Goal: Transaction & Acquisition: Purchase product/service

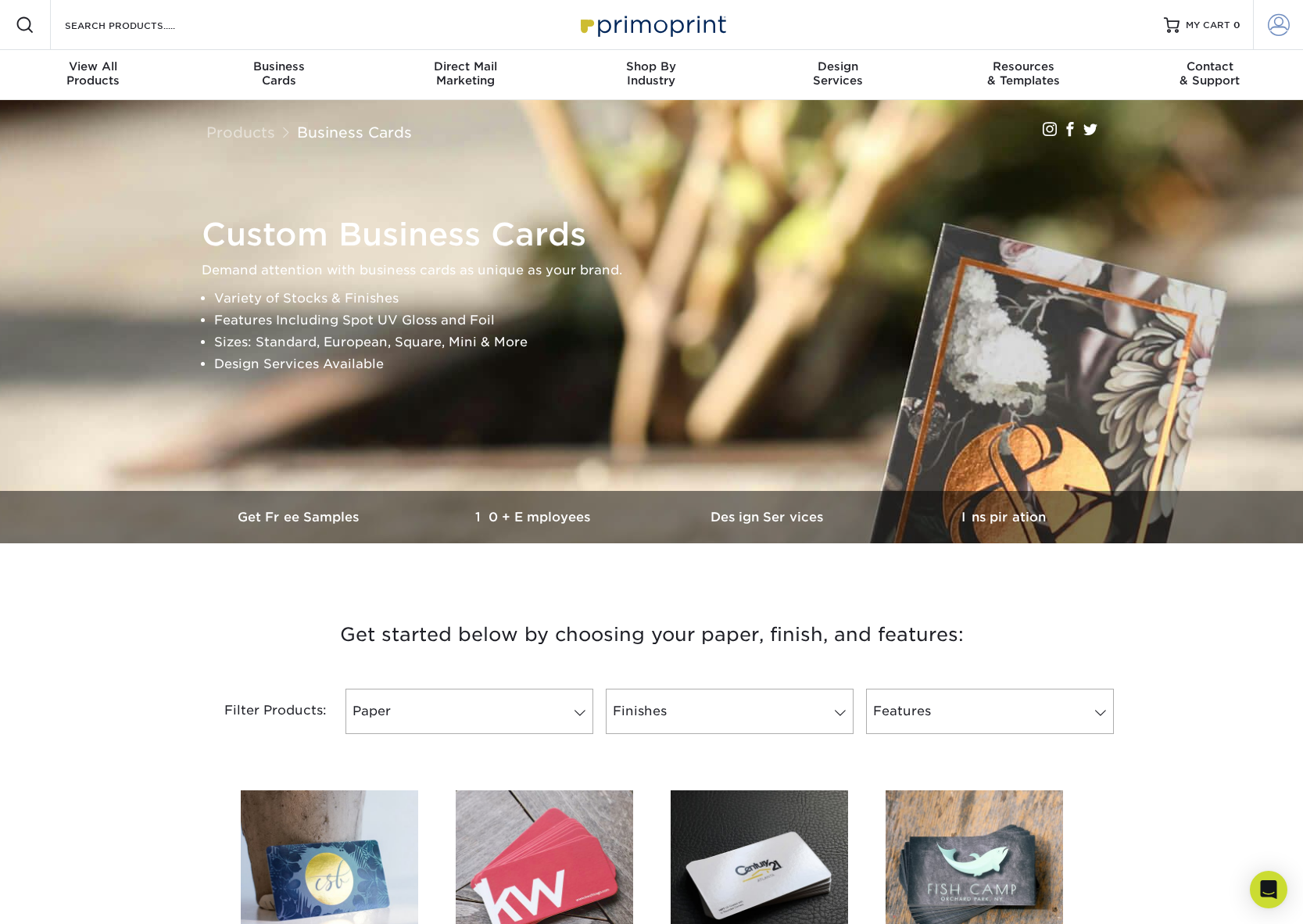
click at [1279, 29] on span at bounding box center [1279, 24] width 22 height 22
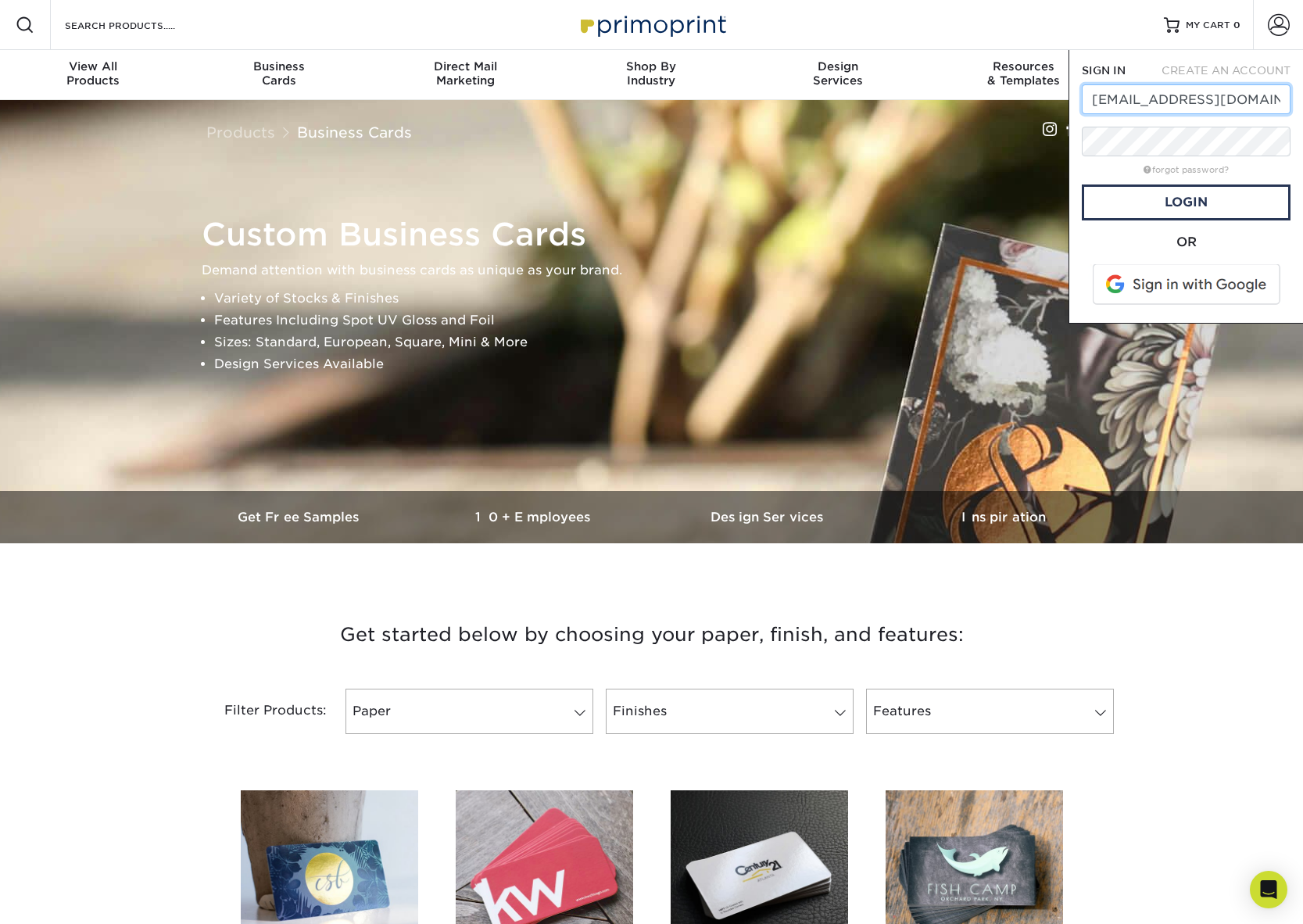
type input "luisfqr@comcast.net"
click at [1213, 206] on link "Login" at bounding box center [1185, 202] width 209 height 36
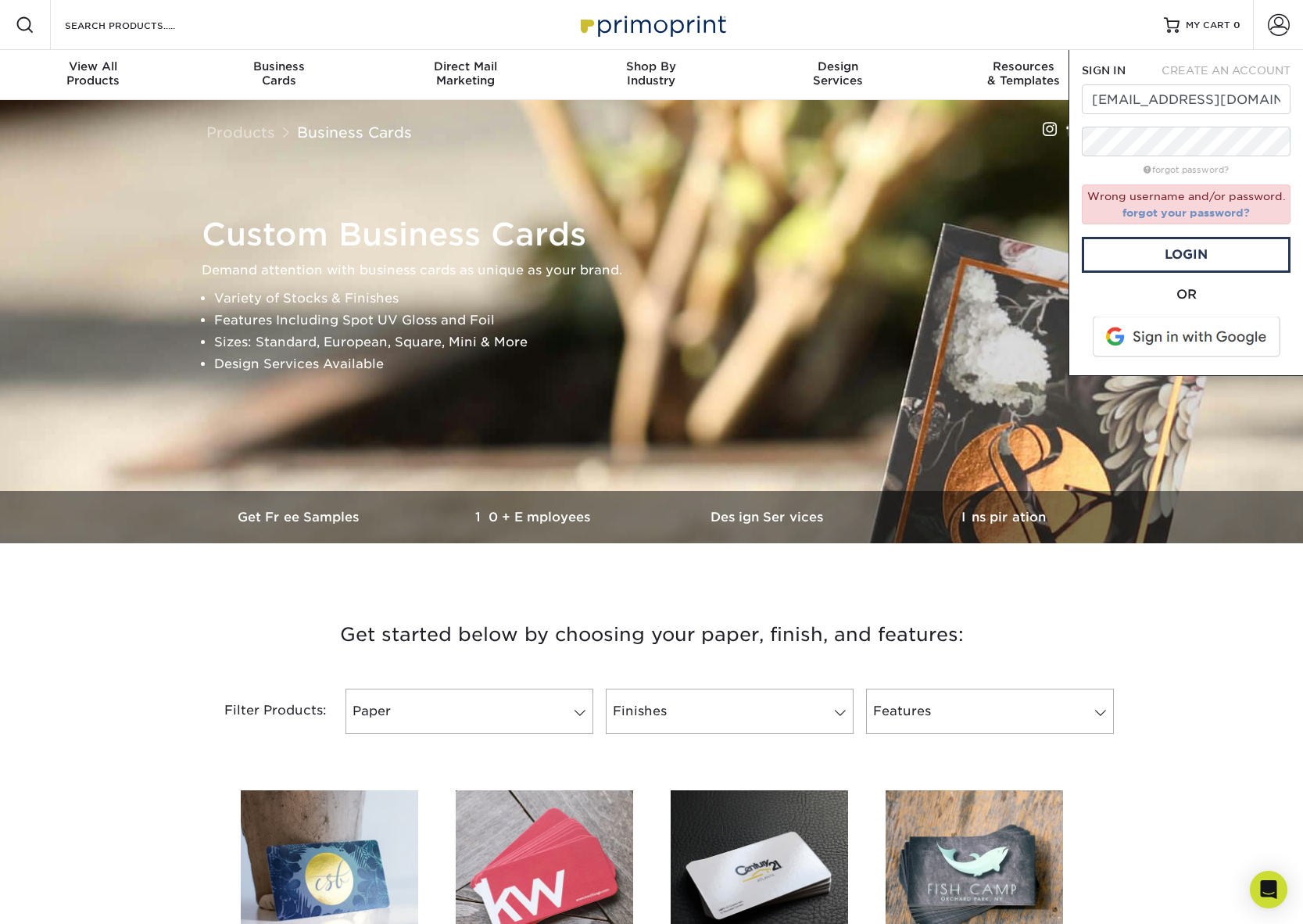
click at [1229, 214] on link "forgot your password?" at bounding box center [1186, 213] width 127 height 13
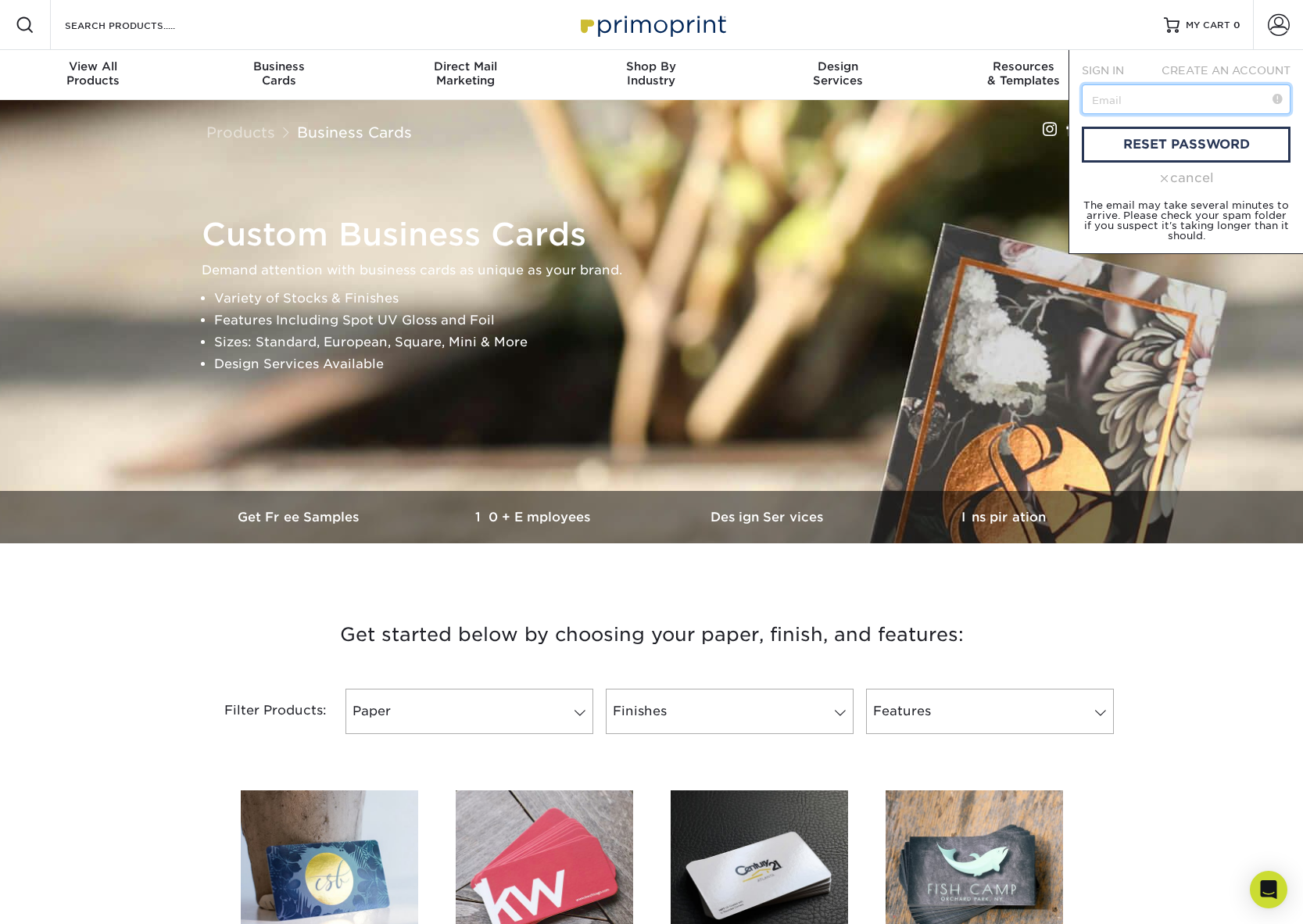
click at [1106, 103] on input "text" at bounding box center [1185, 99] width 209 height 29
type input "luisfqr@comcast.net"
click at [1263, 149] on link "reset password" at bounding box center [1185, 144] width 209 height 36
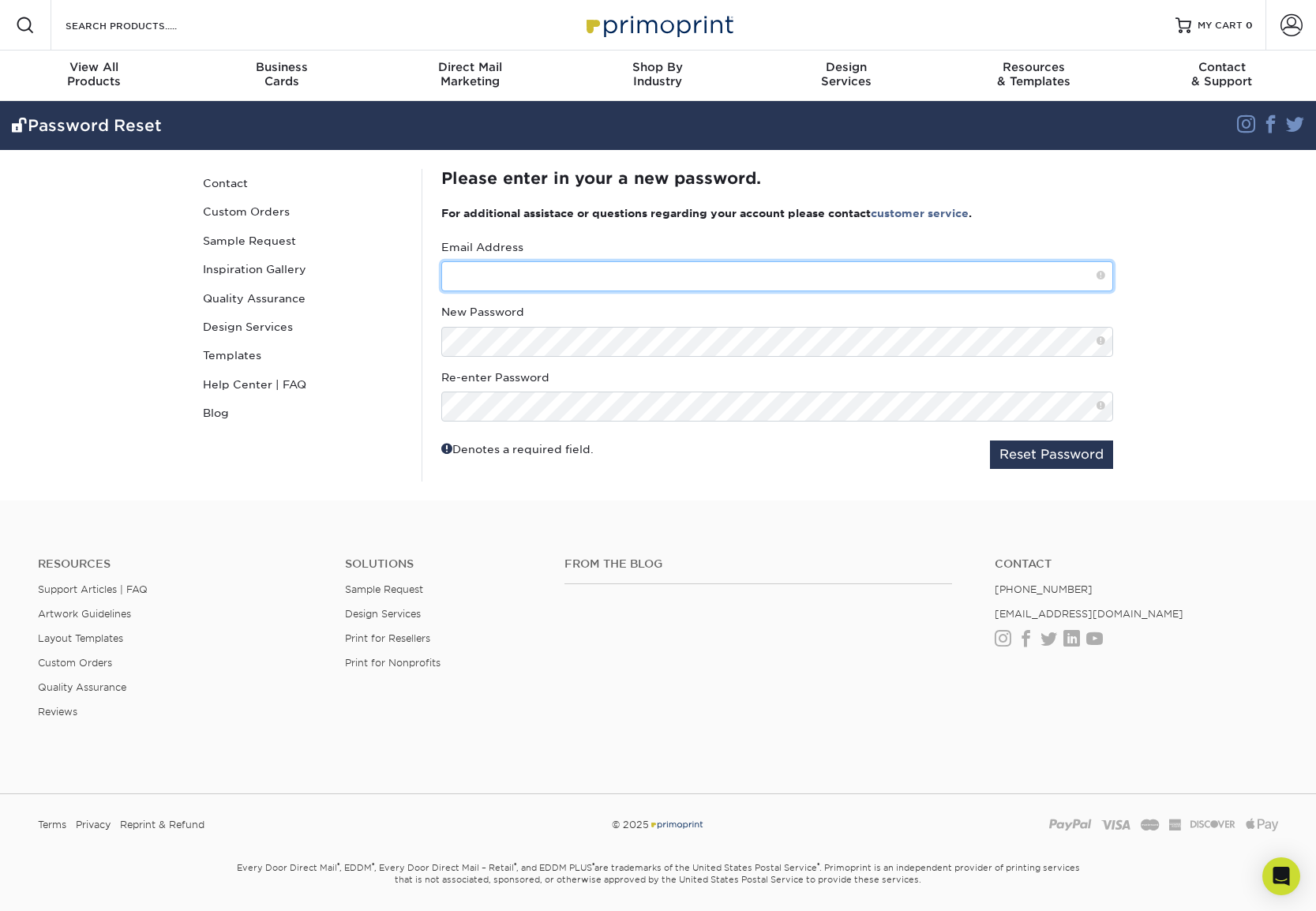
click at [475, 271] on input "text" at bounding box center [777, 276] width 672 height 30
type input "luisfqr@comcast.net"
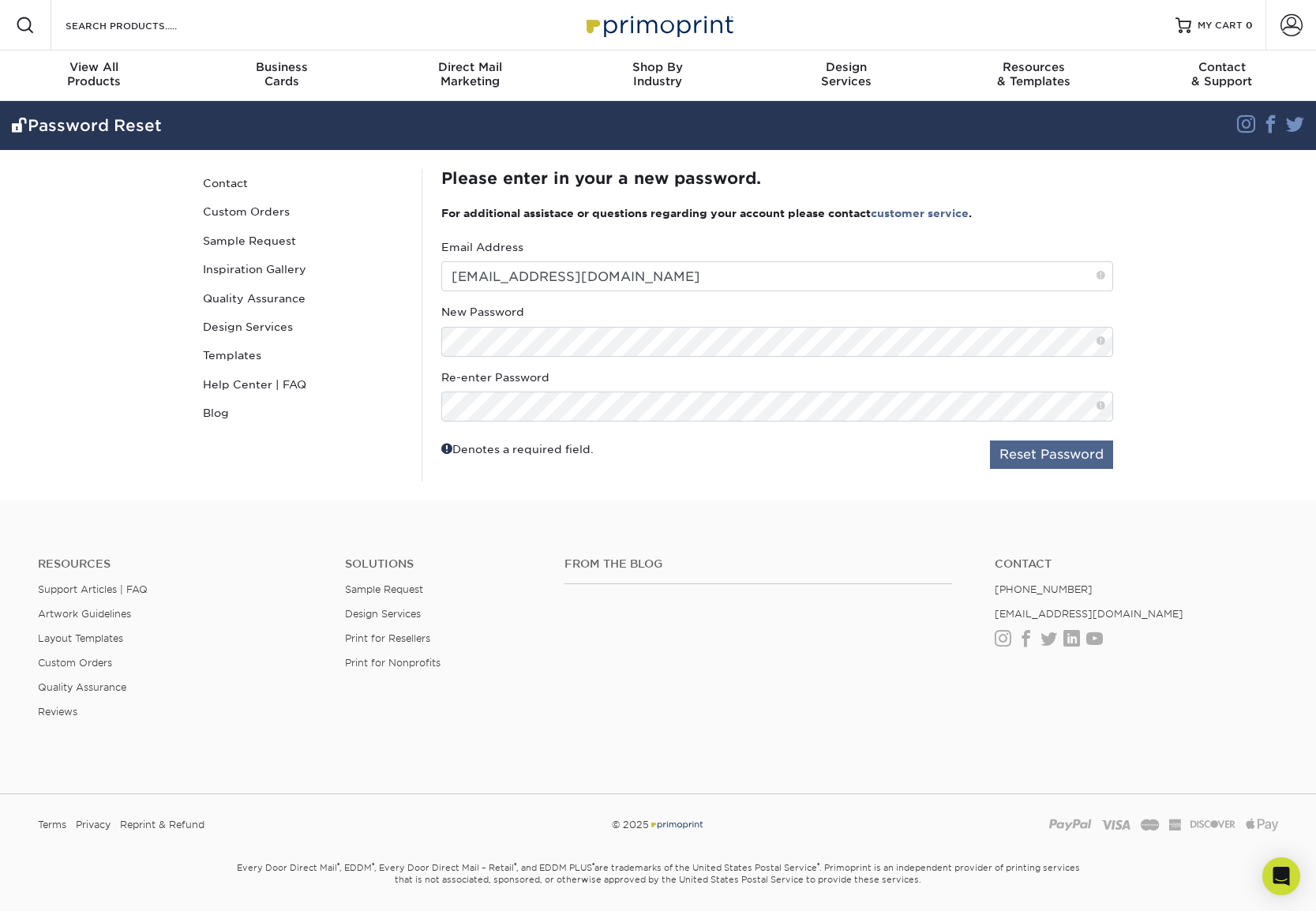
click at [1021, 455] on button "Reset Password" at bounding box center [1052, 454] width 123 height 29
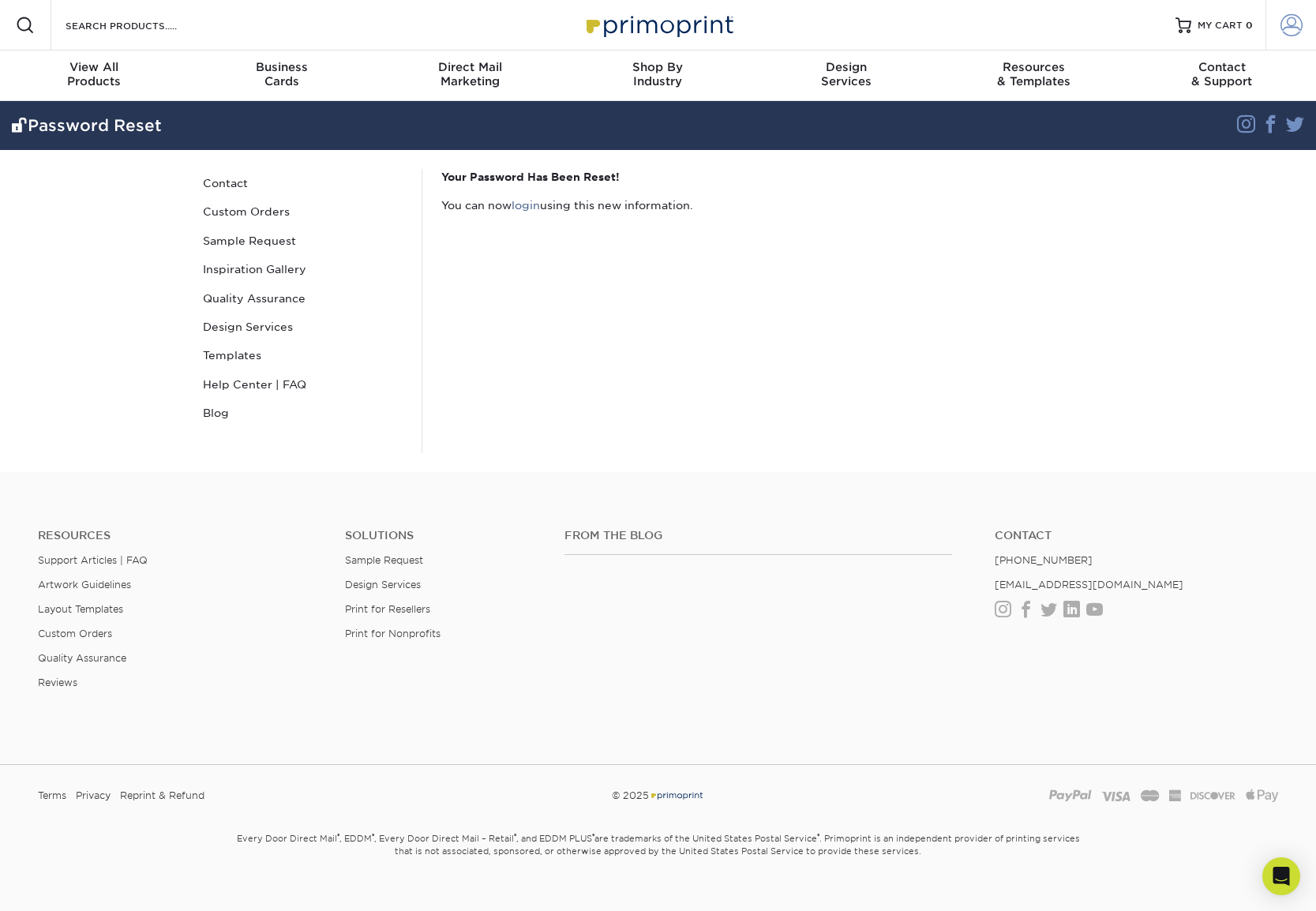
click at [1286, 26] on span at bounding box center [1291, 25] width 22 height 22
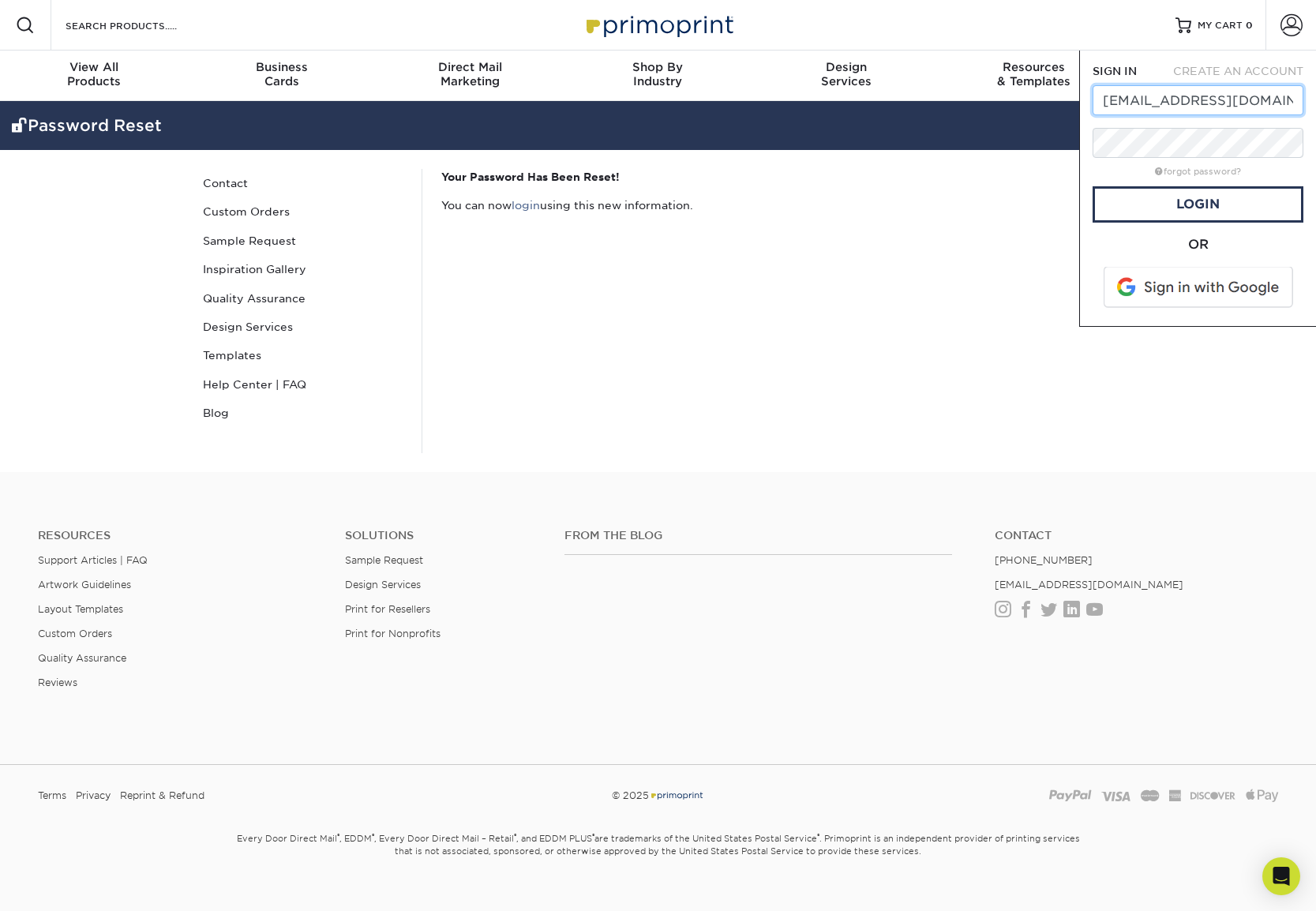
type input "[EMAIL_ADDRESS][DOMAIN_NAME]"
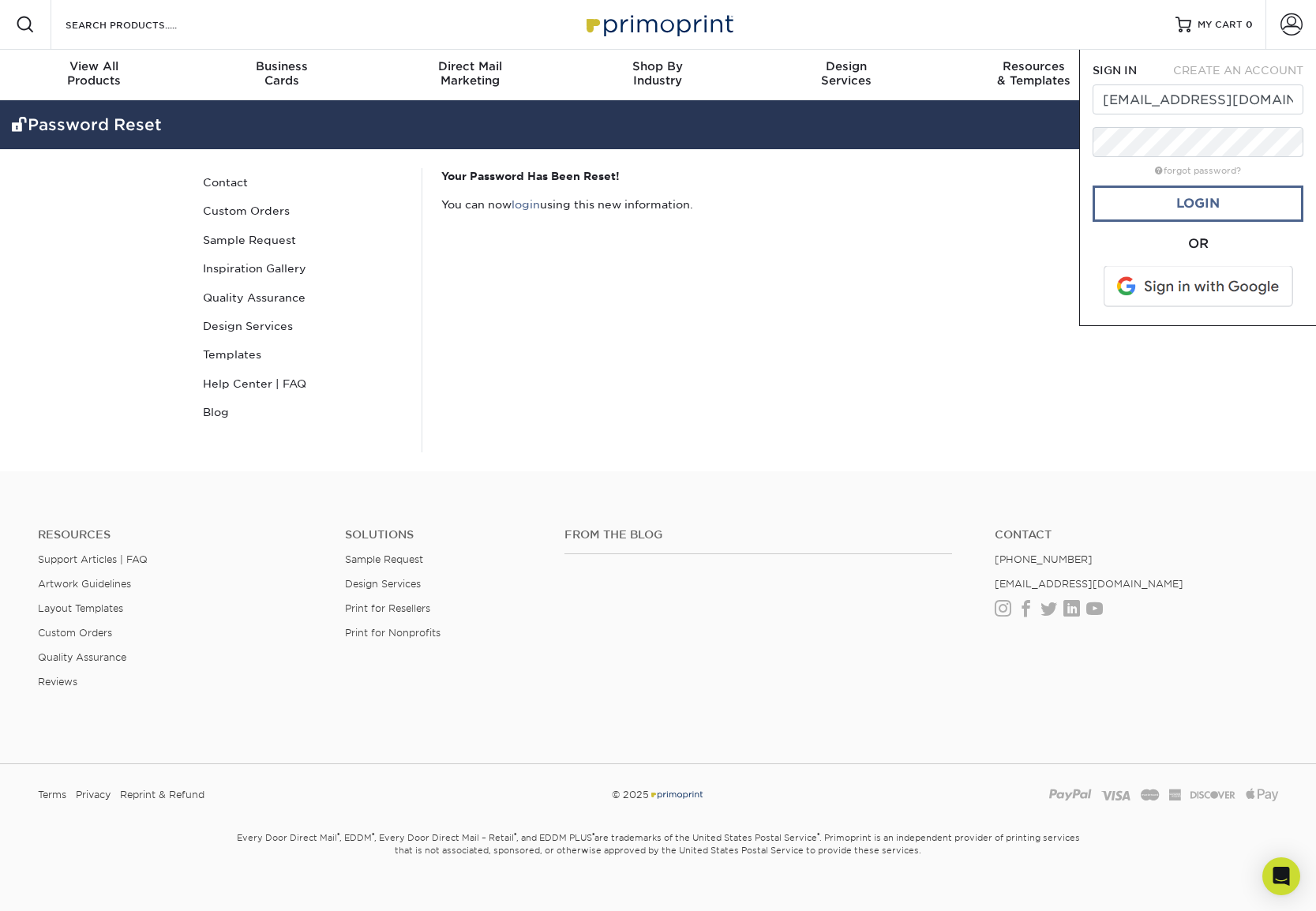
click at [1229, 211] on link "Login" at bounding box center [1197, 204] width 211 height 37
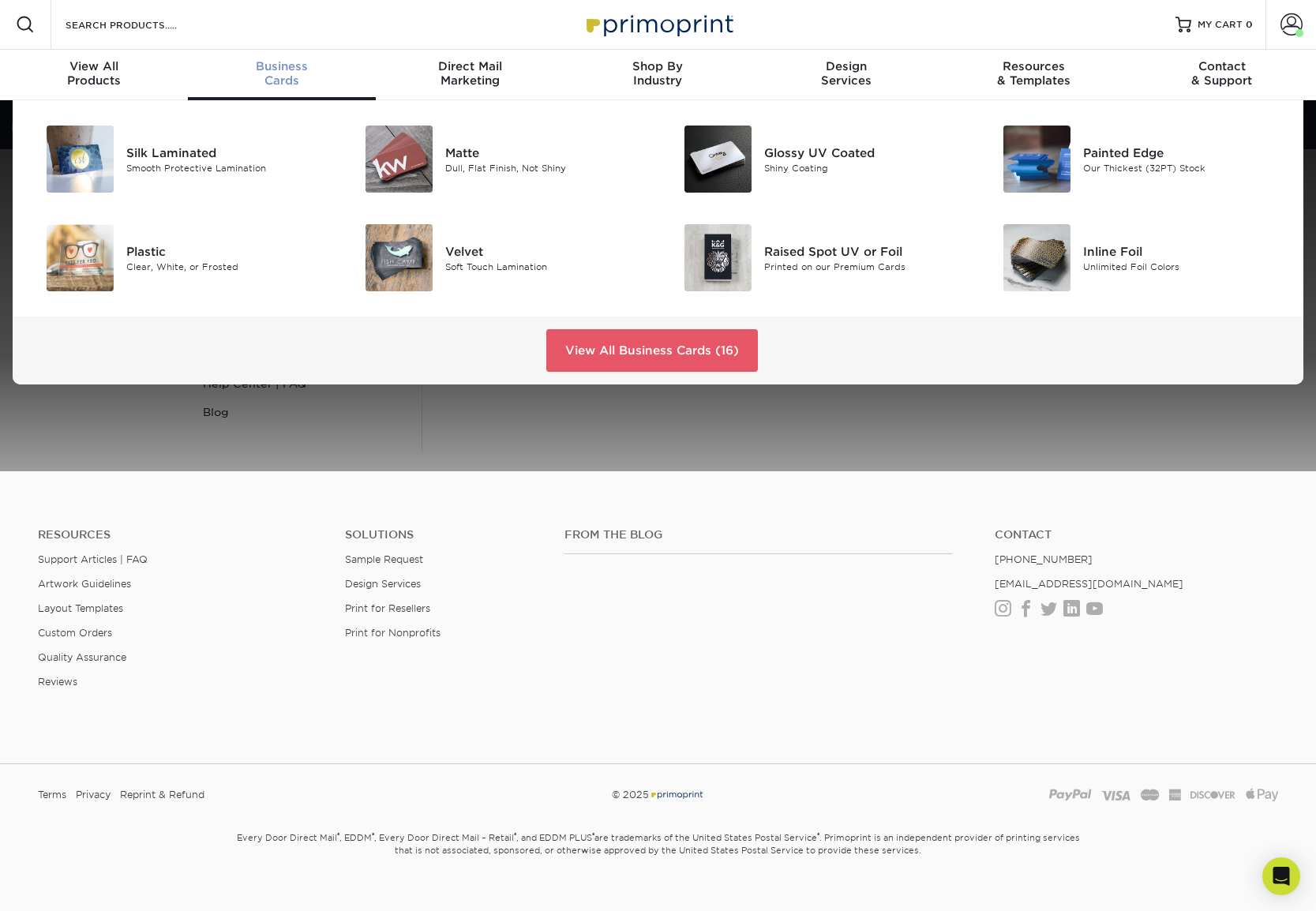
click at [286, 73] on div "Business Cards" at bounding box center [282, 73] width 188 height 29
click at [85, 150] on img at bounding box center [80, 159] width 67 height 67
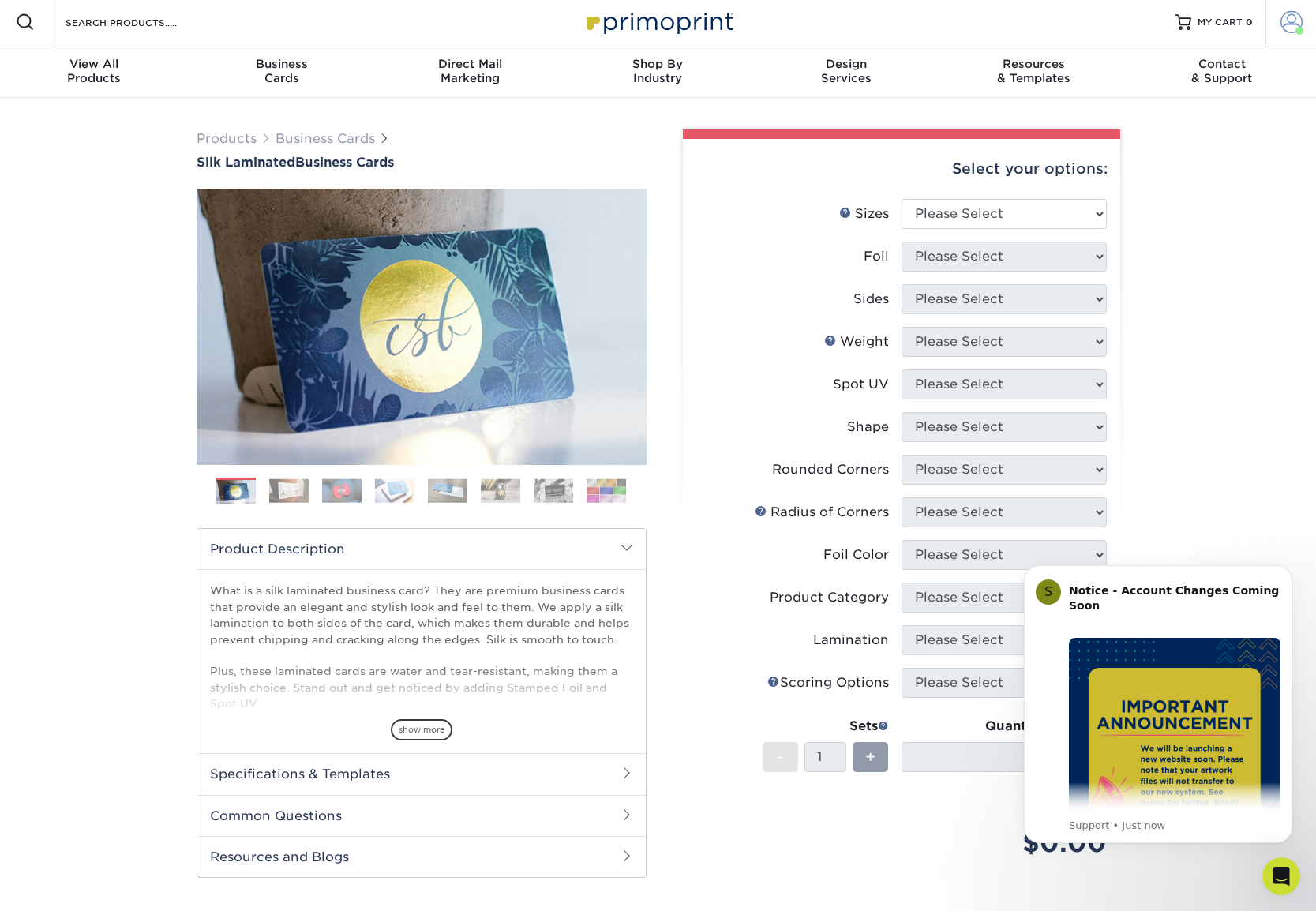
click at [1291, 26] on span at bounding box center [1291, 22] width 22 height 22
click at [1190, 117] on link "Account Dashboard" at bounding box center [1198, 128] width 198 height 22
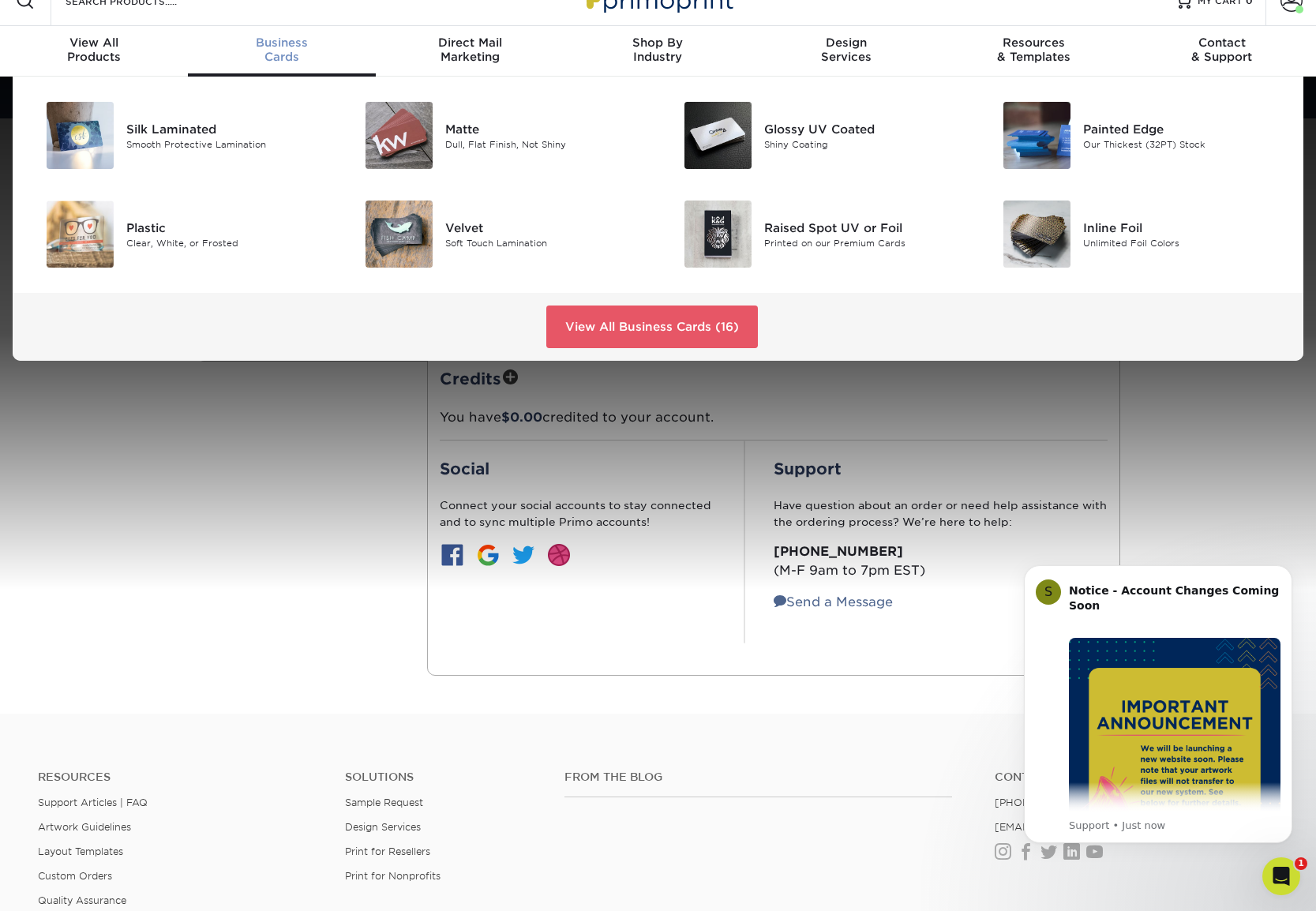
click at [272, 45] on span "Business" at bounding box center [282, 43] width 188 height 14
click at [164, 131] on div "Silk Laminated" at bounding box center [227, 129] width 201 height 18
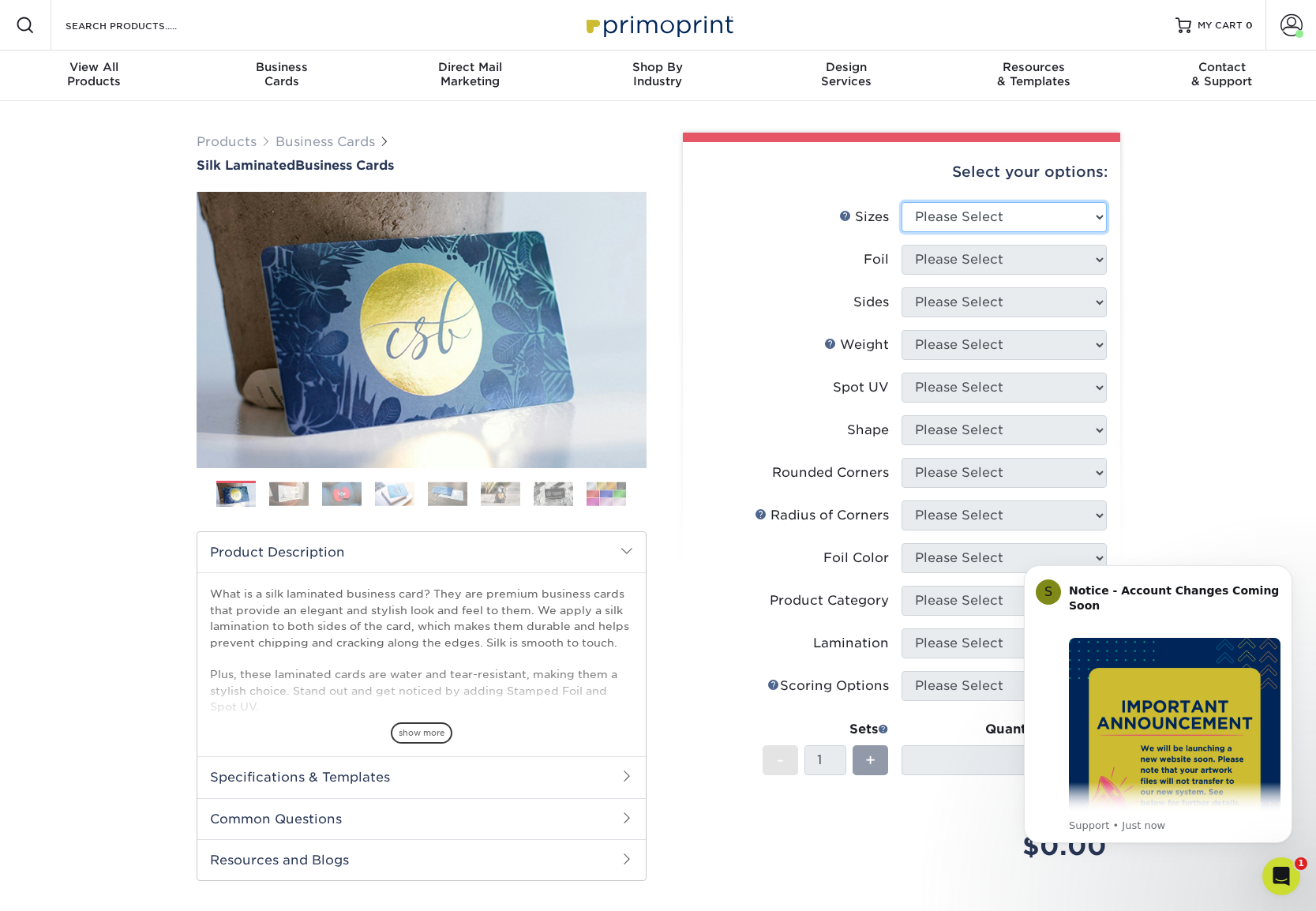
select select "2.00x3.50"
select select "1"
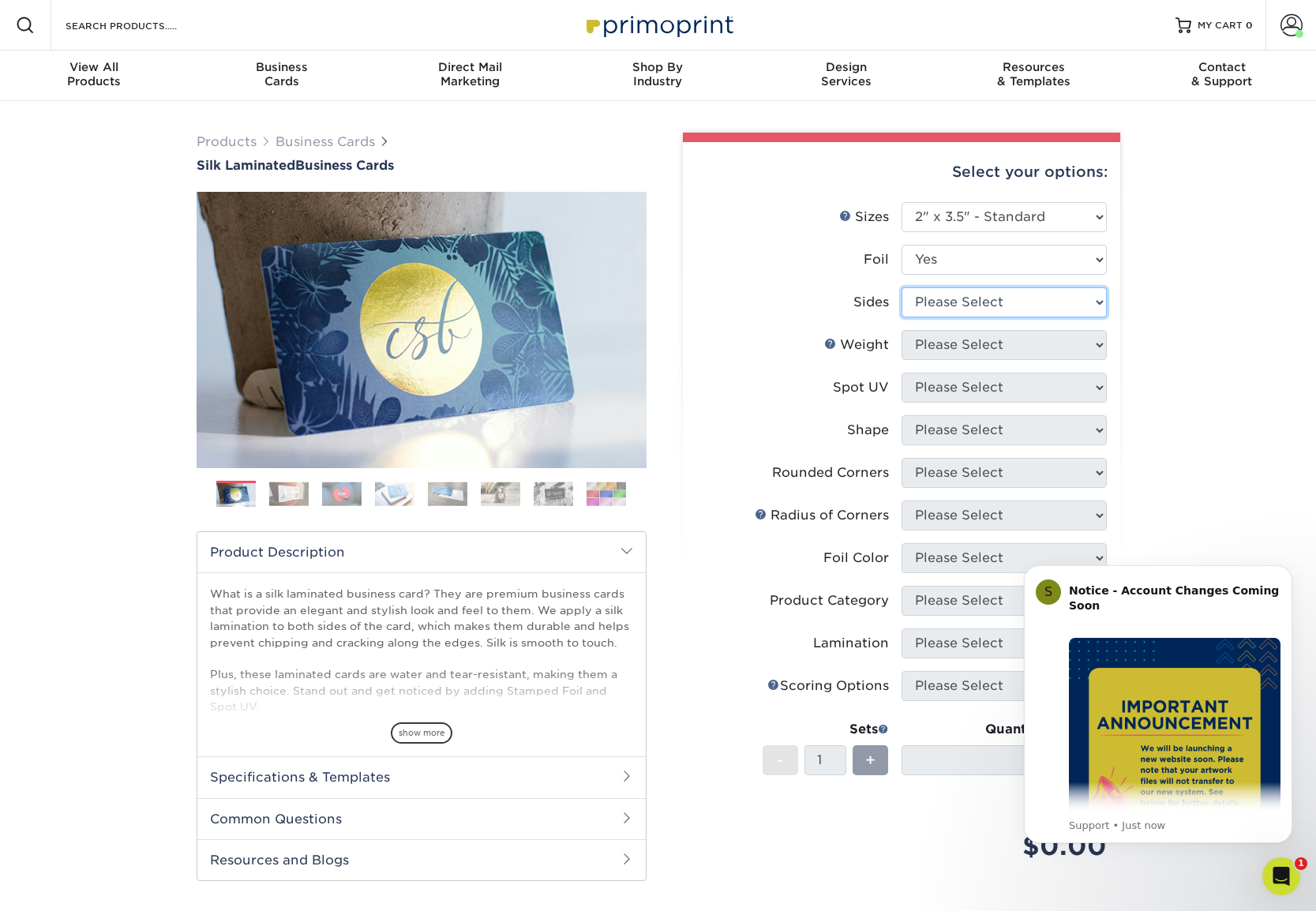
select select "a75ac2f1-9911-48d6-841d-245b5ac08f27"
select select "16PT"
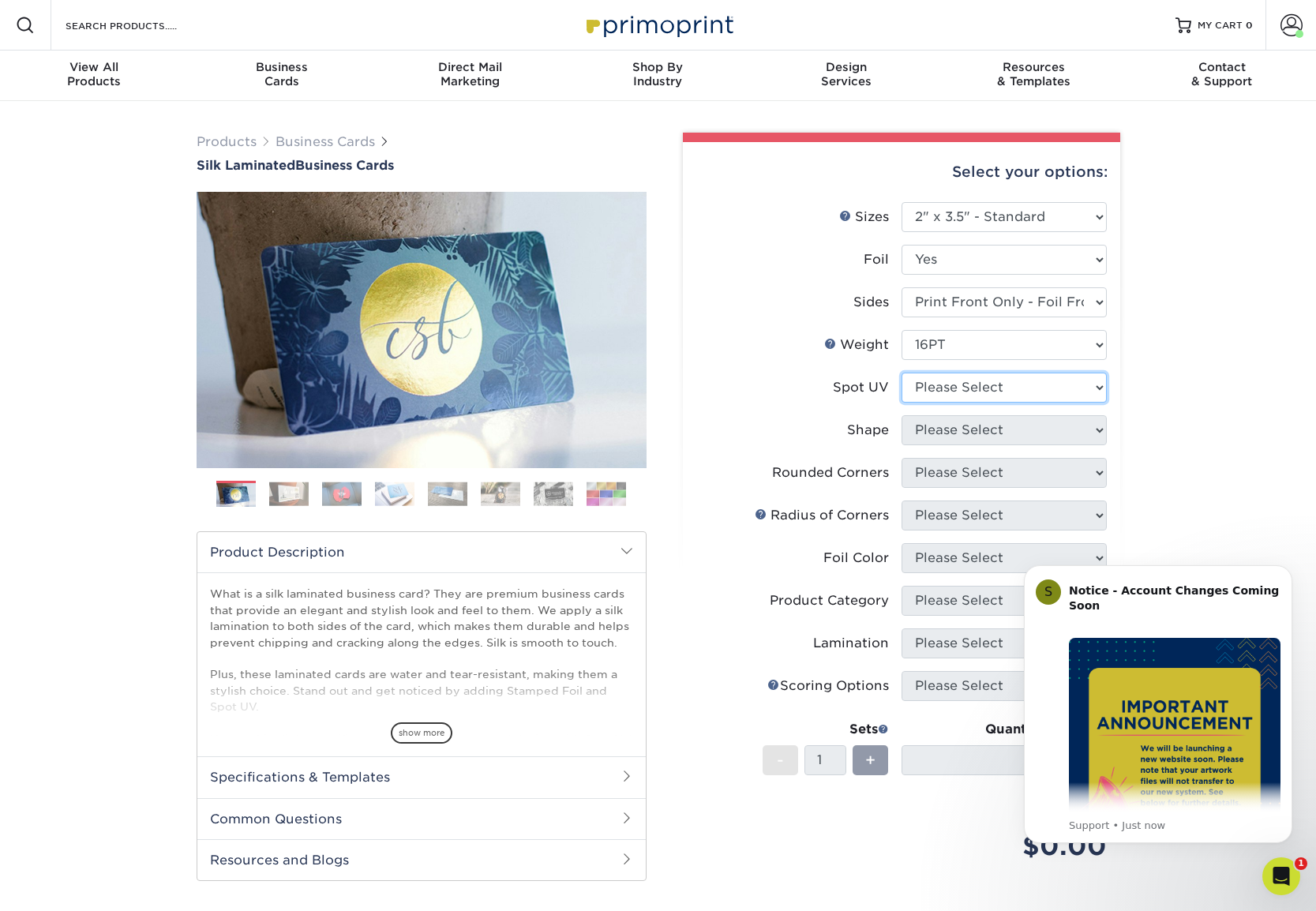
select select "3"
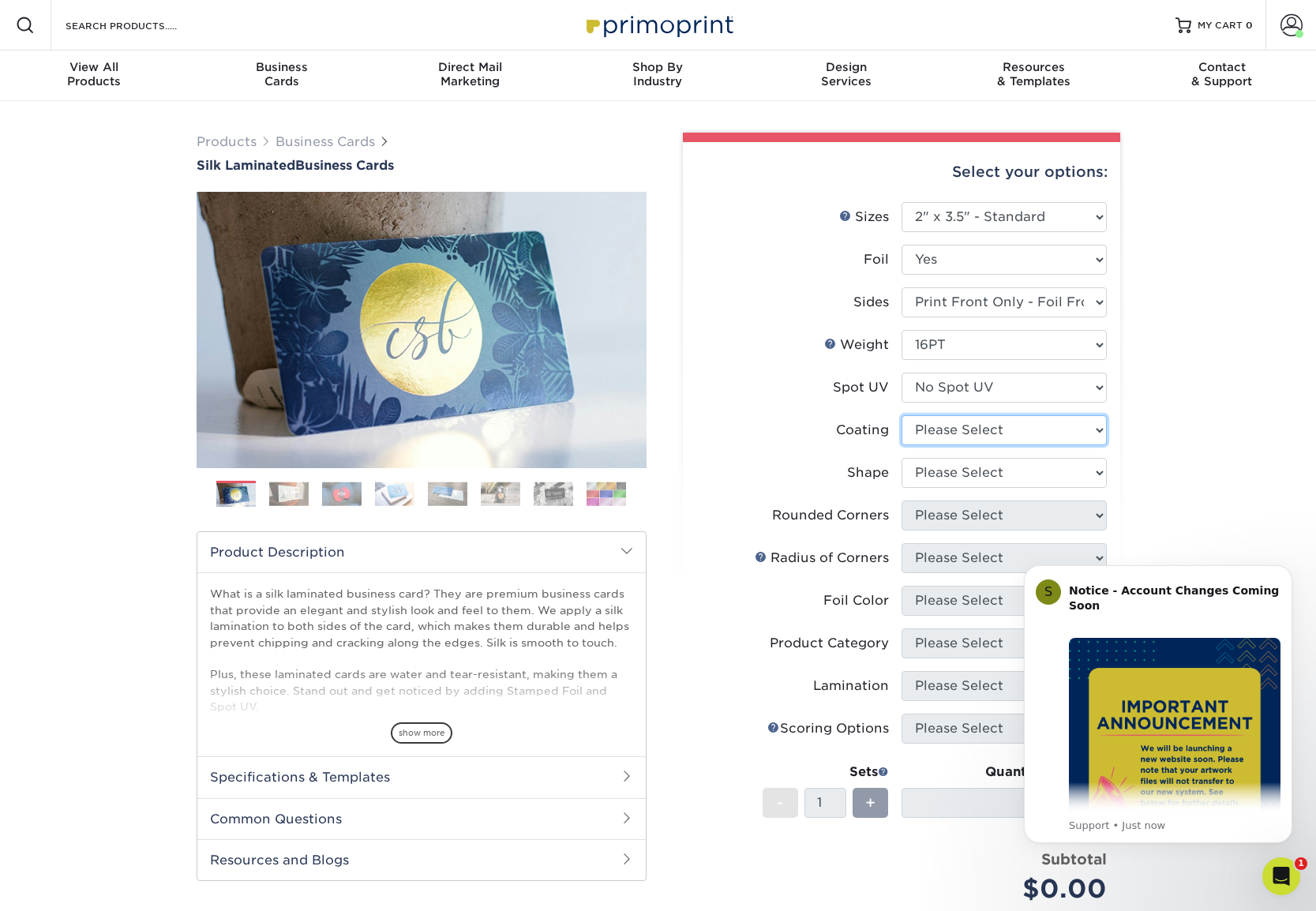
select select "3e7618de-abca-4bda-9f97-8b9129e913d8"
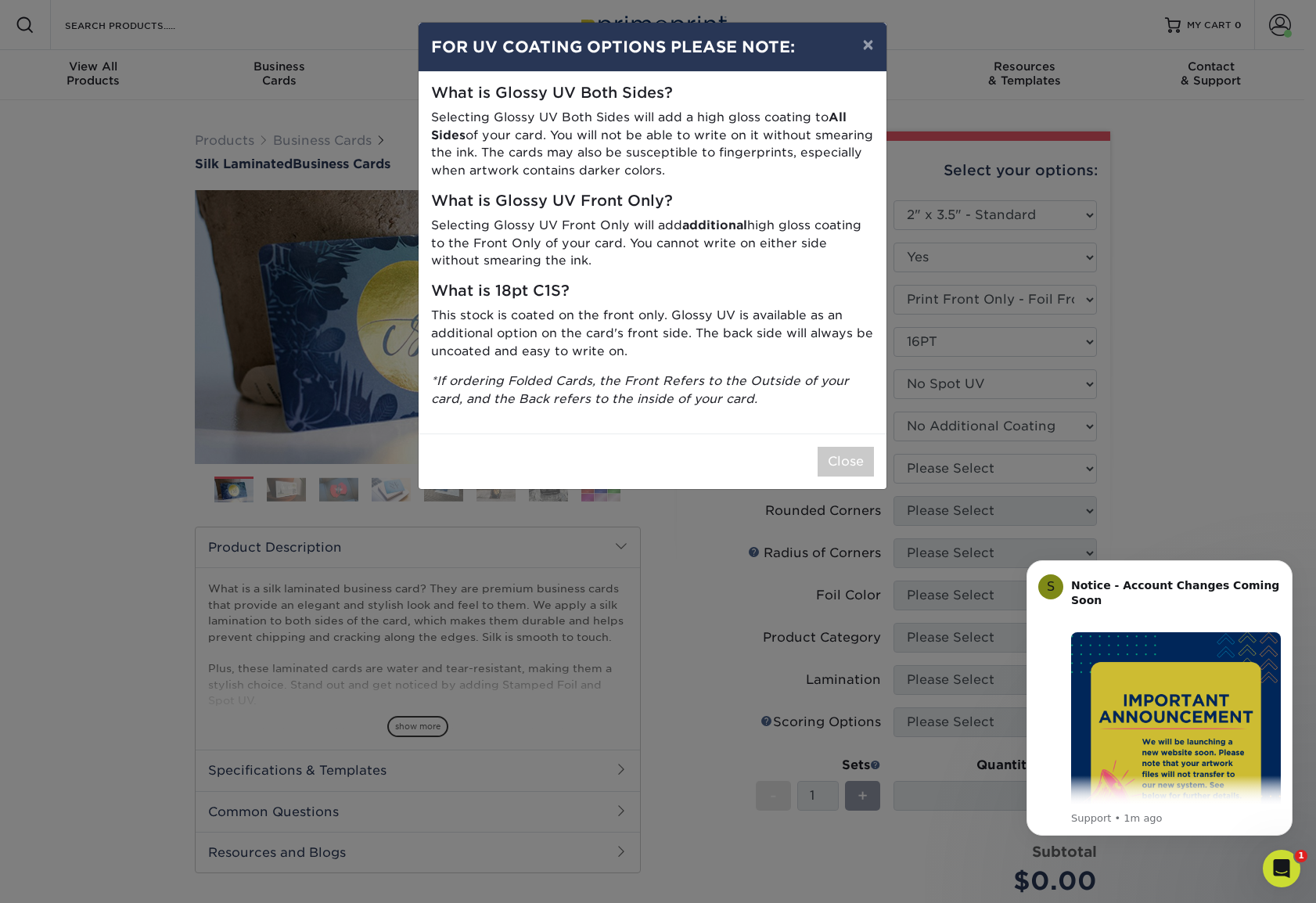
click at [750, 282] on h5 "What is 18pt C1S?" at bounding box center [653, 291] width 443 height 18
click at [850, 458] on button "Close" at bounding box center [845, 462] width 56 height 29
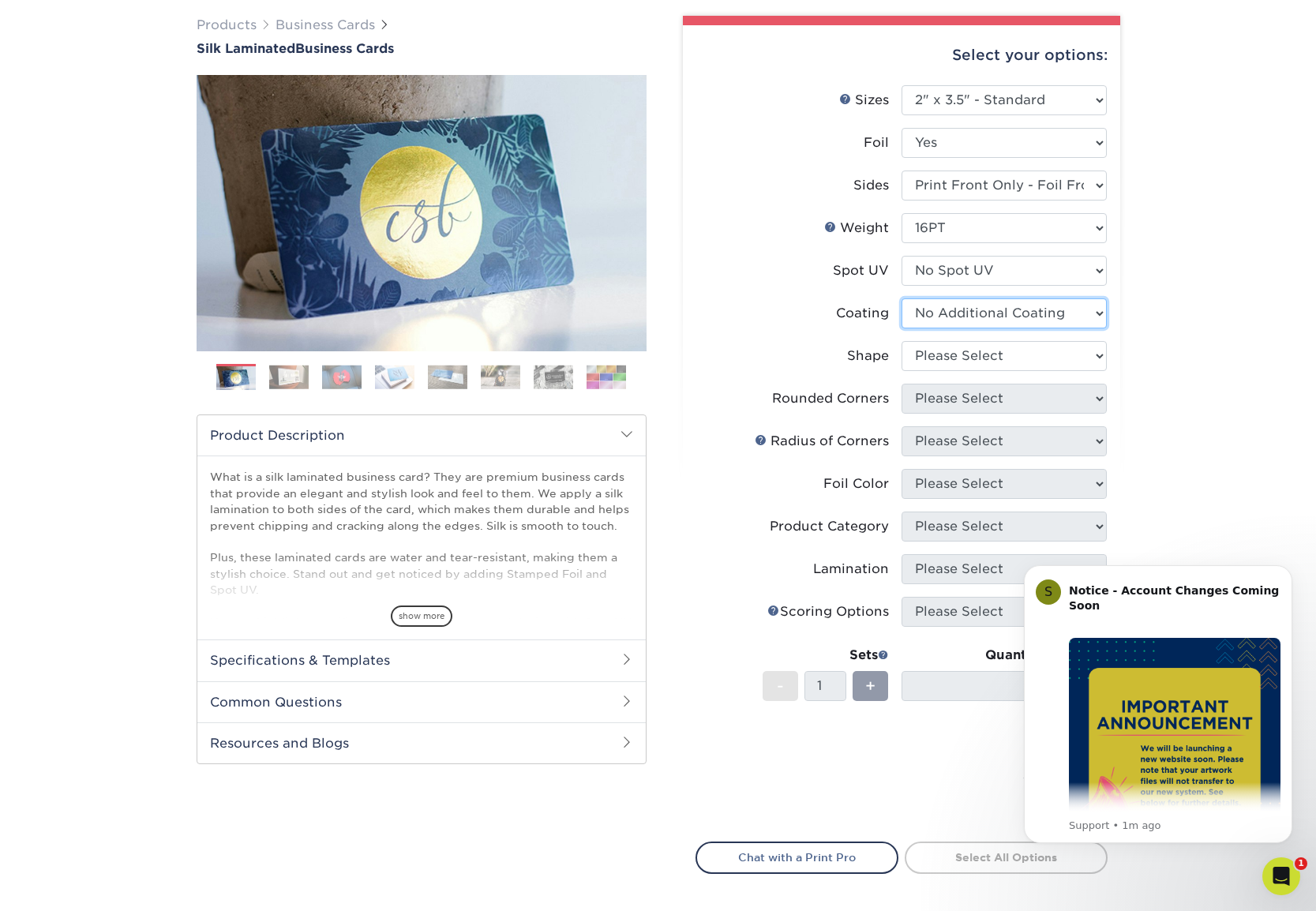
scroll to position [123, 0]
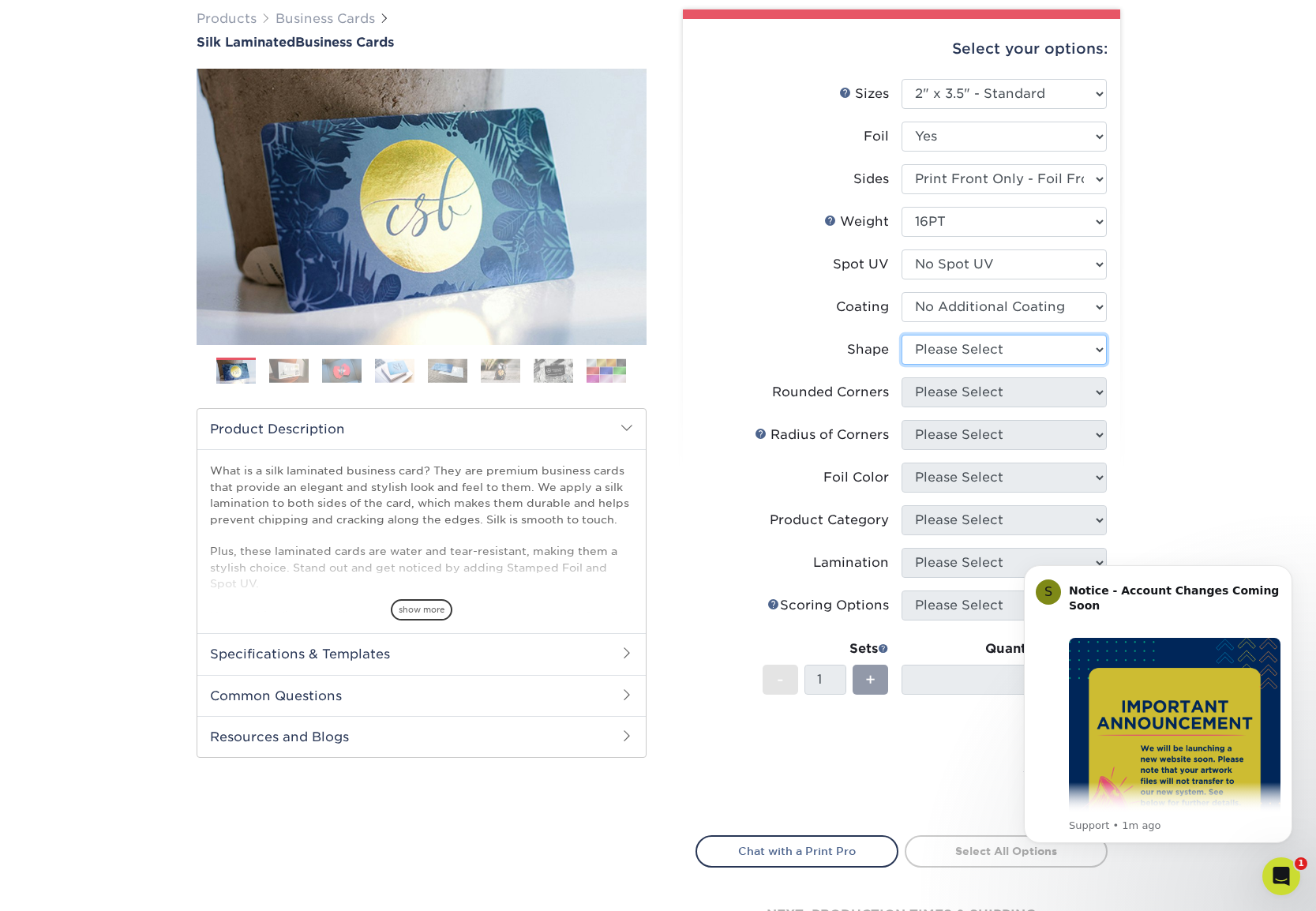
select select "standard"
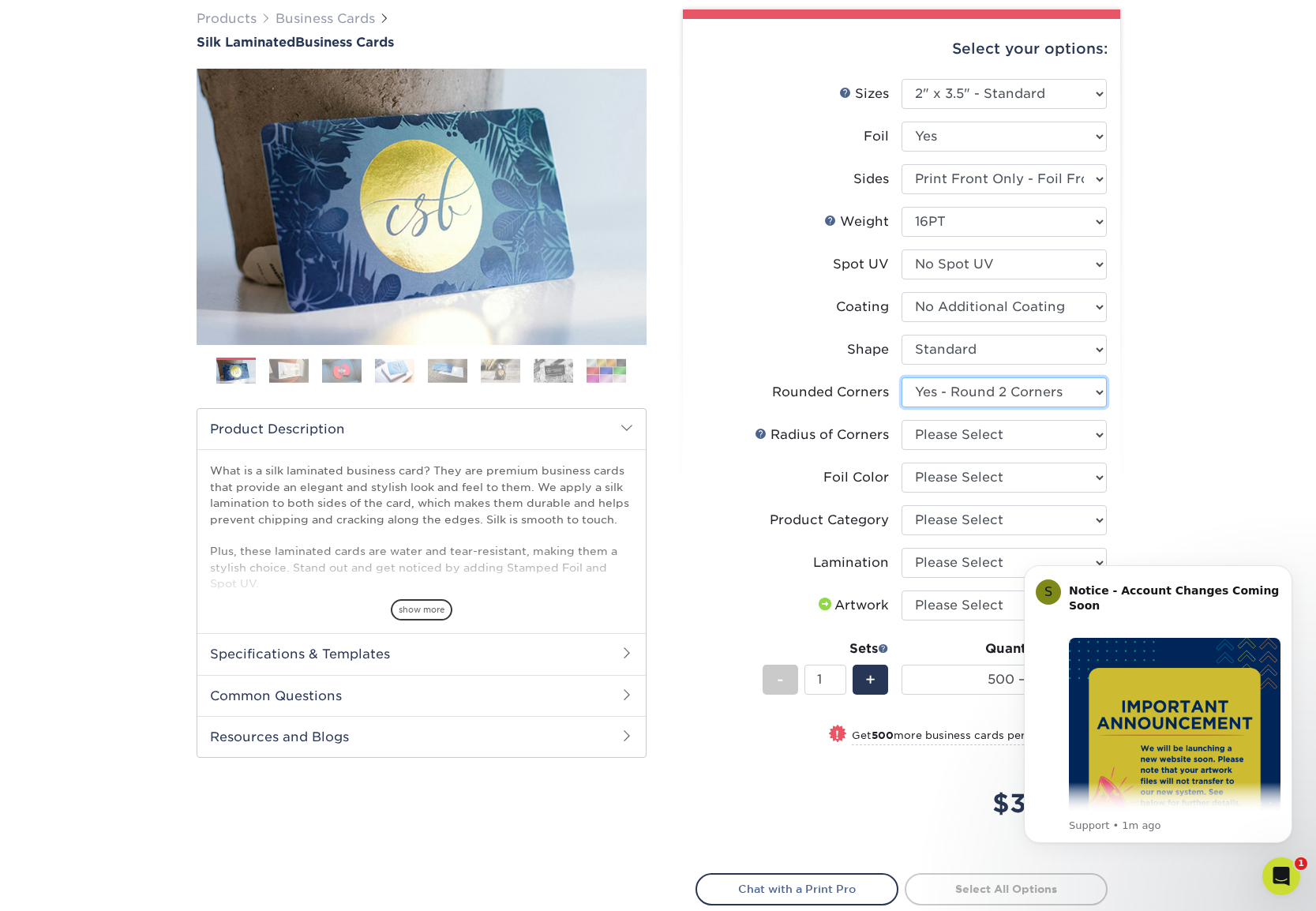
select select "0"
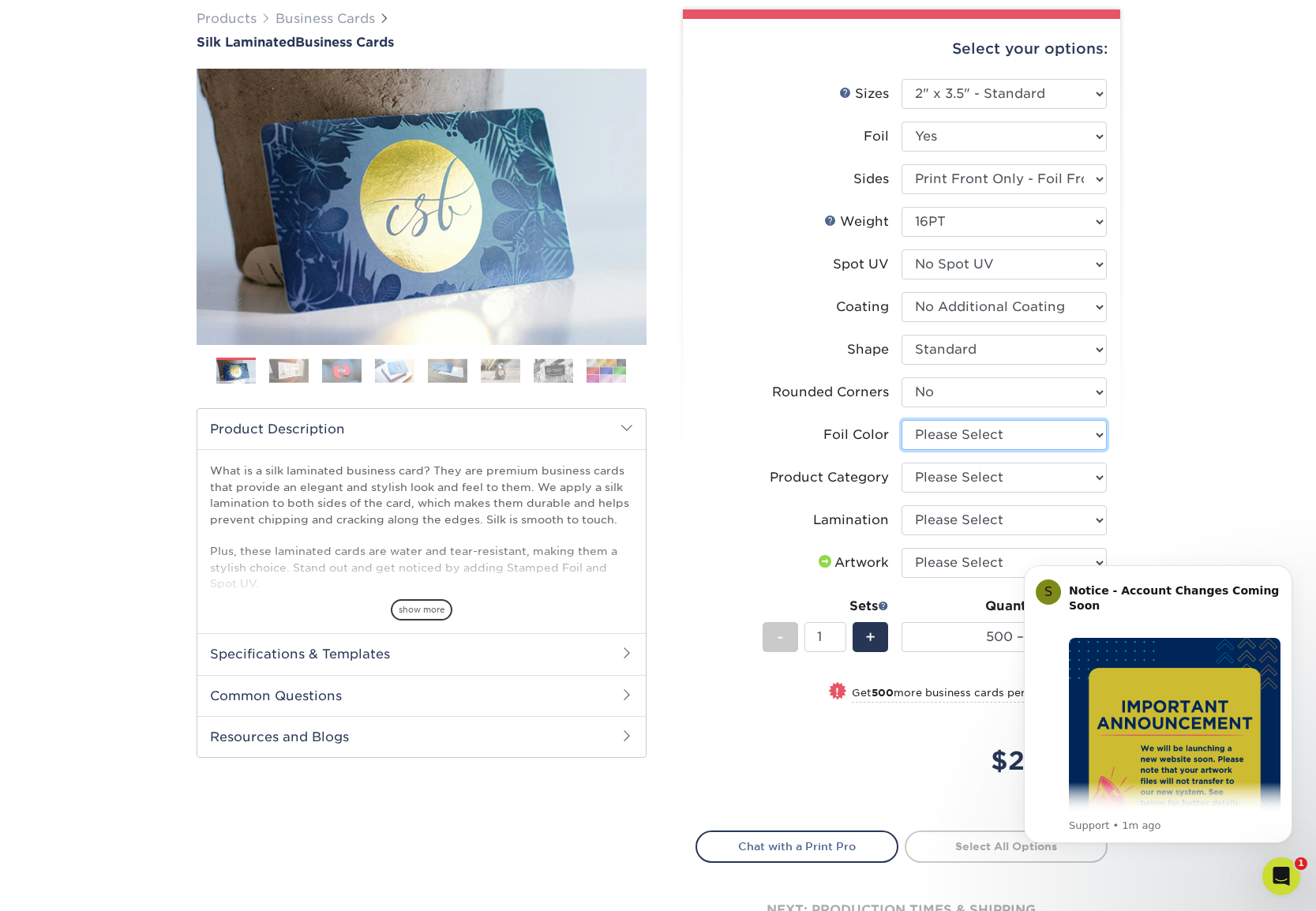
select select "e482a702-b595-48f4-8488-80b31f3aa6bc"
select select "3b5148f1-0588-4f88-a218-97bcfdce65c1"
select select "ccacb42f-45f7-42d3-bbd3-7c8421cf37f0"
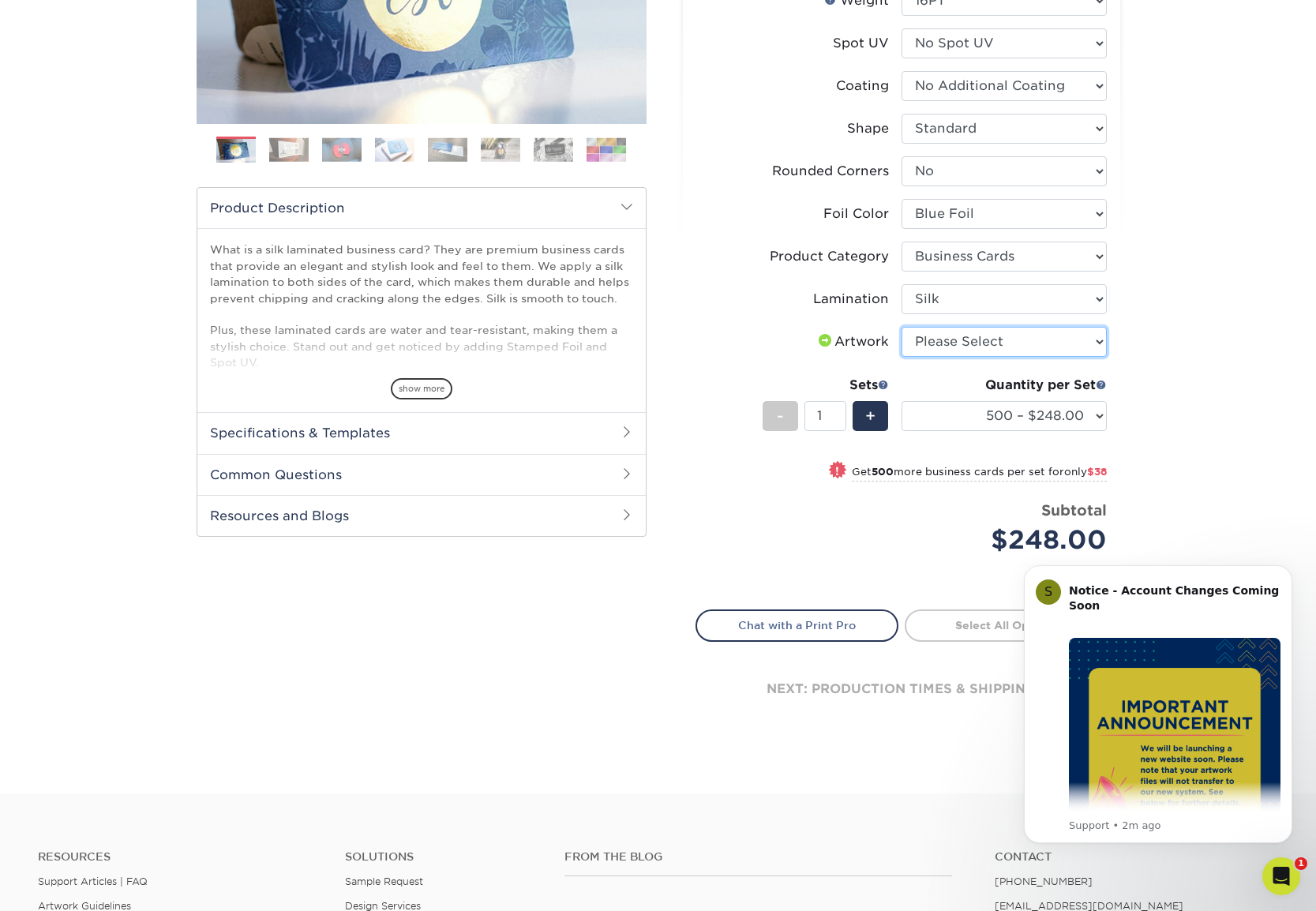
scroll to position [345, 0]
select select "upload"
click at [1196, 354] on div "Products Business Cards Silk Laminated Business Cards Previous Next" at bounding box center [658, 274] width 1316 height 1037
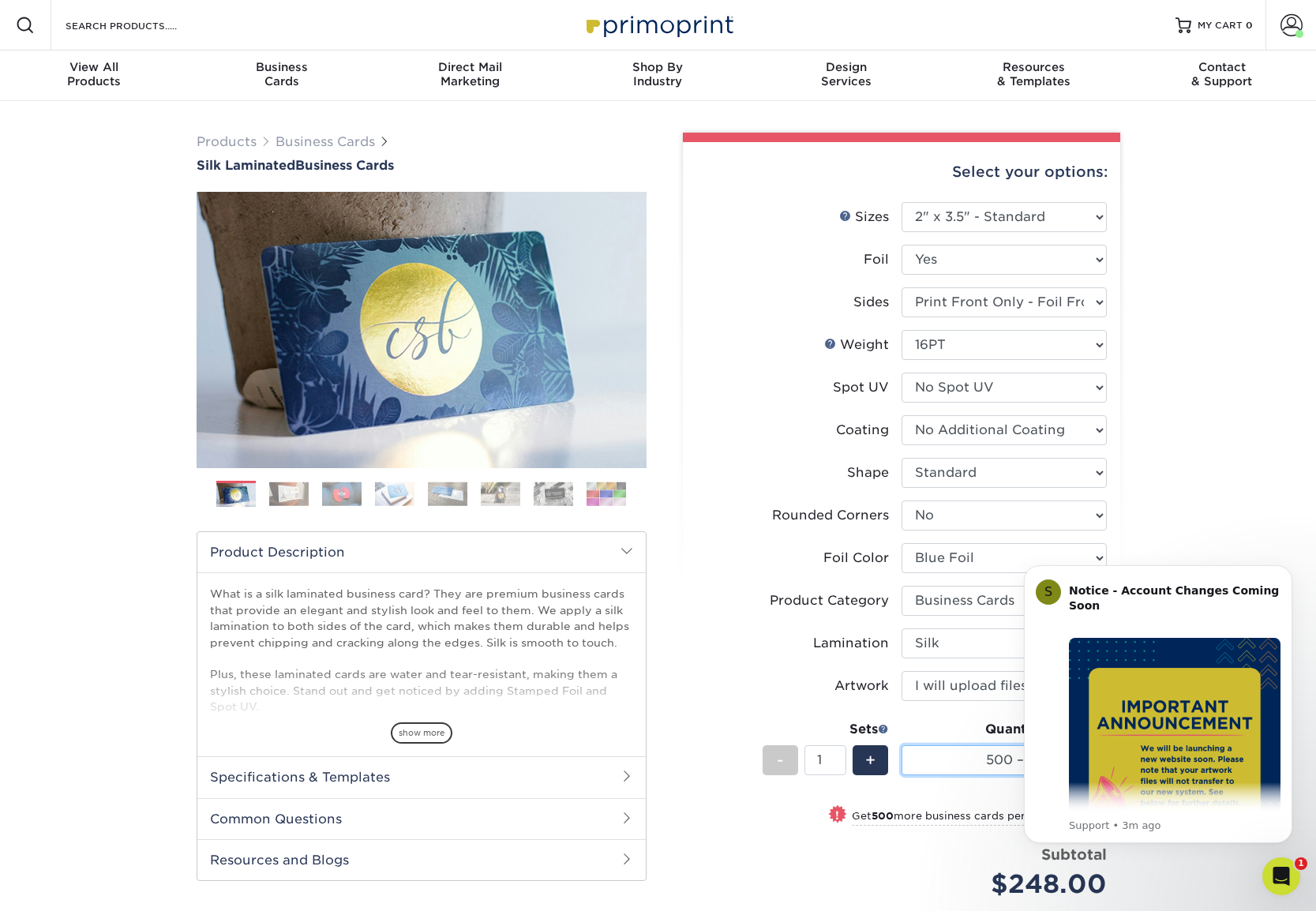
scroll to position [0, 0]
select select "0"
select select "-1"
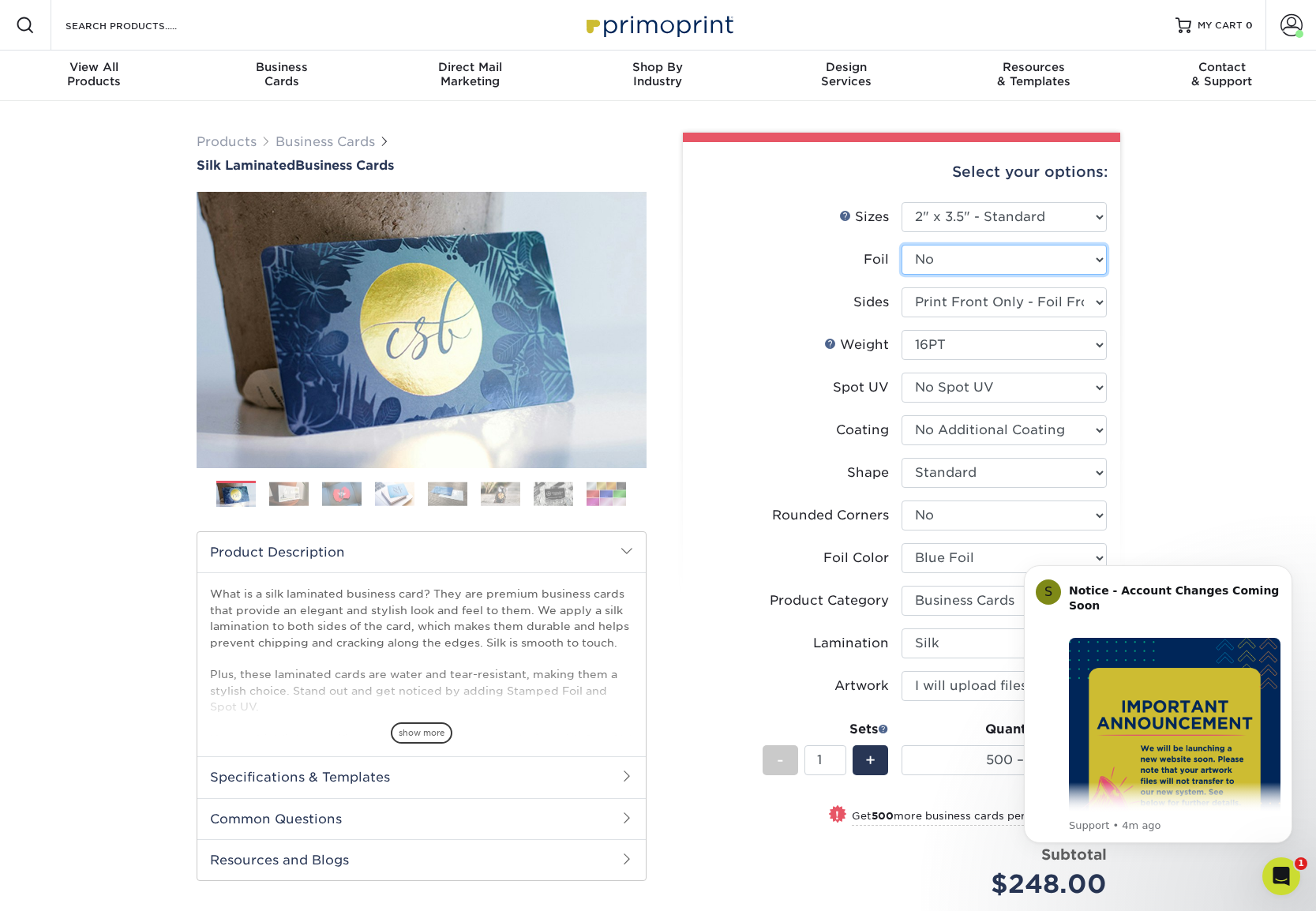
select select "-1"
select select
select select "-1"
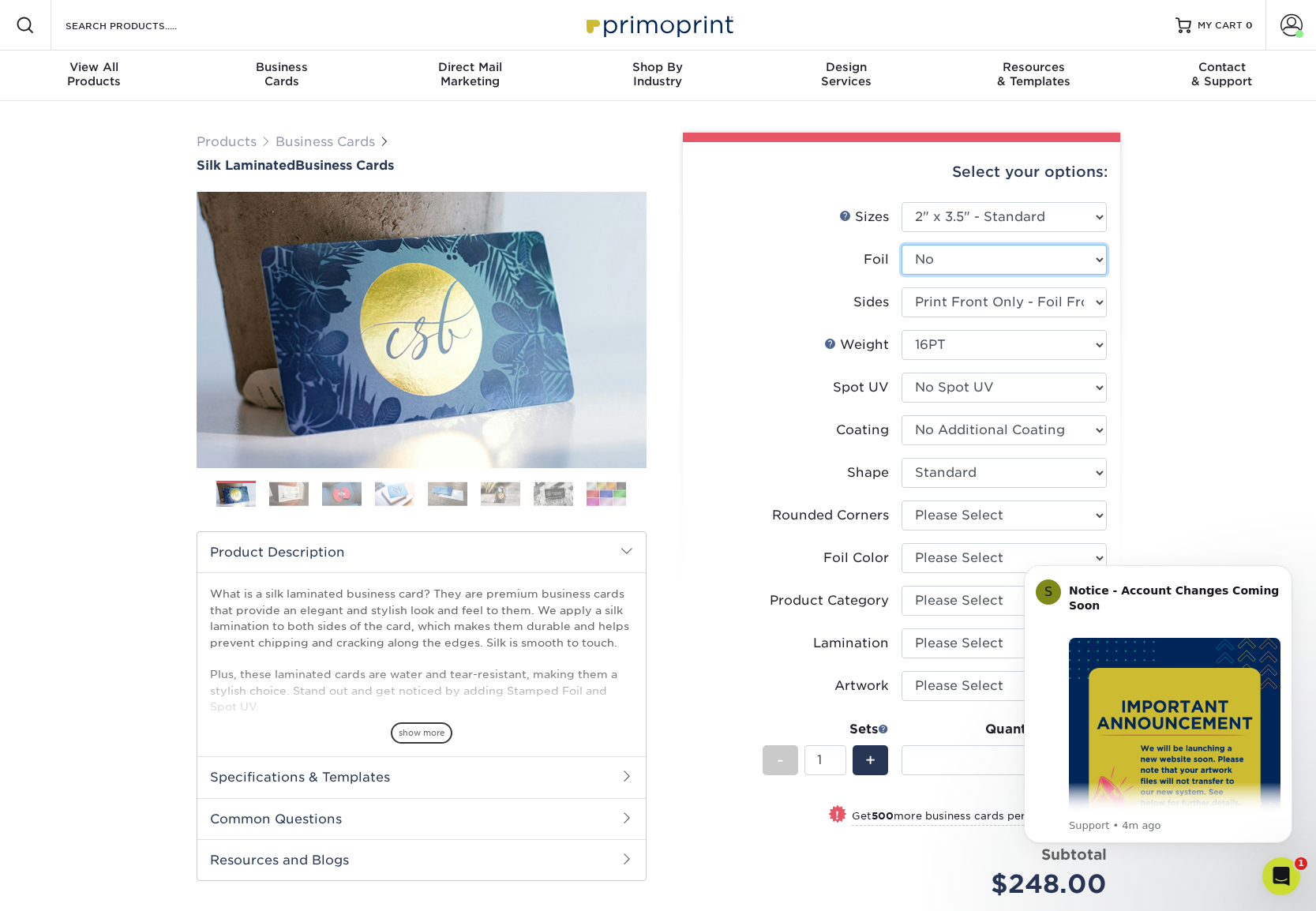
select select "-1"
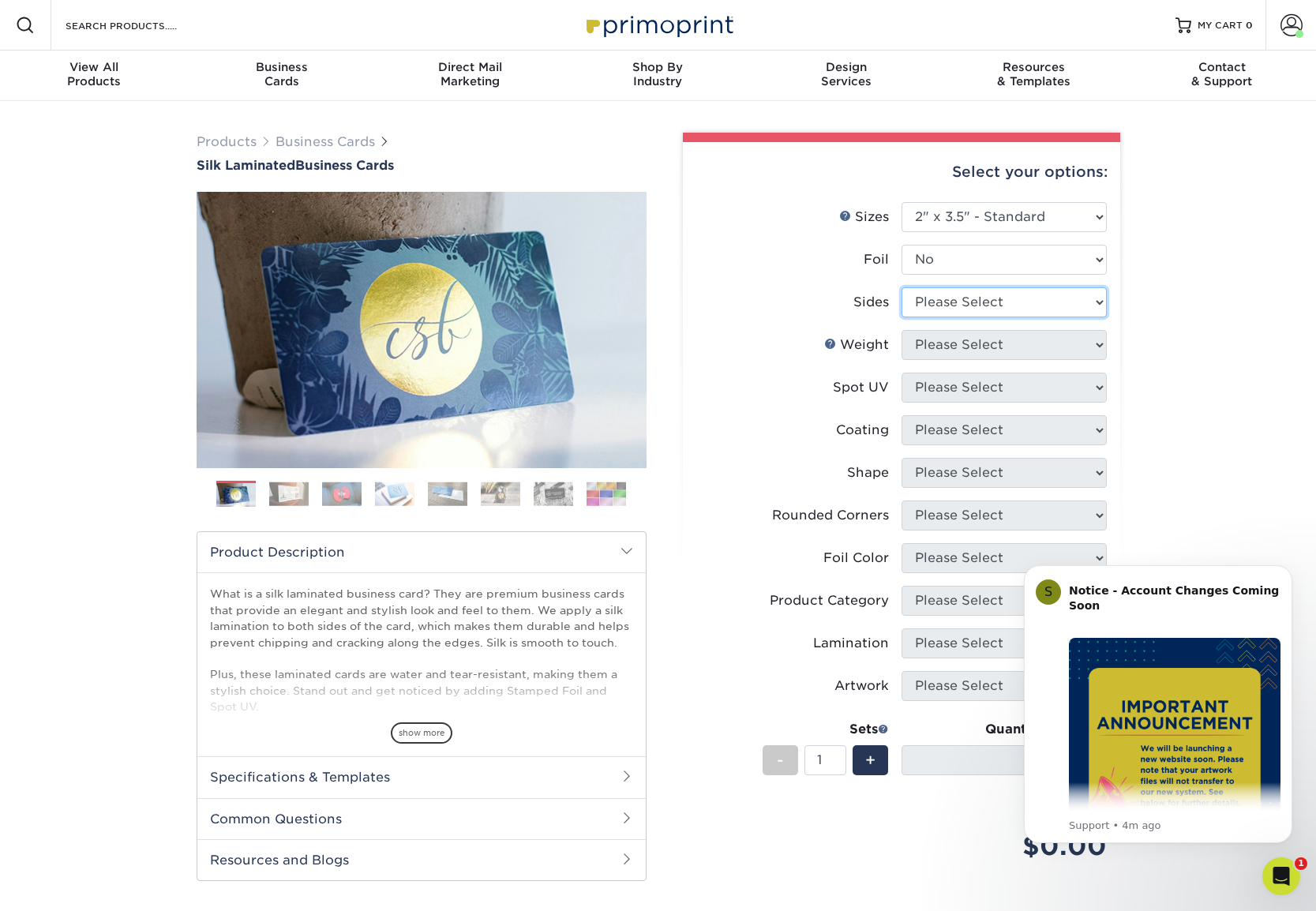
select select "13abbda7-1d64-4f25-8bb2-c179b224825d"
select select
select select "32d3c223-f82c-492b-b915-ba065a00862f"
select select
select select "16PT"
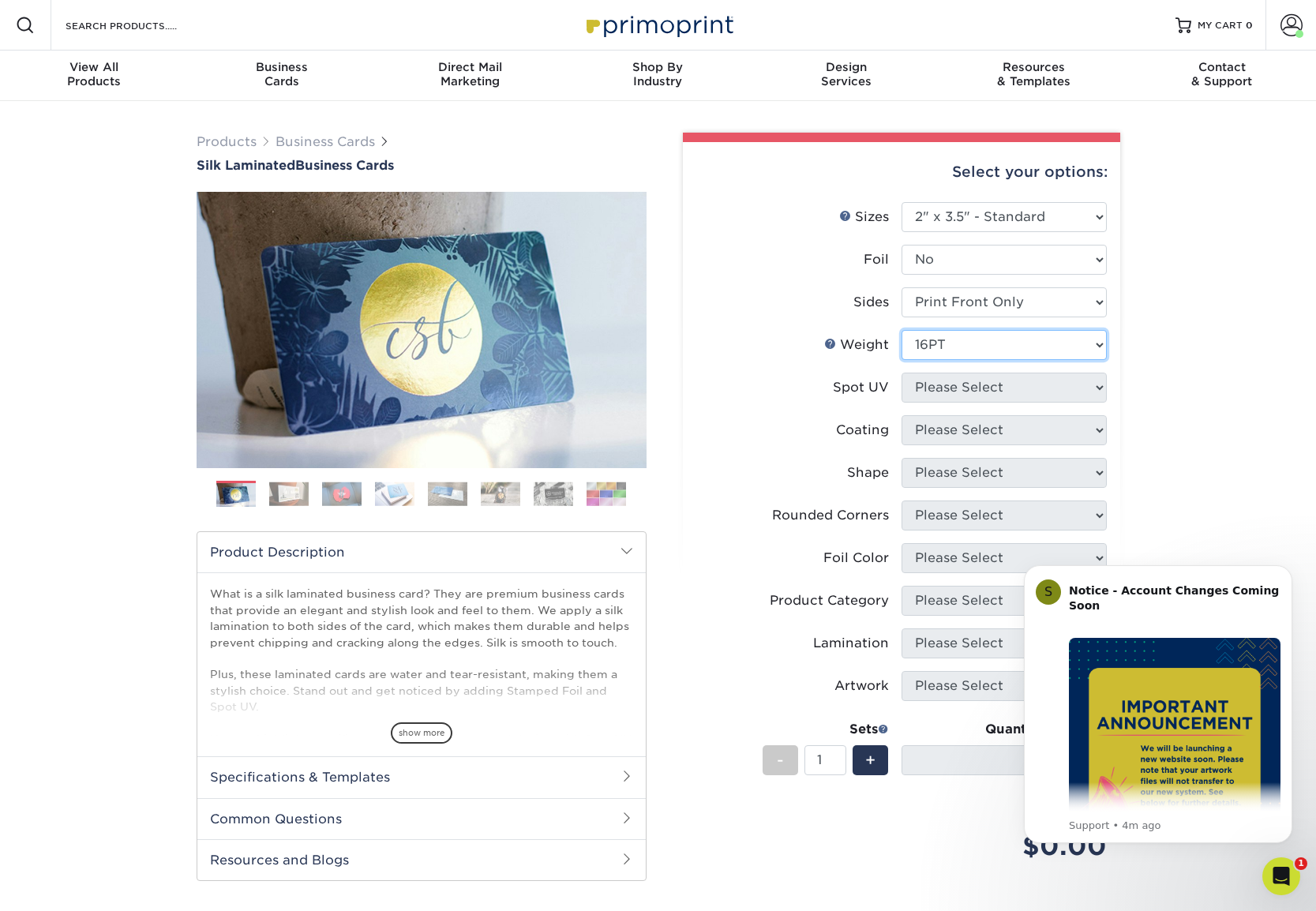
select select
select select "1"
select select
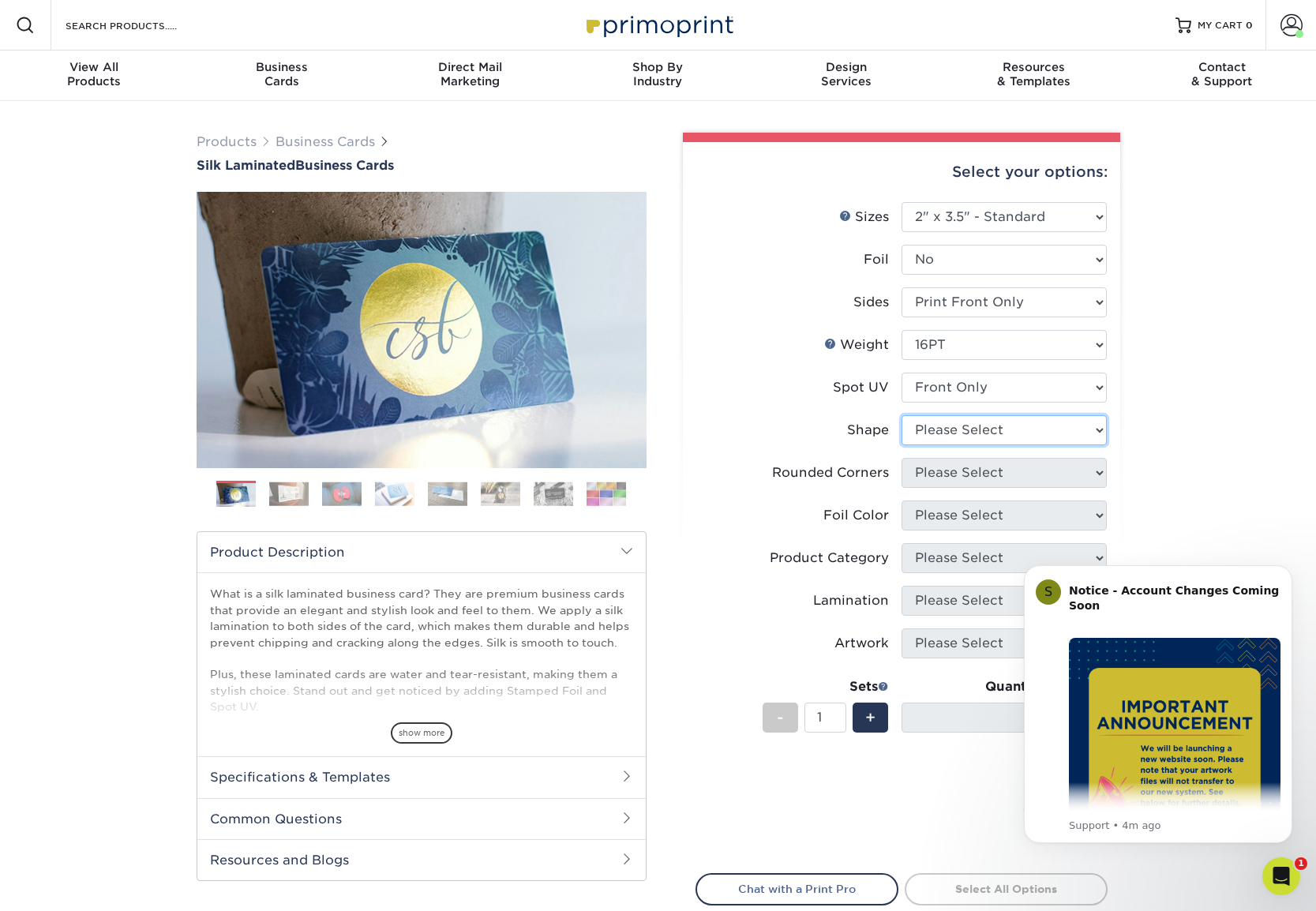
select select "standard"
select select
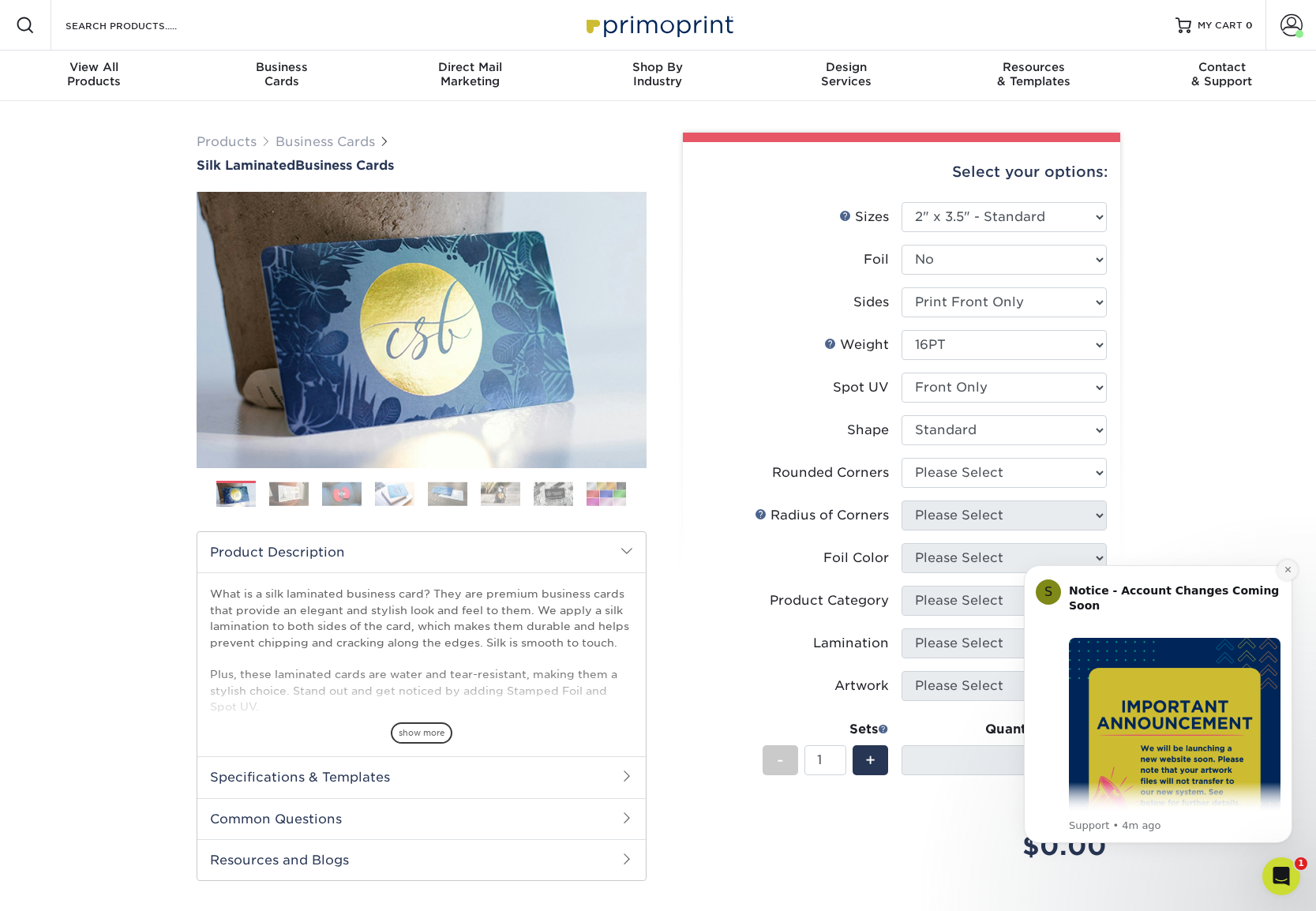
click at [1286, 571] on icon "Dismiss notification" at bounding box center [1287, 569] width 9 height 9
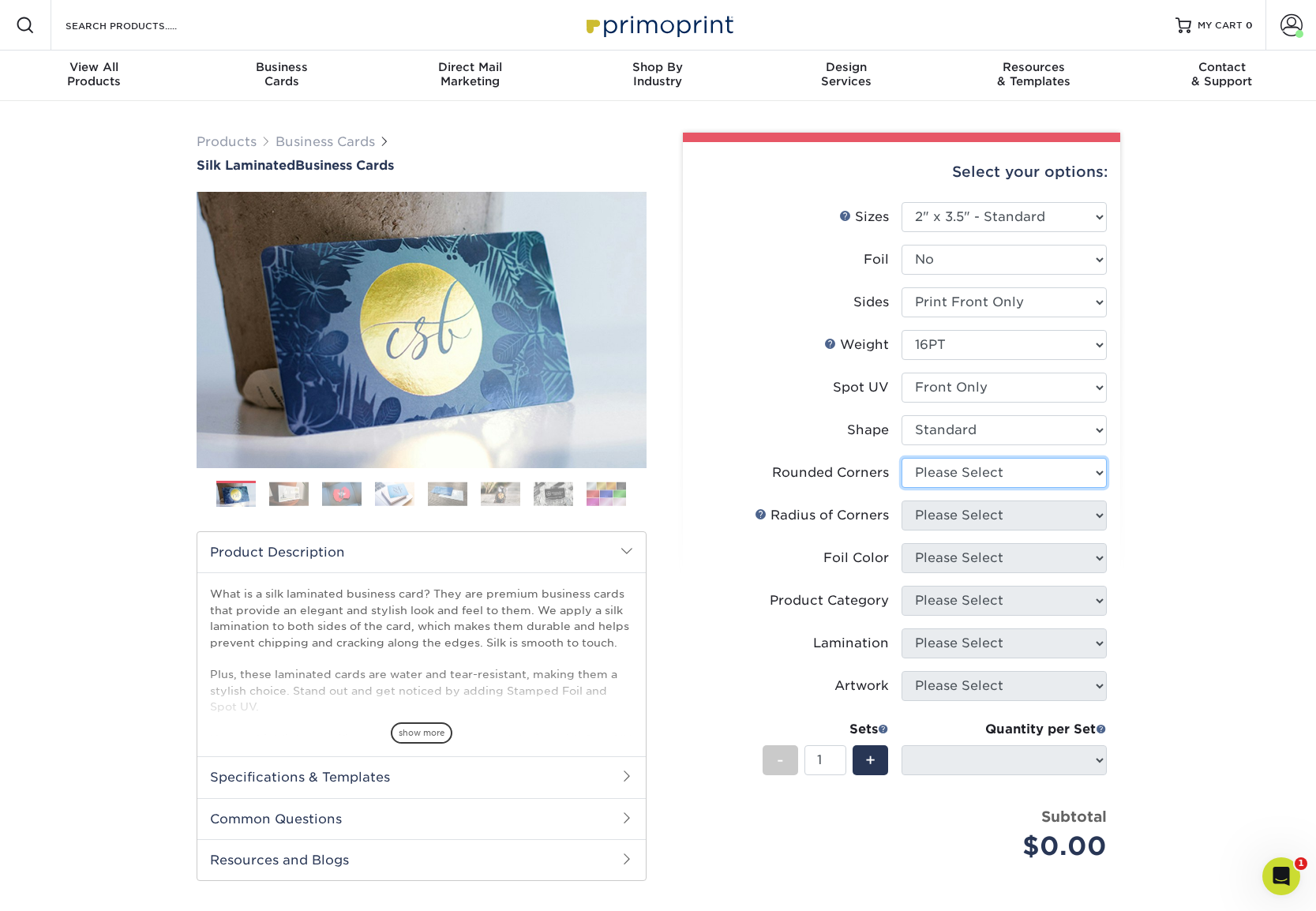
select select "0"
select select "-1"
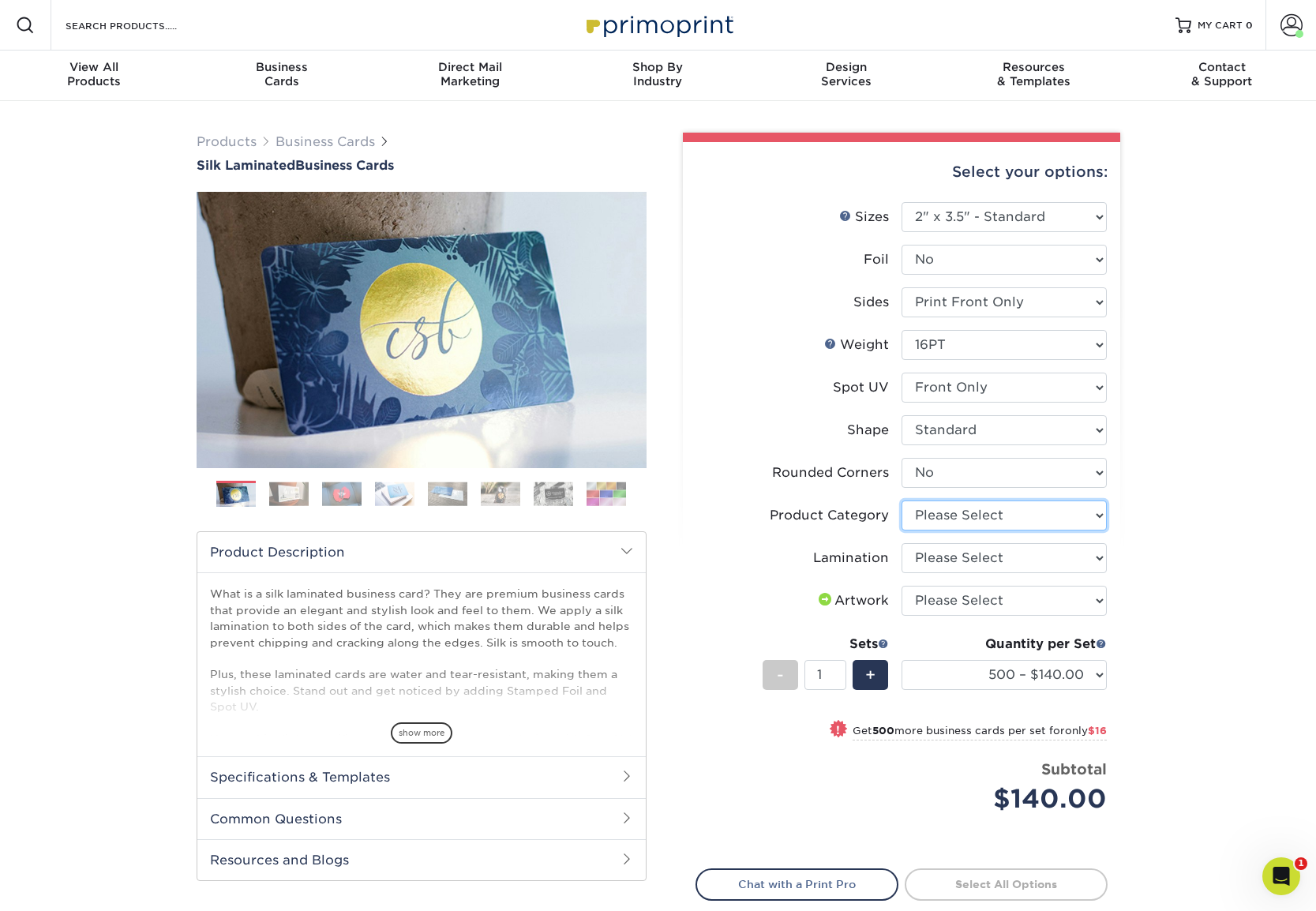
select select "3b5148f1-0588-4f88-a218-97bcfdce65c1"
select select "ccacb42f-45f7-42d3-bbd3-7c8421cf37f0"
select select "upload"
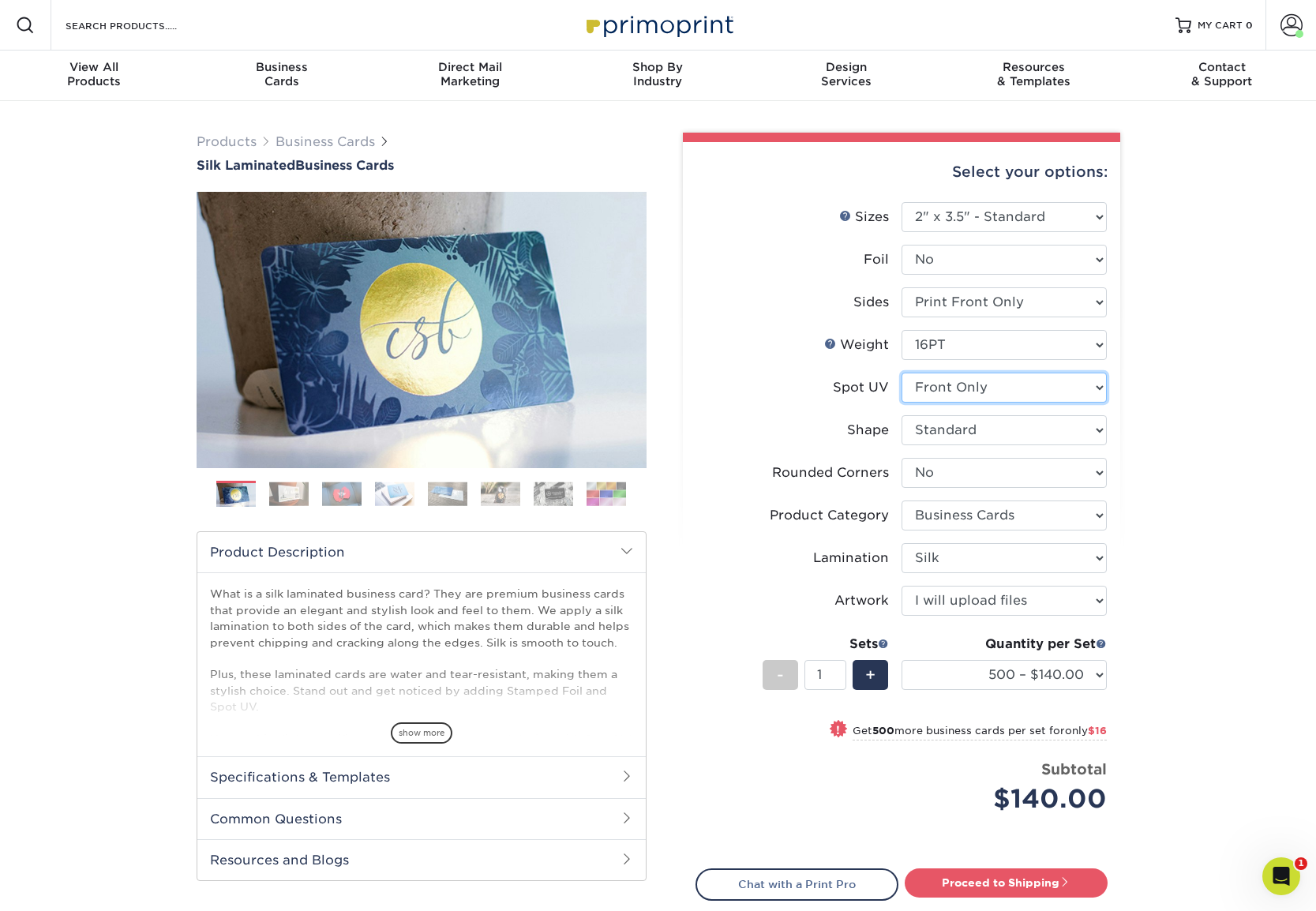
select select "3"
select select "-1"
select select
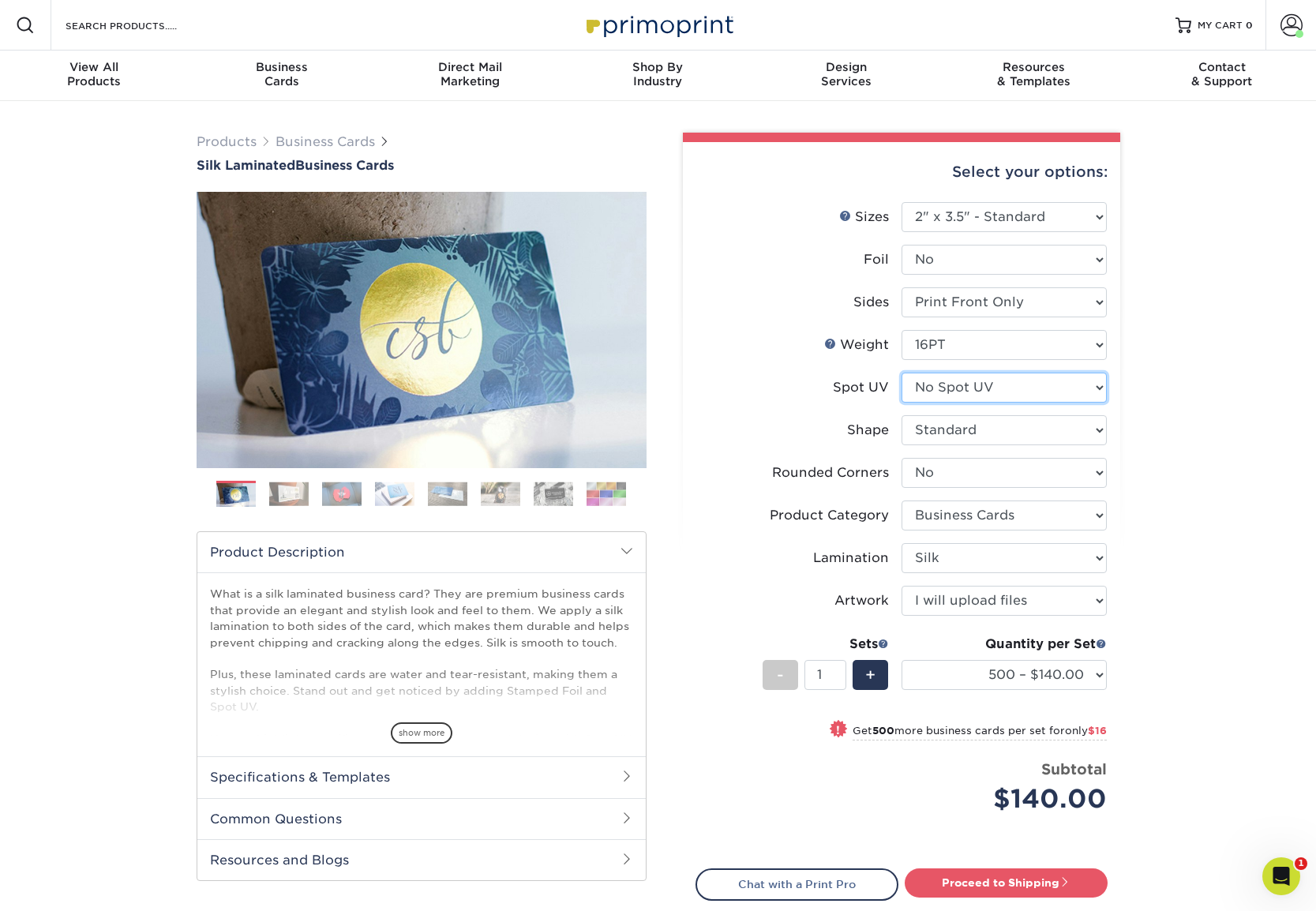
select select "-1"
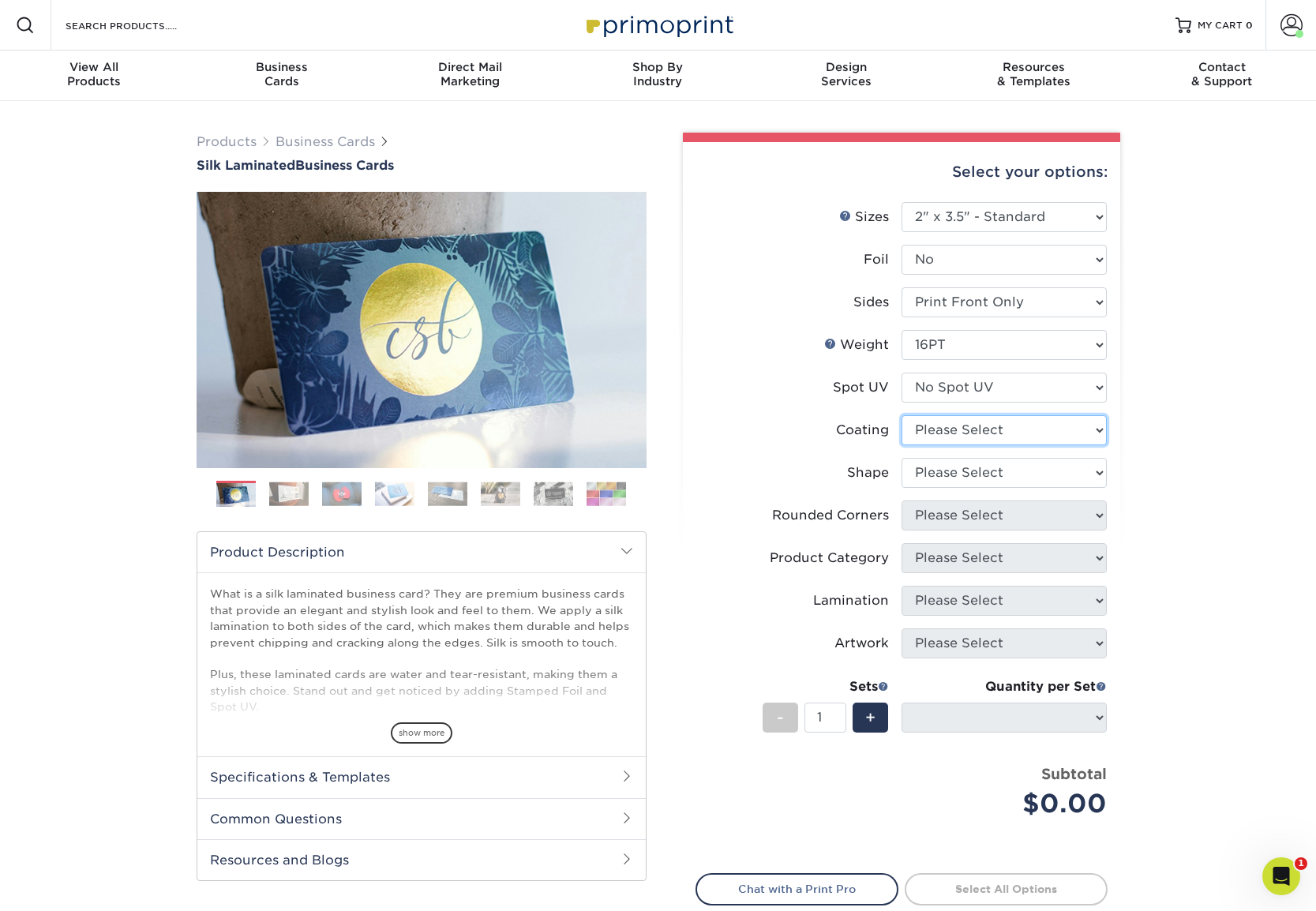
select select "3e7618de-abca-4bda-9f97-8b9129e913d8"
select select
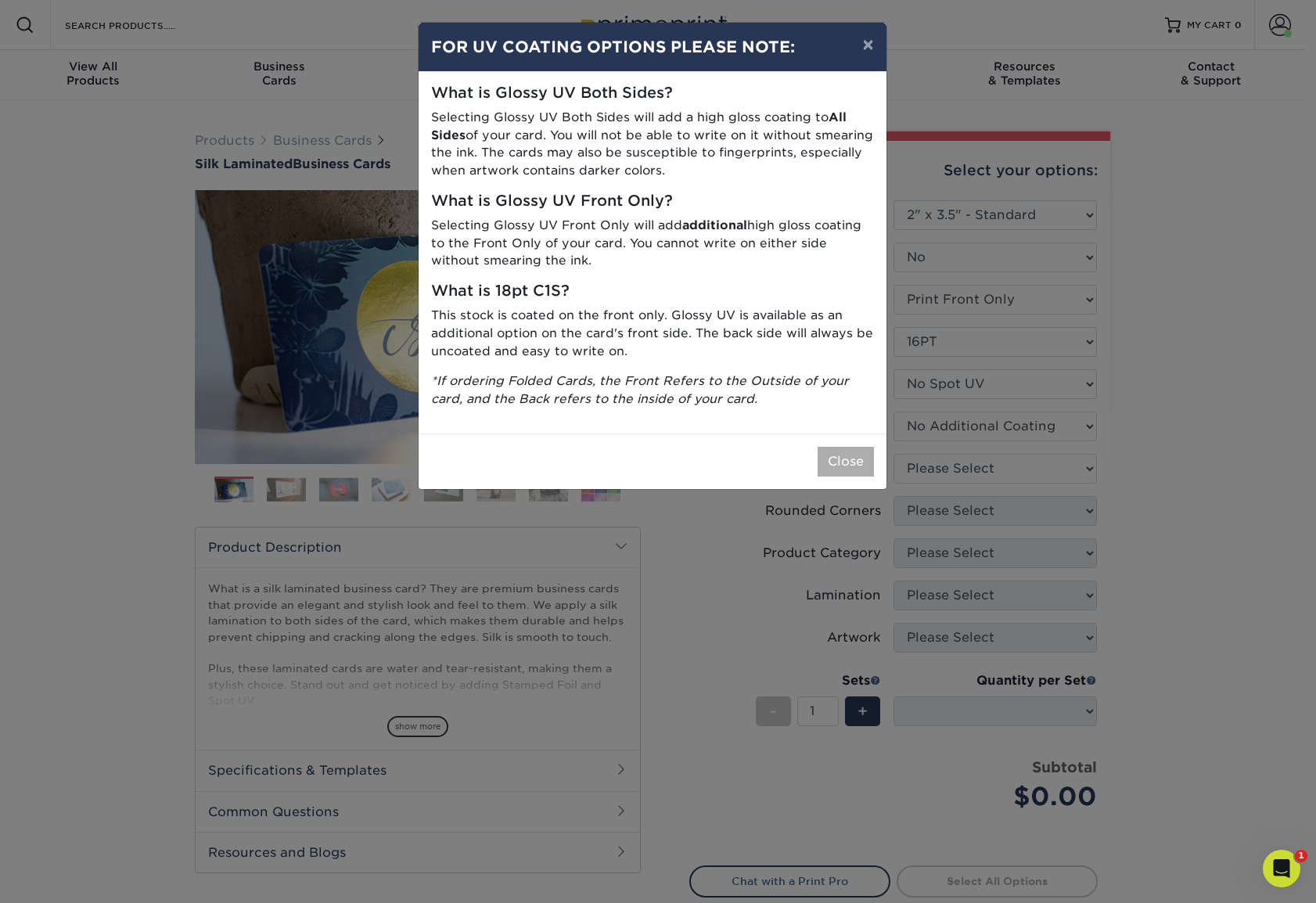
click at [855, 451] on button "Close" at bounding box center [845, 462] width 56 height 29
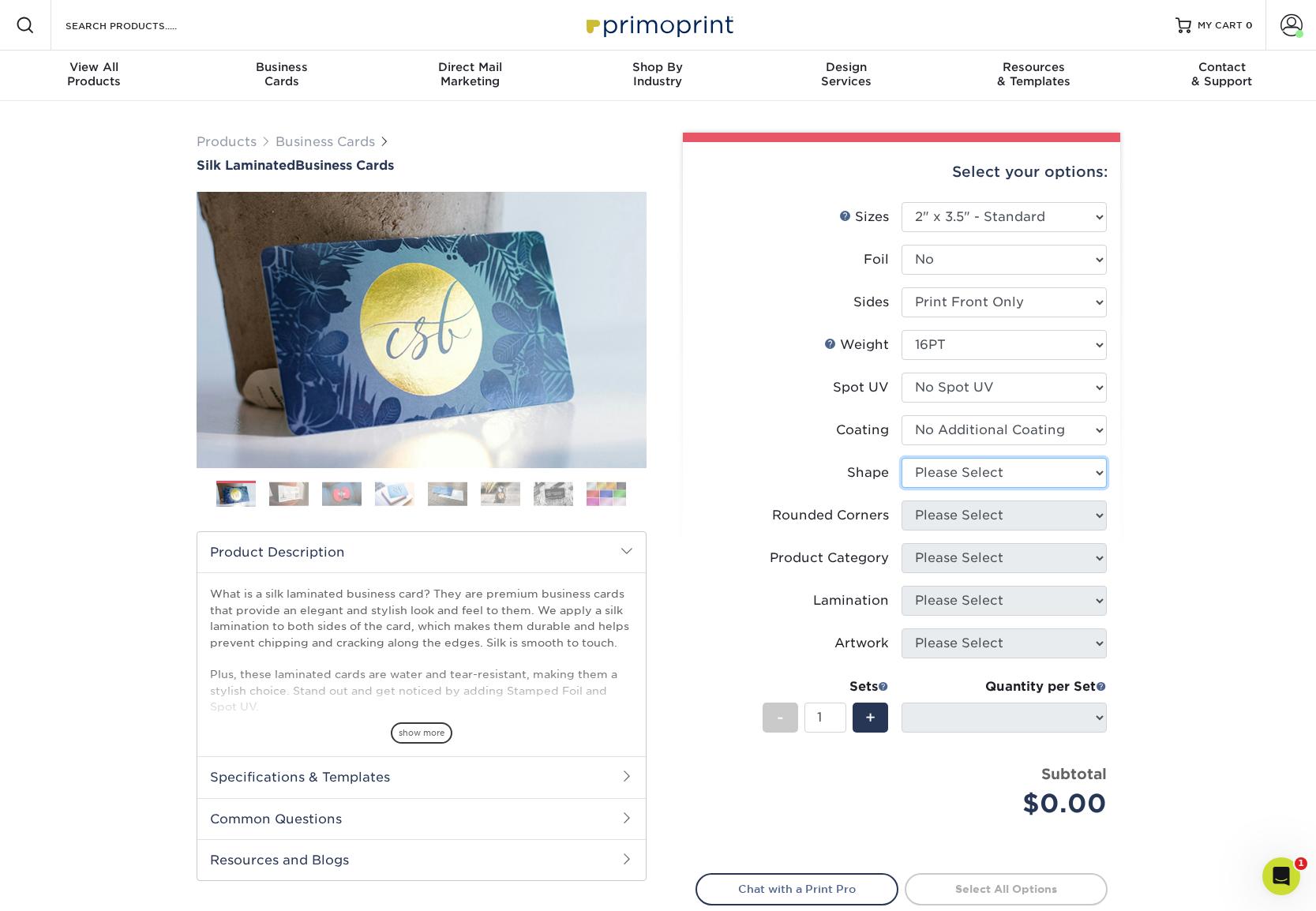
select select "standard"
select select
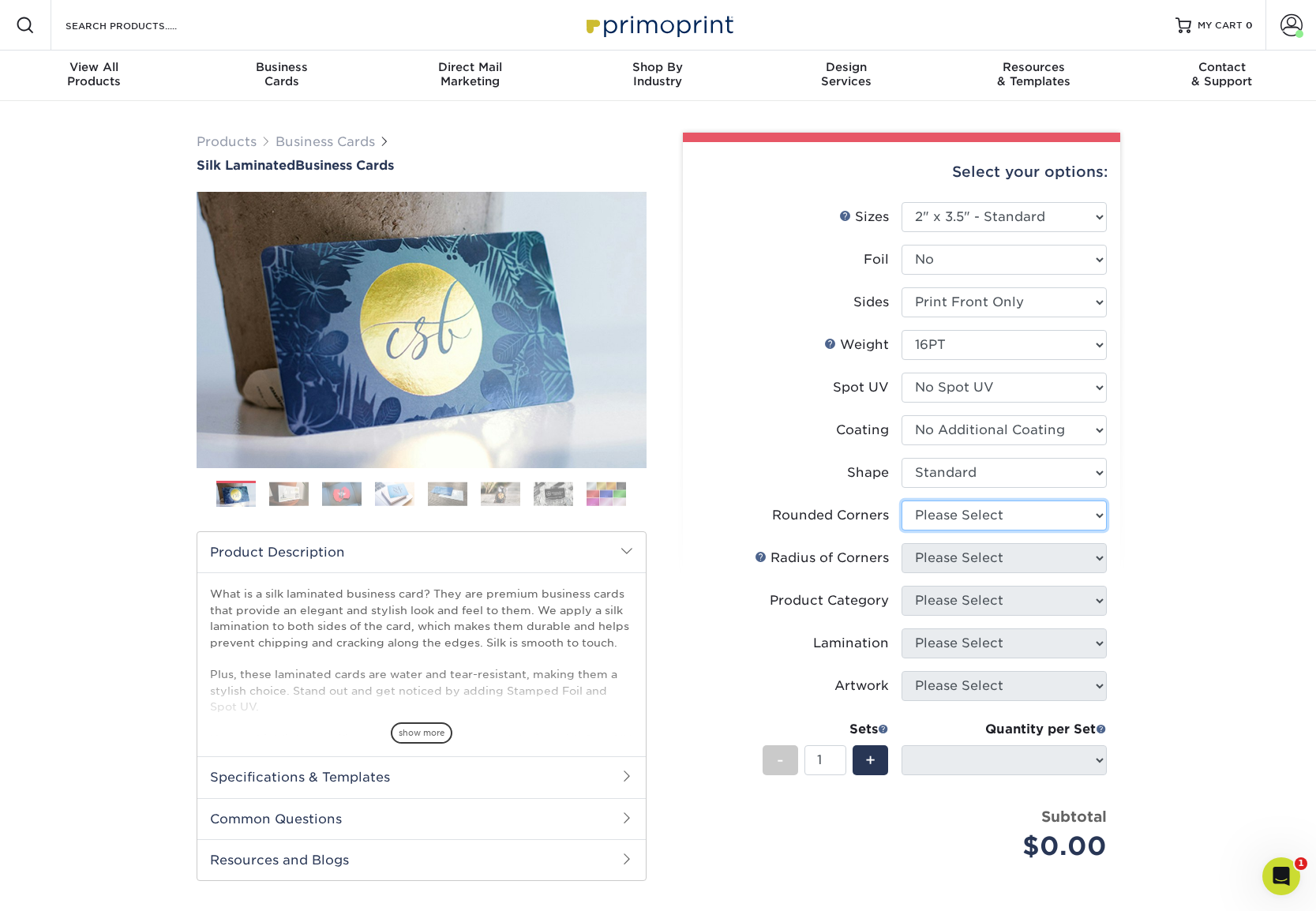
select select "0"
select select "-1"
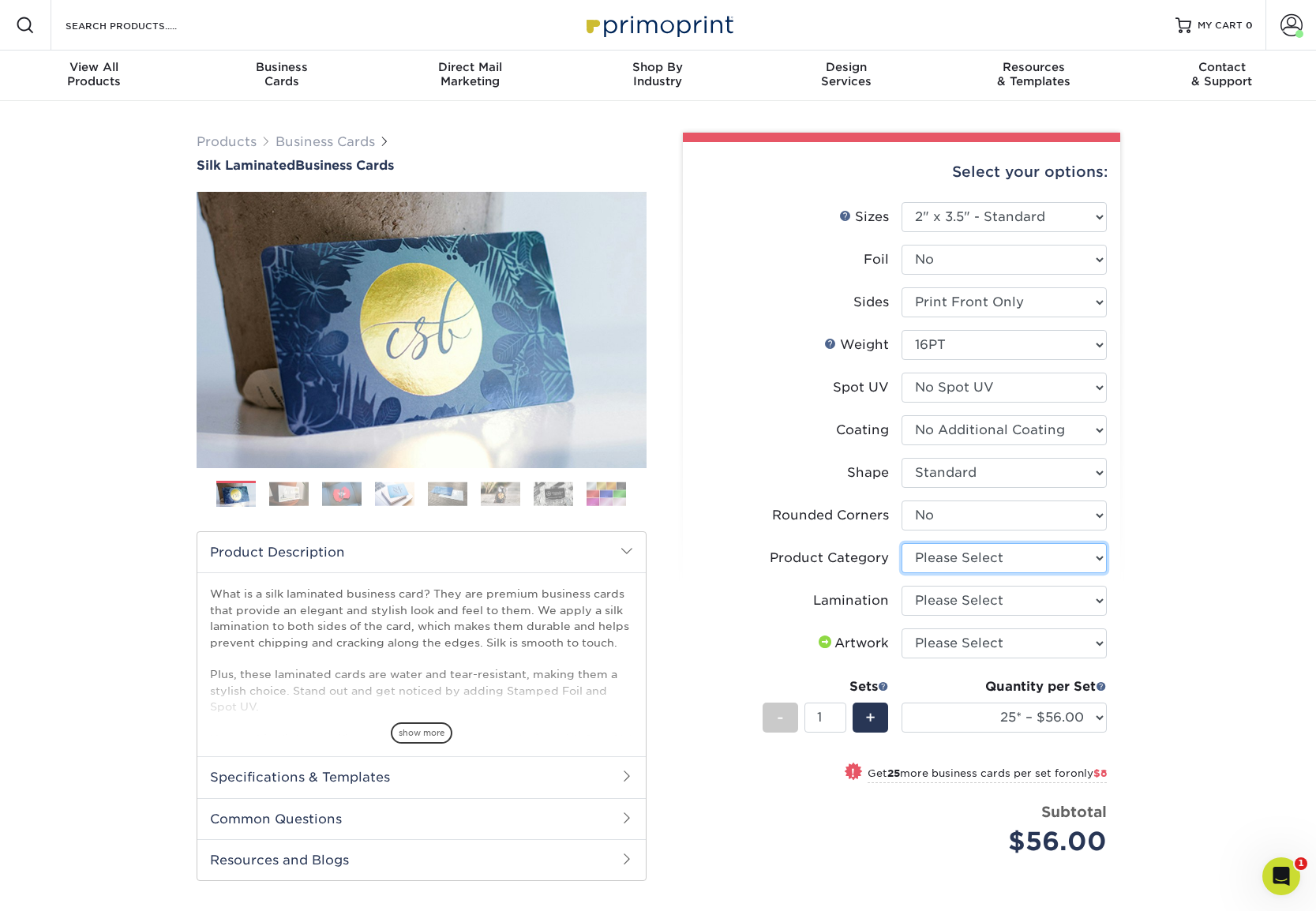
select select "3b5148f1-0588-4f88-a218-97bcfdce65c1"
select select "ccacb42f-45f7-42d3-bbd3-7c8421cf37f0"
select select "upload"
select select "500 – $96.00"
drag, startPoint x: 1126, startPoint y: 427, endPoint x: 1167, endPoint y: 435, distance: 41.8
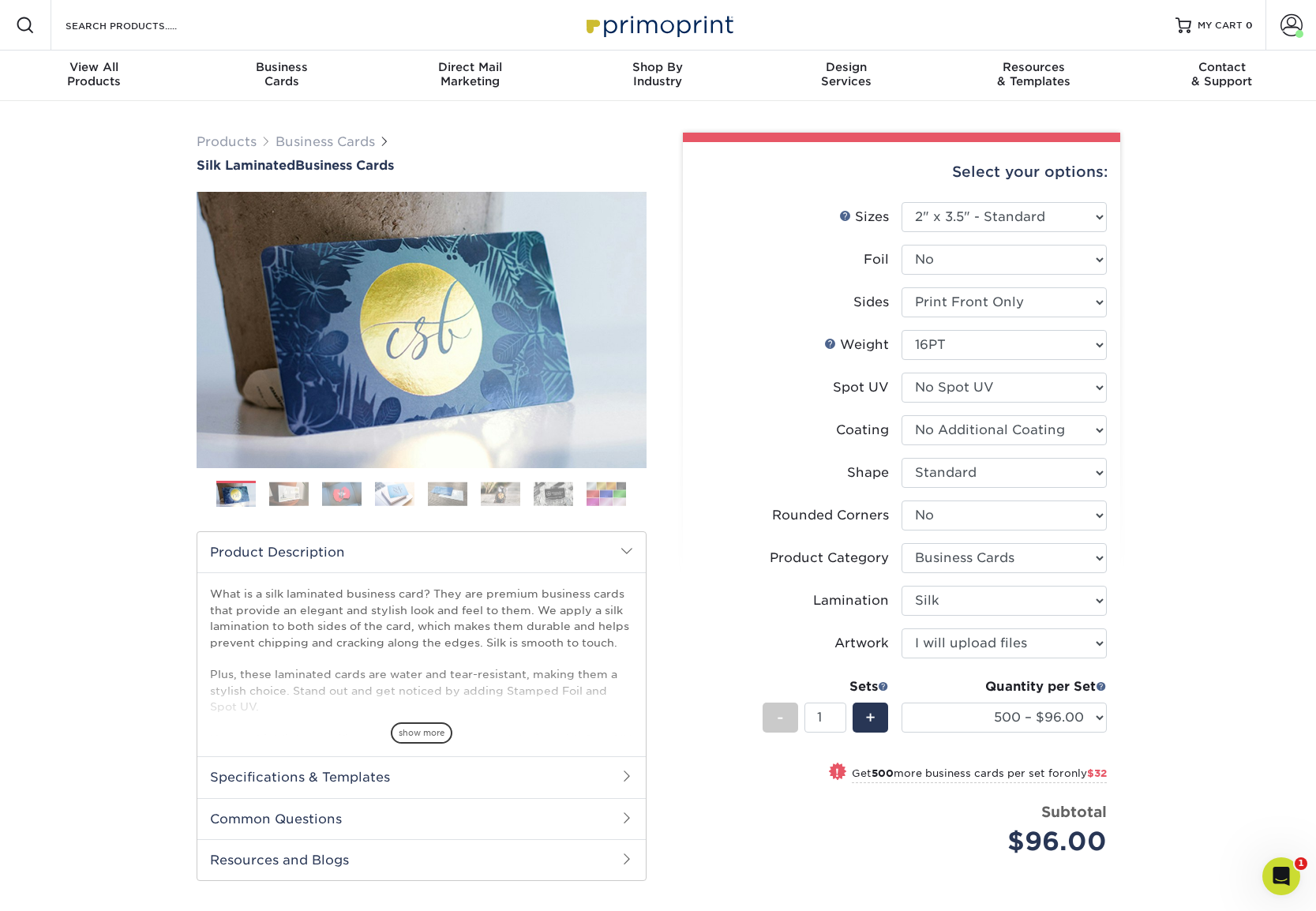
click at [1125, 427] on div "Select your options: Sizes Help Sizes Please Select 1.5" x 3.5" - Mini -" at bounding box center [894, 592] width 474 height 918
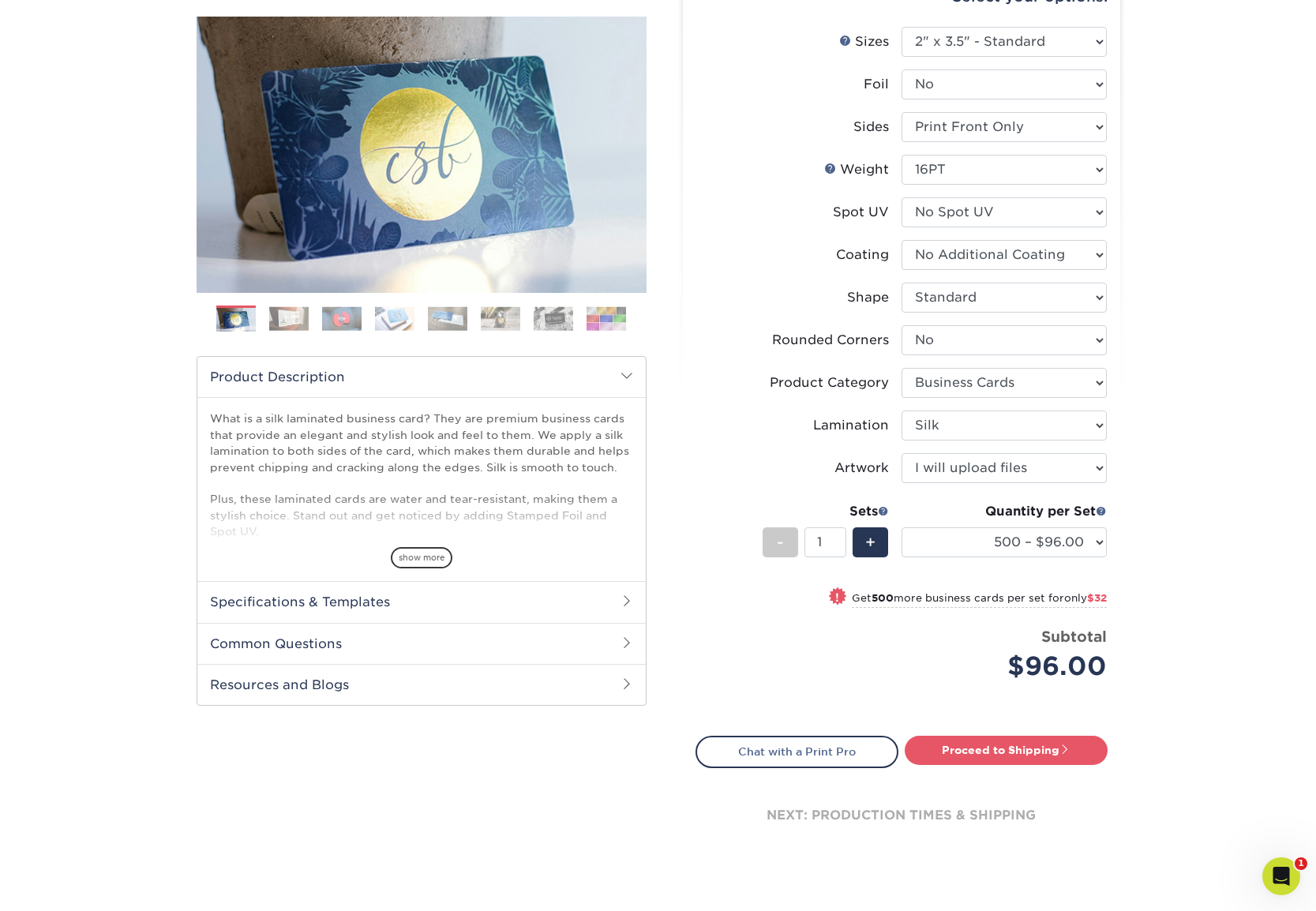
scroll to position [180, 0]
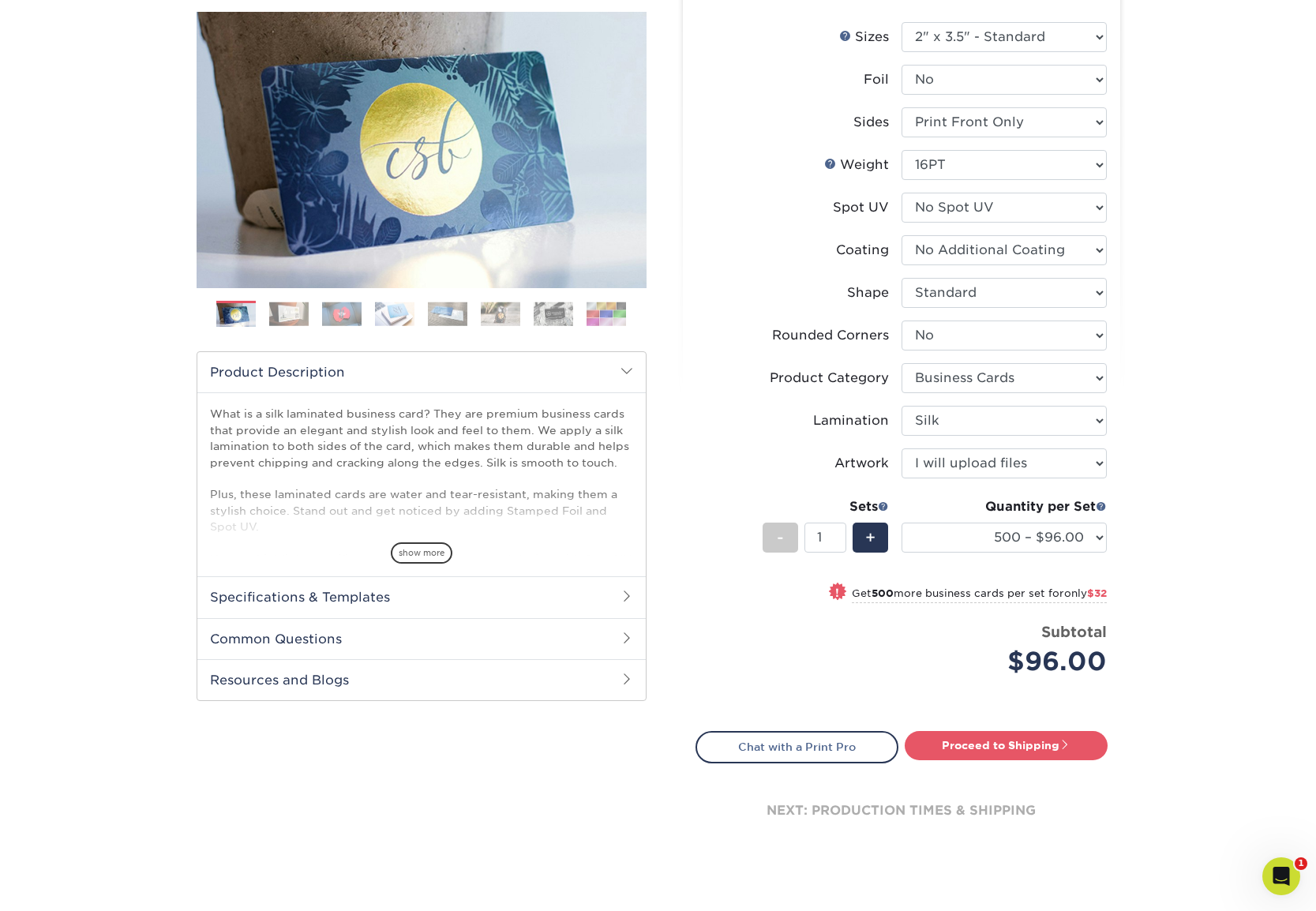
click at [617, 592] on h2 "Specifications & Templates" at bounding box center [421, 595] width 448 height 41
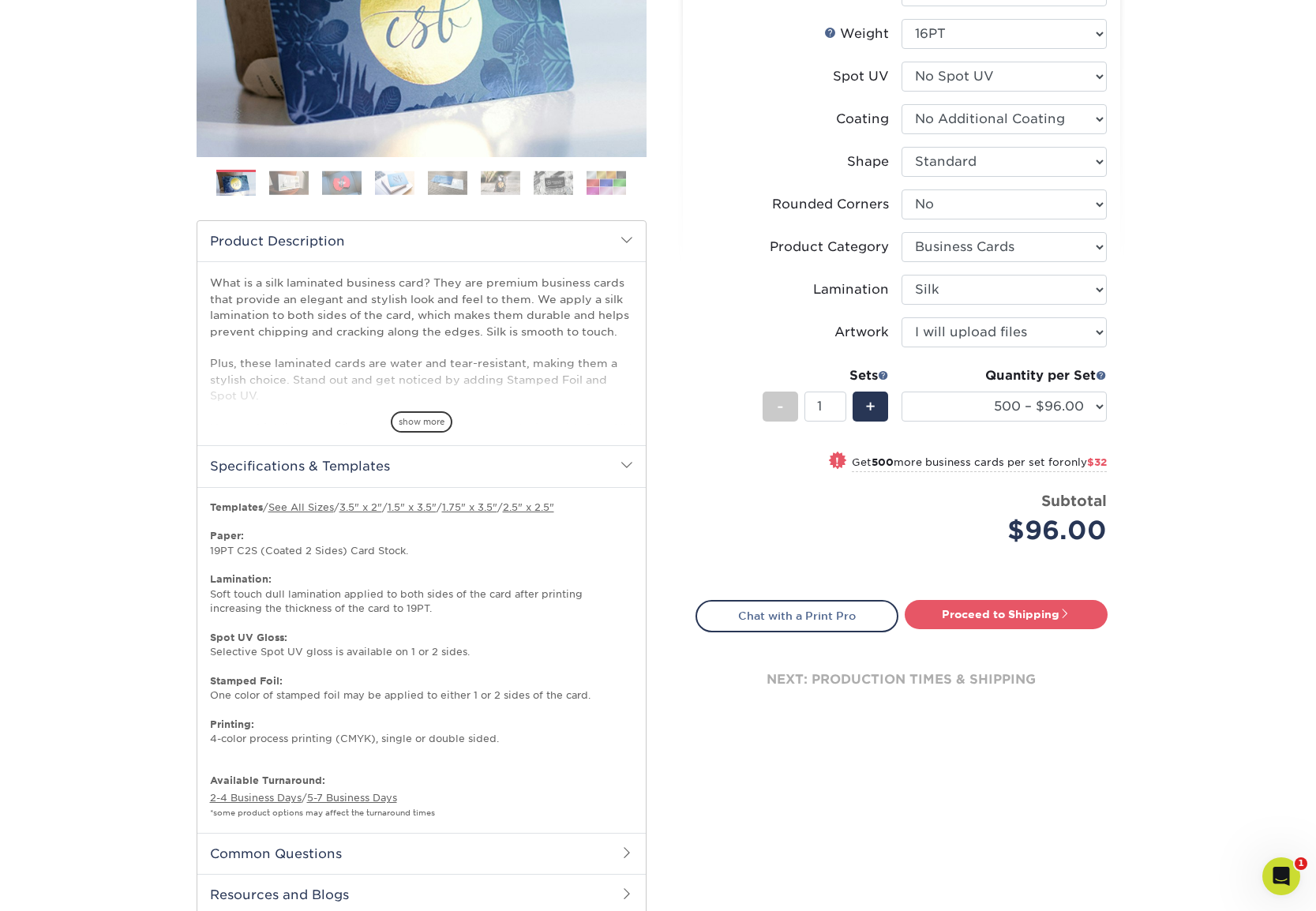
scroll to position [313, 0]
click at [375, 504] on link "3.5" x 2"" at bounding box center [360, 505] width 43 height 12
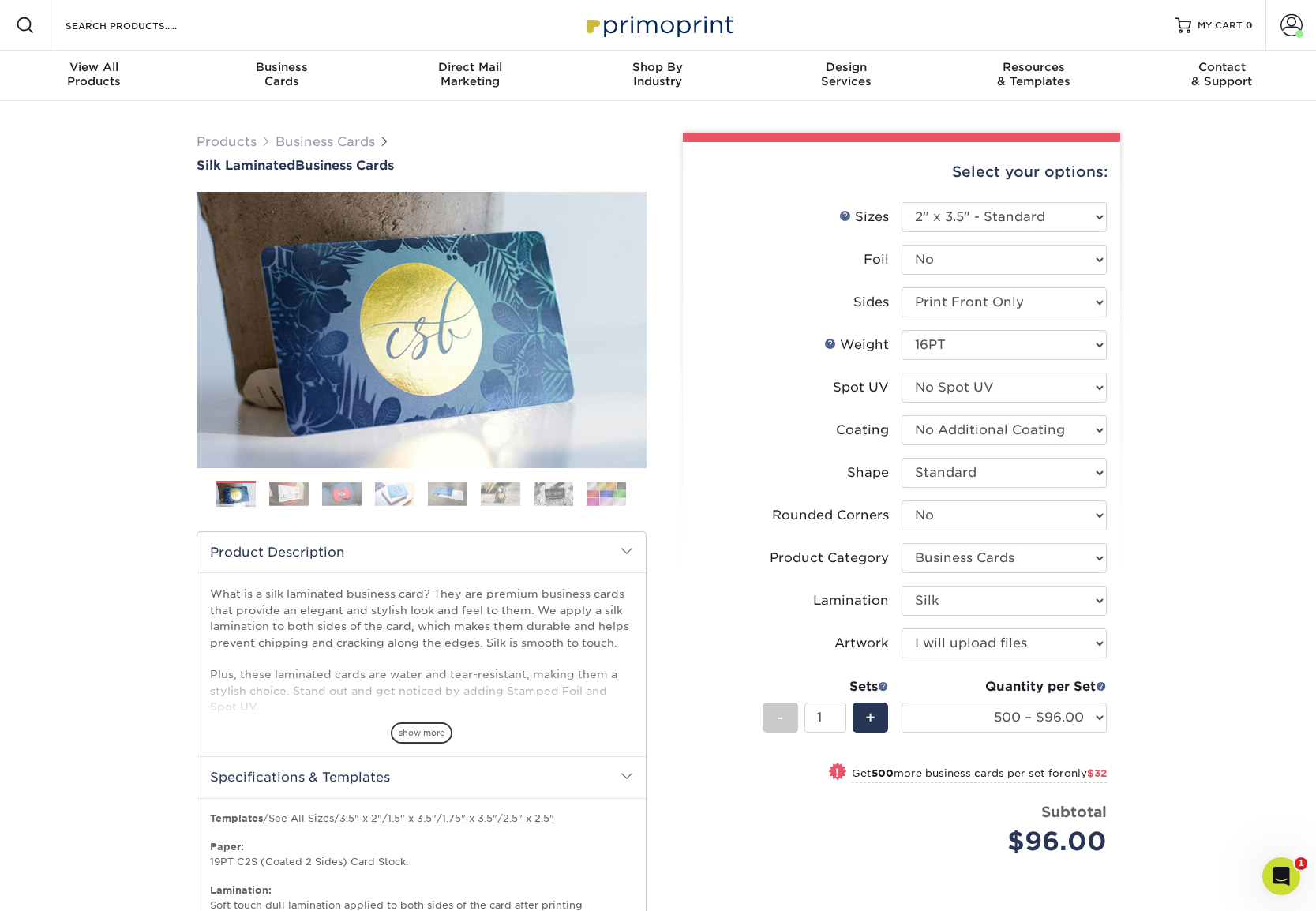
scroll to position [0, 0]
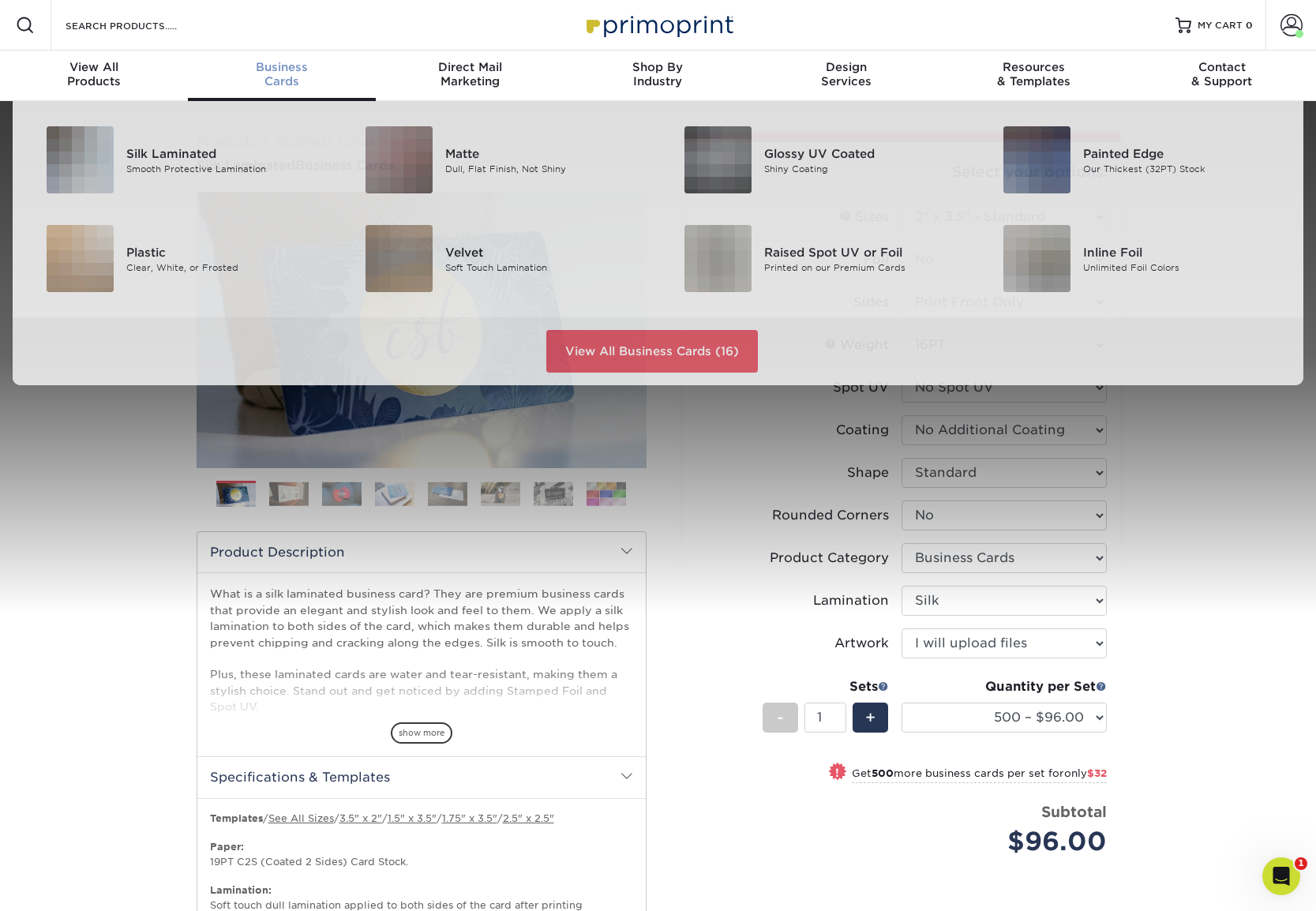
click at [269, 68] on span "Business" at bounding box center [282, 67] width 188 height 14
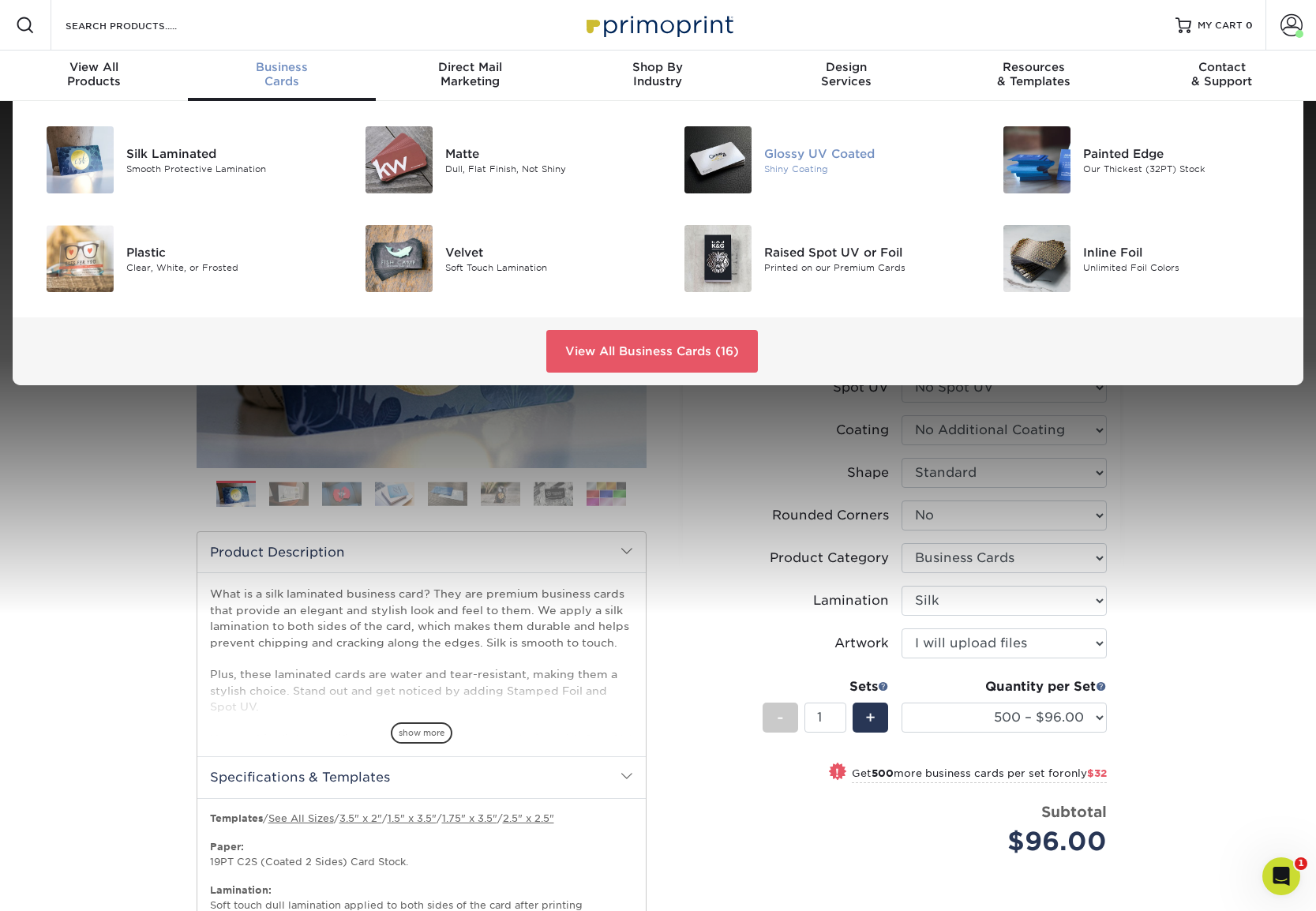
click at [820, 151] on div "Glossy UV Coated" at bounding box center [864, 153] width 201 height 18
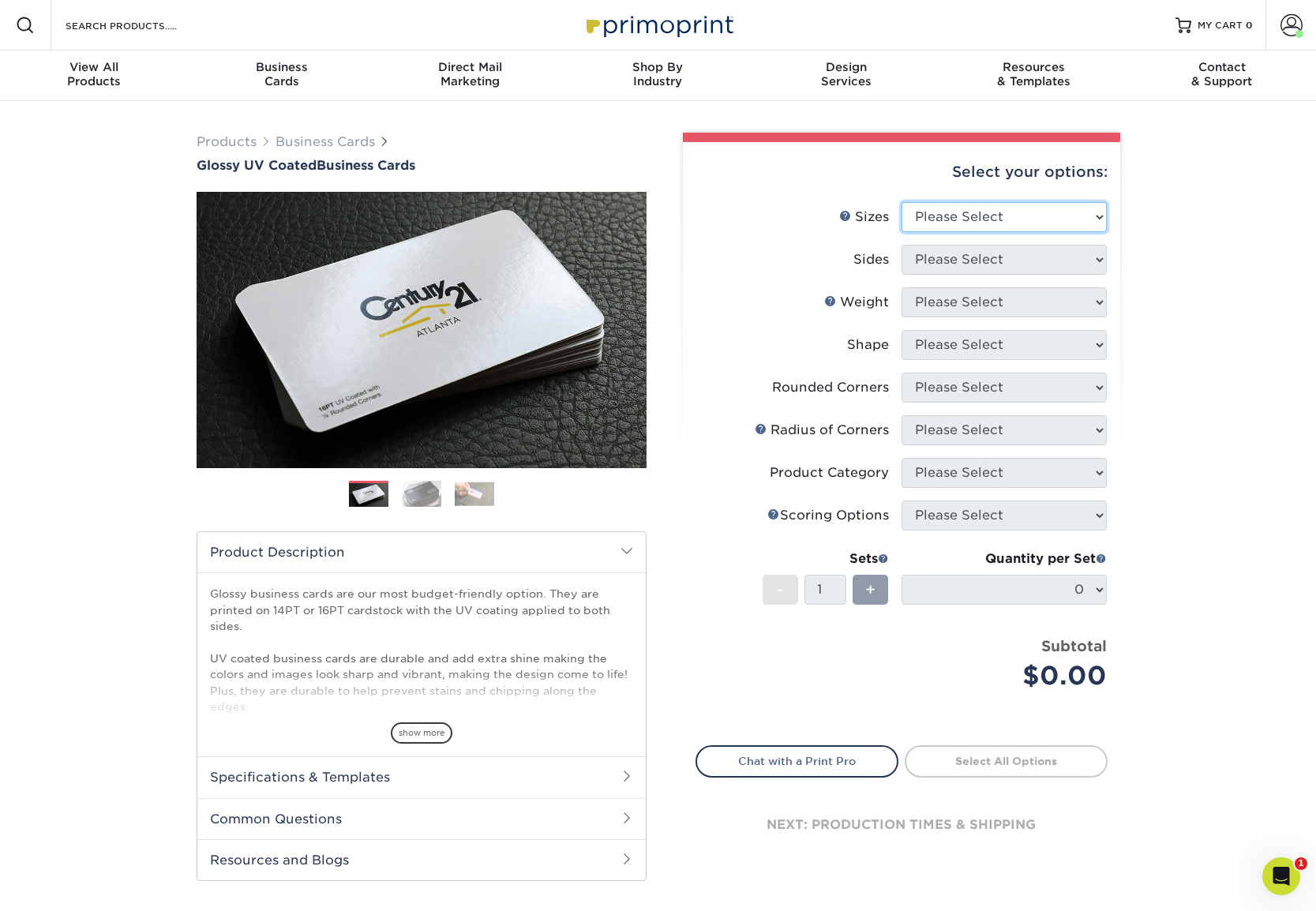
select select "2.00x3.50"
select select "32d3c223-f82c-492b-b915-ba065a00862f"
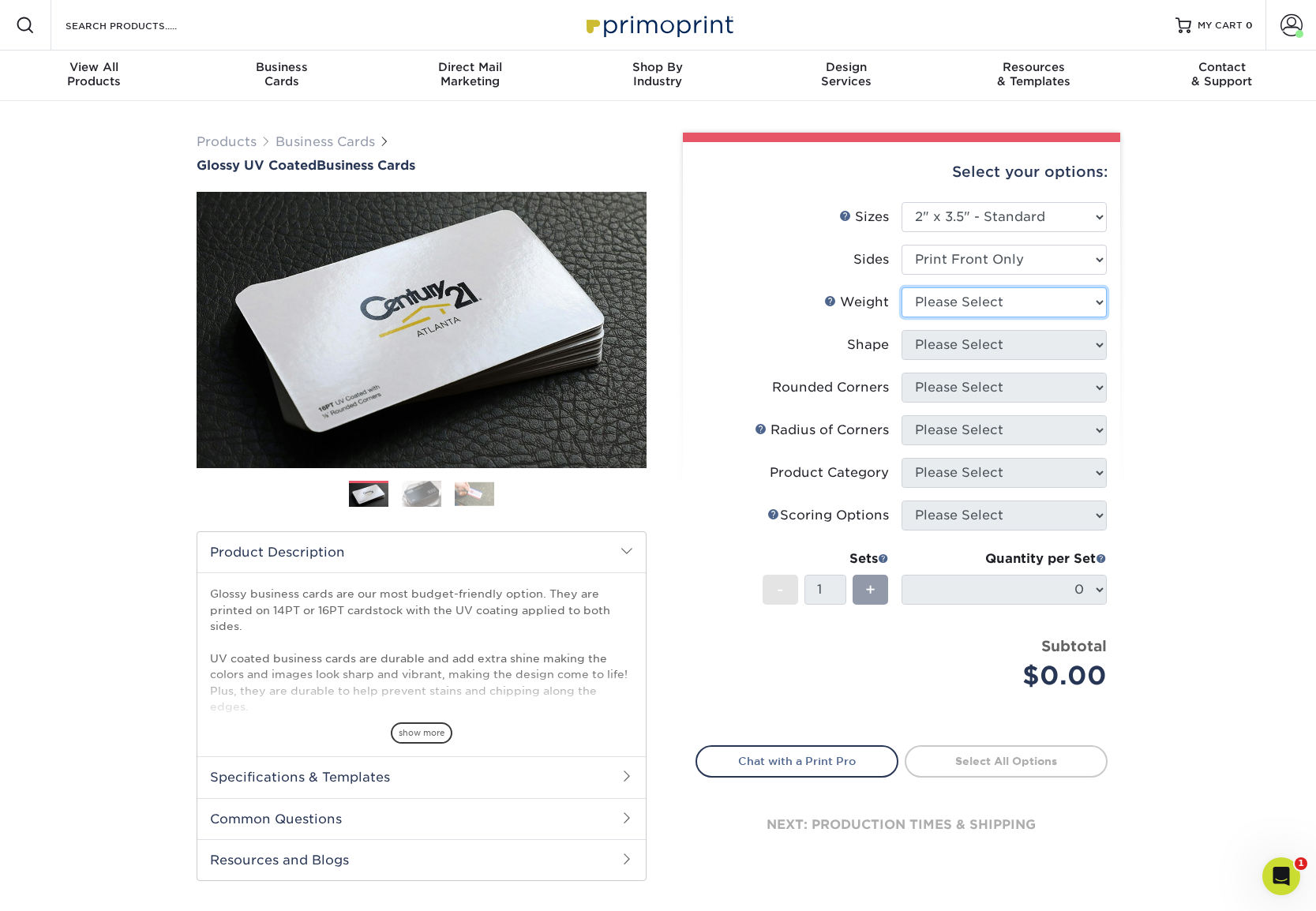
select select "16PT"
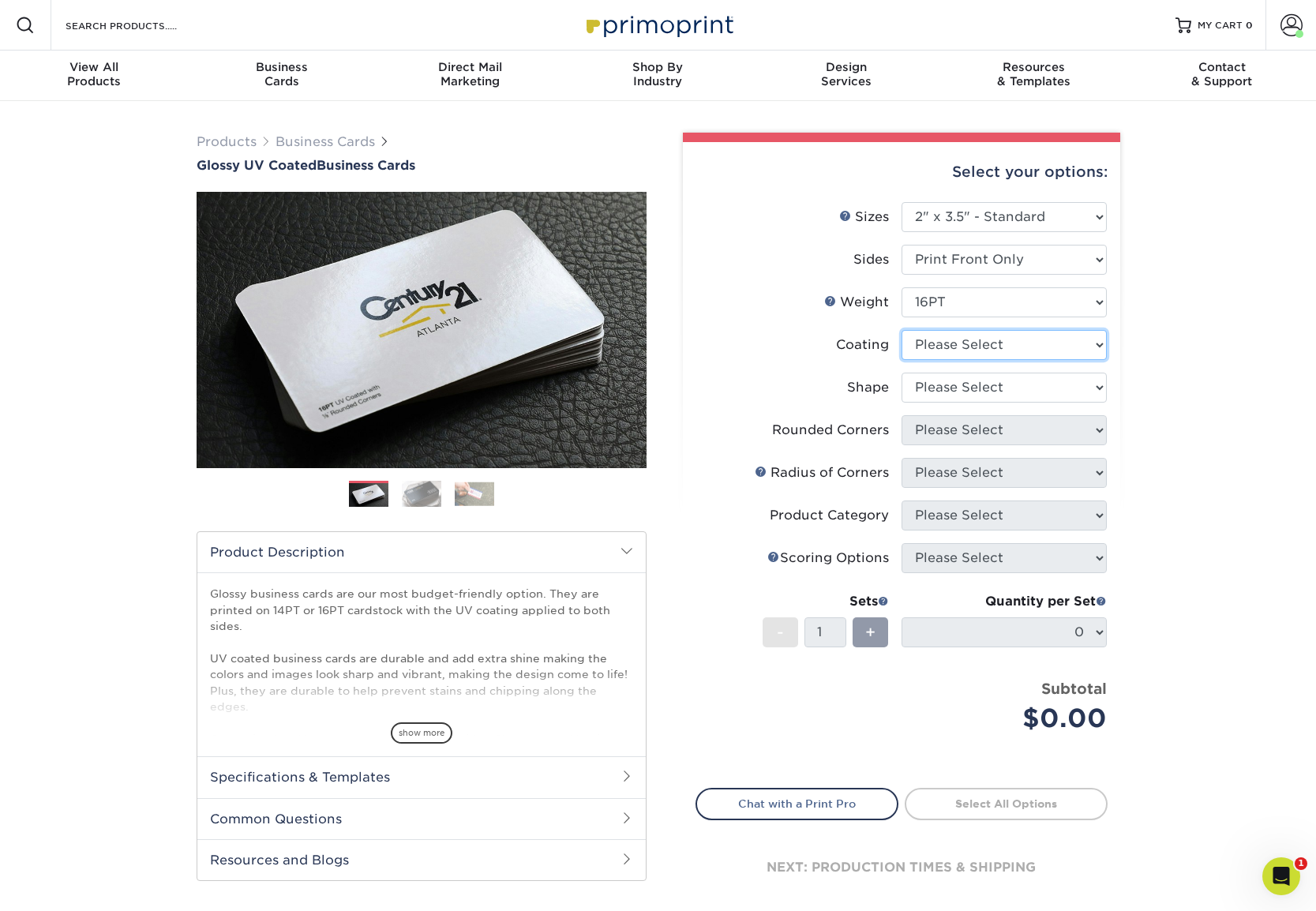
select select "1e8116af-acfc-44b1-83dc-8181aa338834"
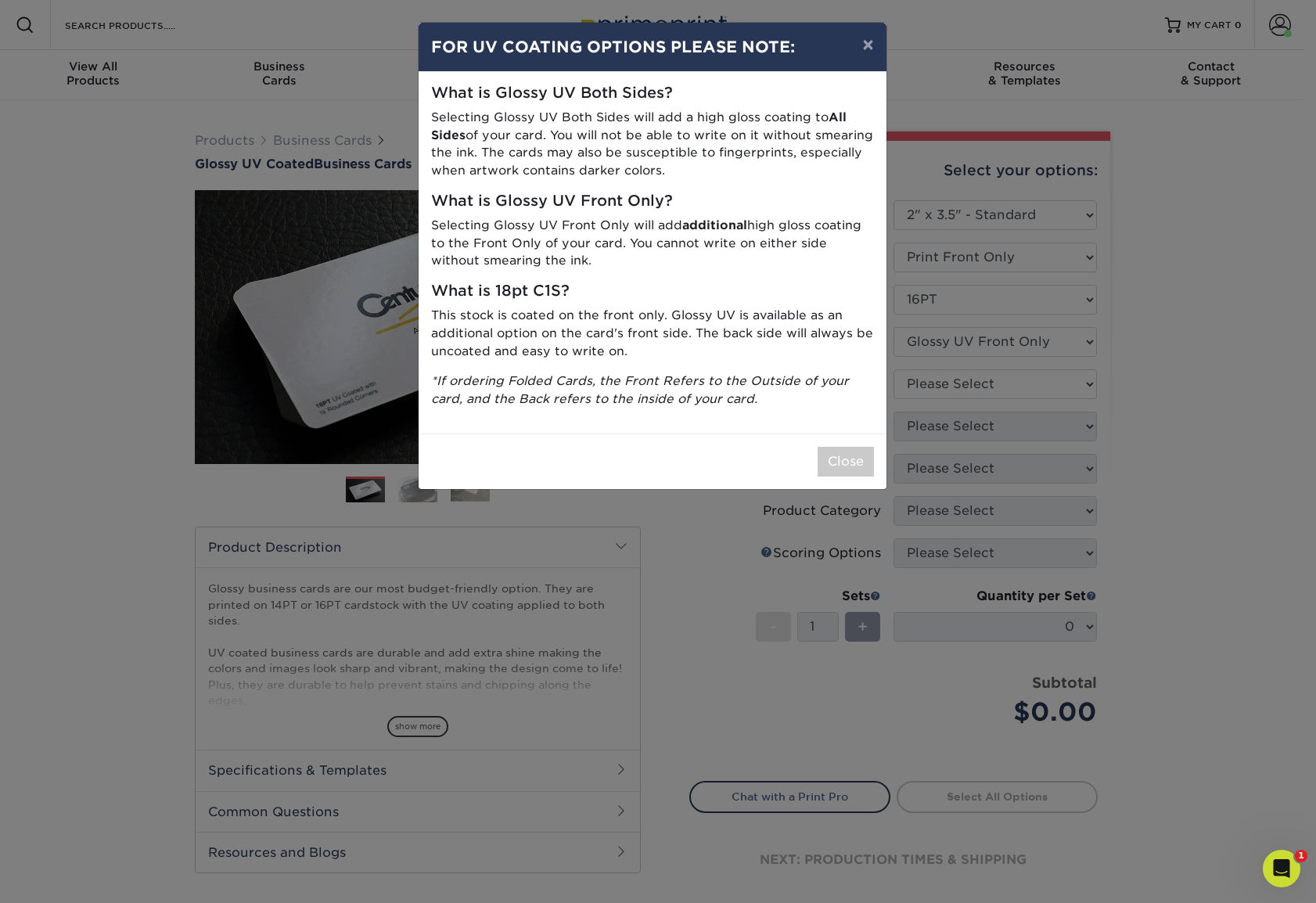
click at [860, 455] on button "Close" at bounding box center [845, 462] width 56 height 29
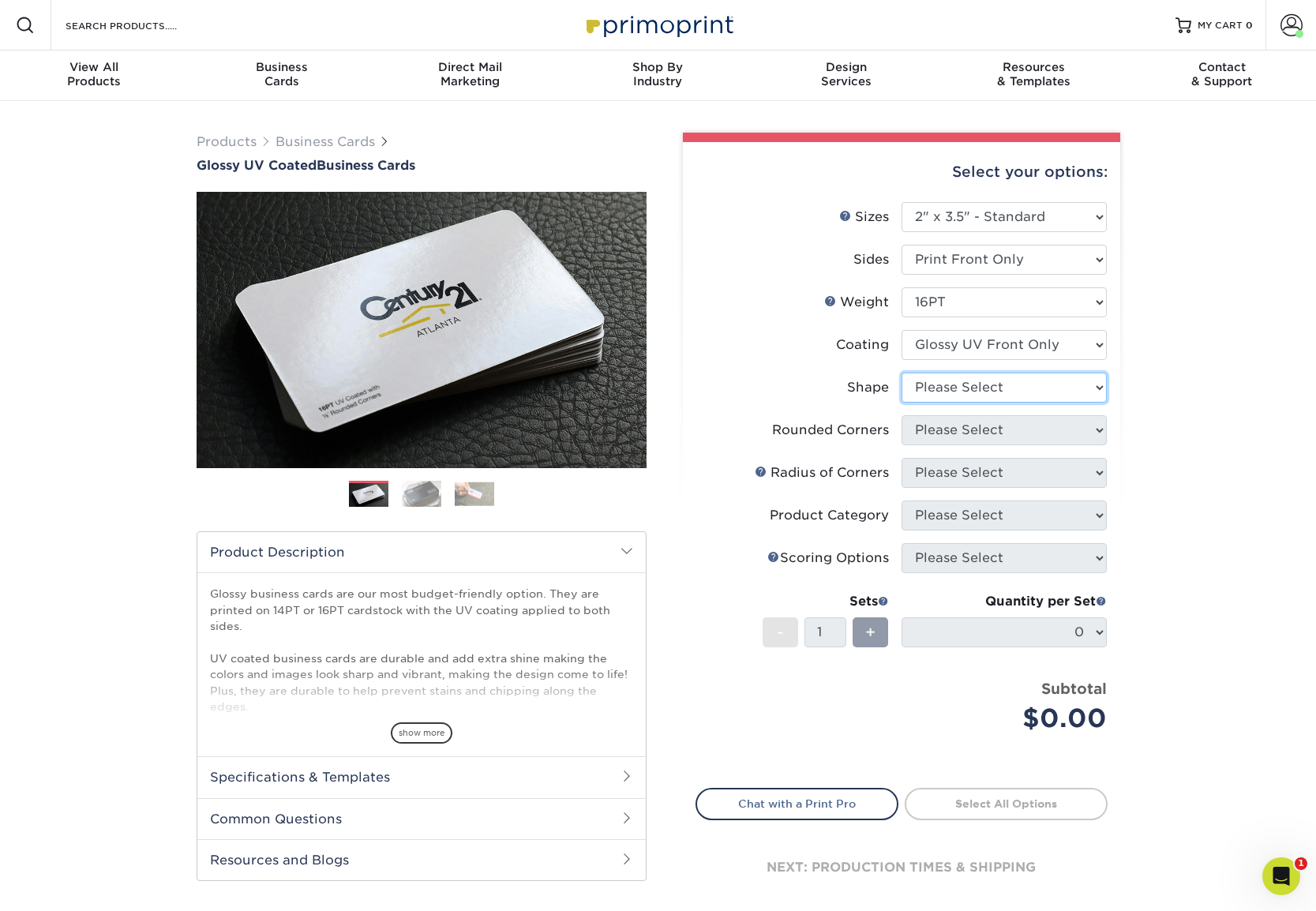
select select "standard"
select select "0"
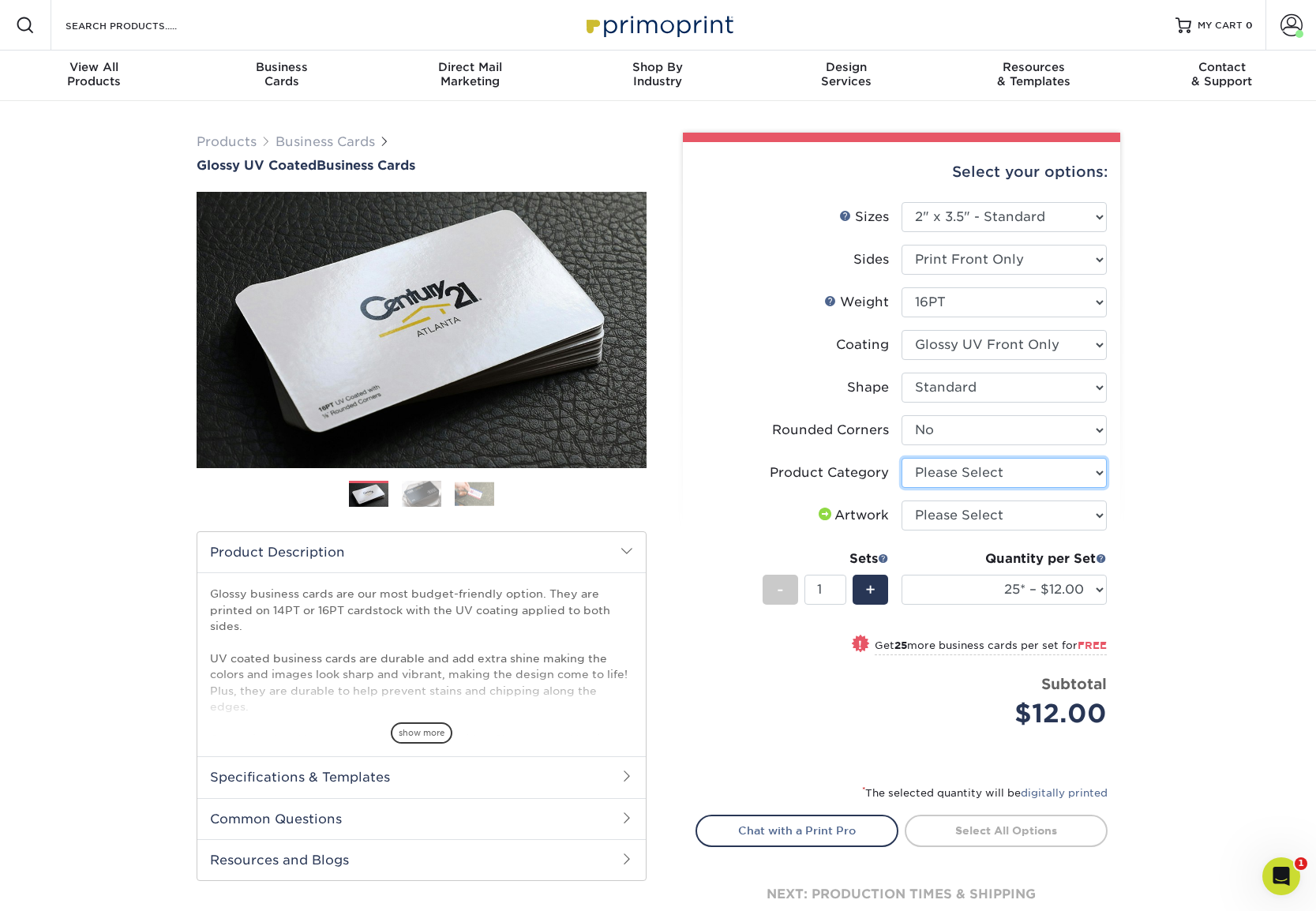
select select "3b5148f1-0588-4f88-a218-97bcfdce65c1"
select select "upload"
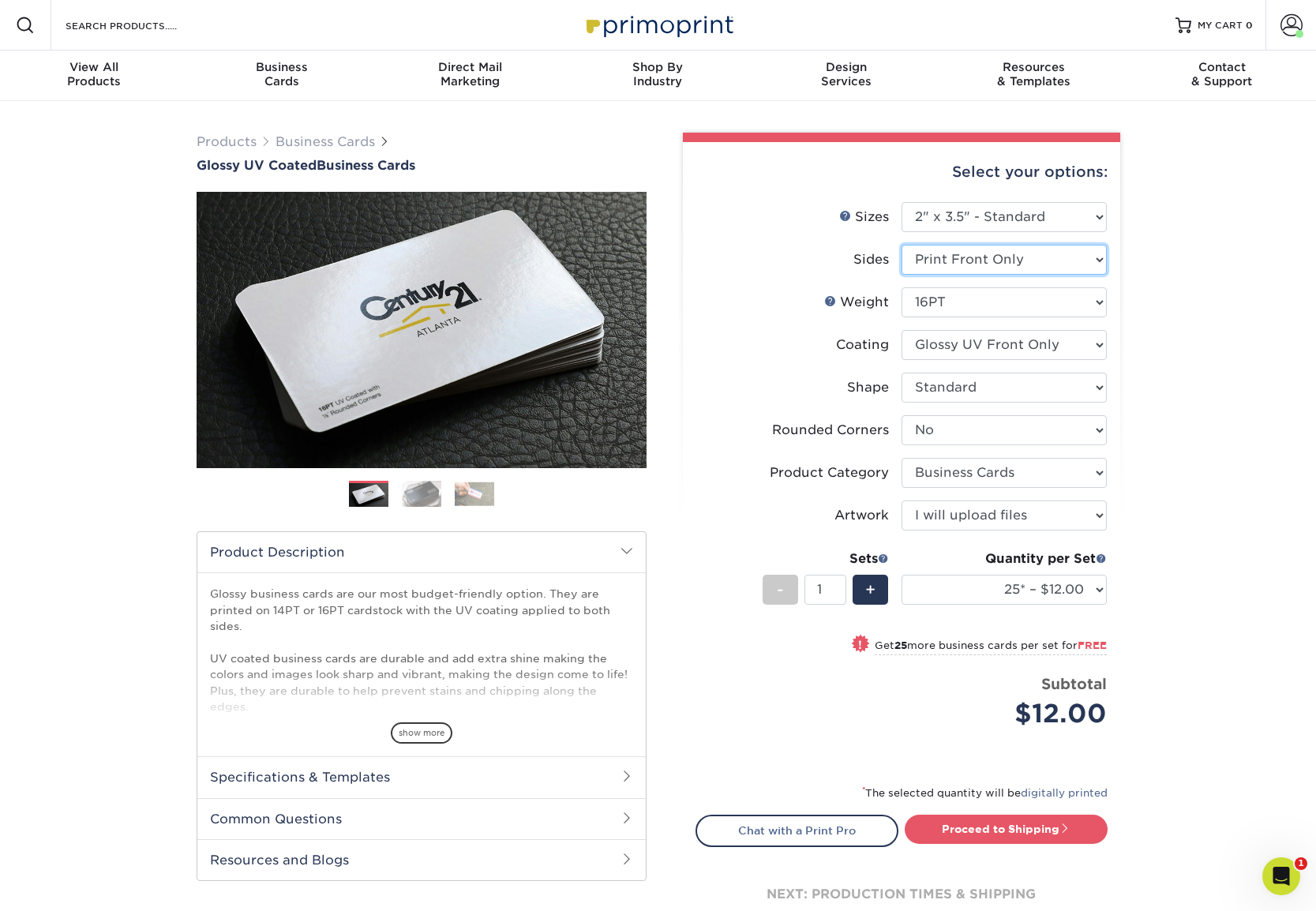
select select "13abbda7-1d64-4f25-8bb2-c179b224825d"
select select "-1"
select select
select select "-1"
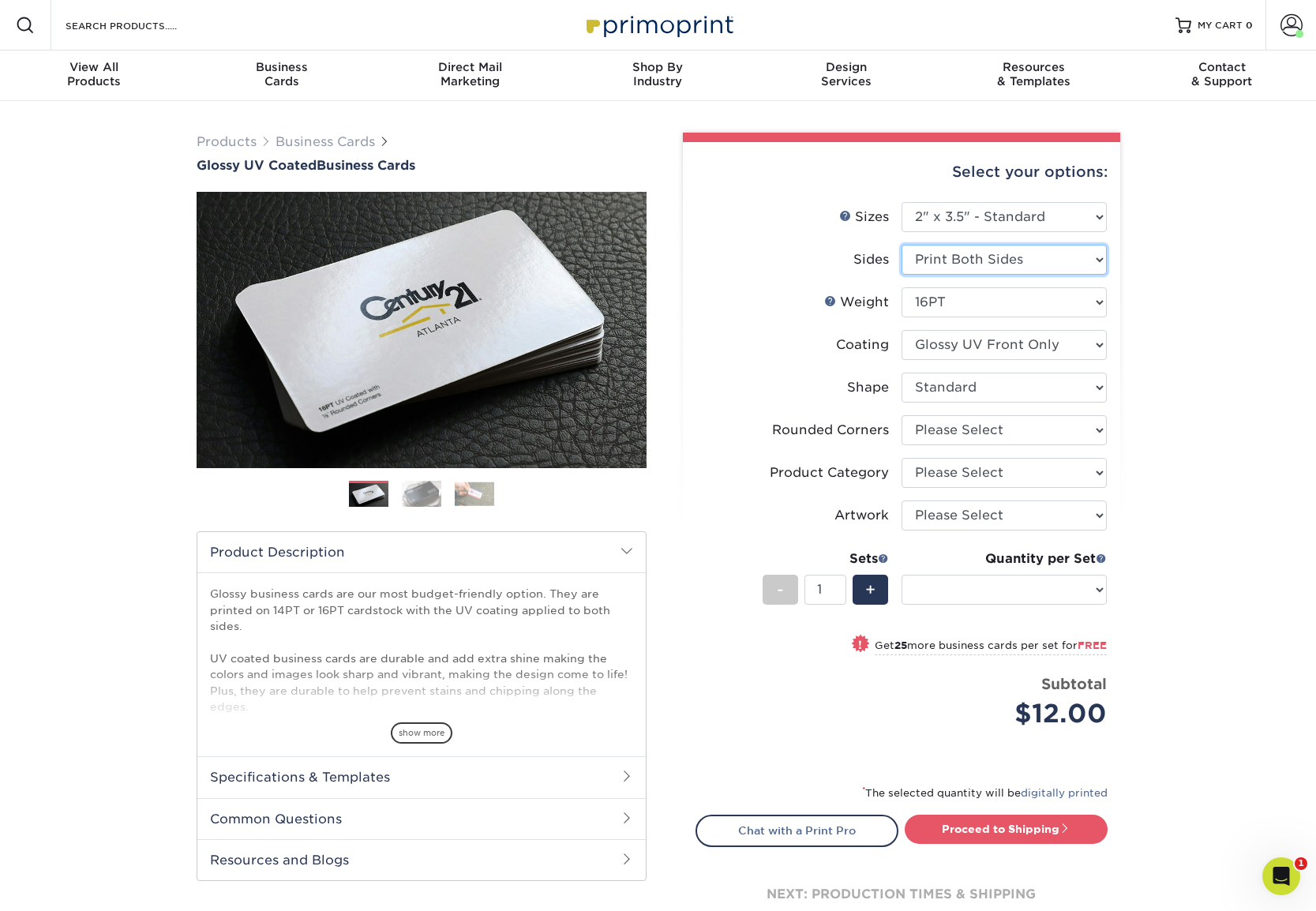
select select "-1"
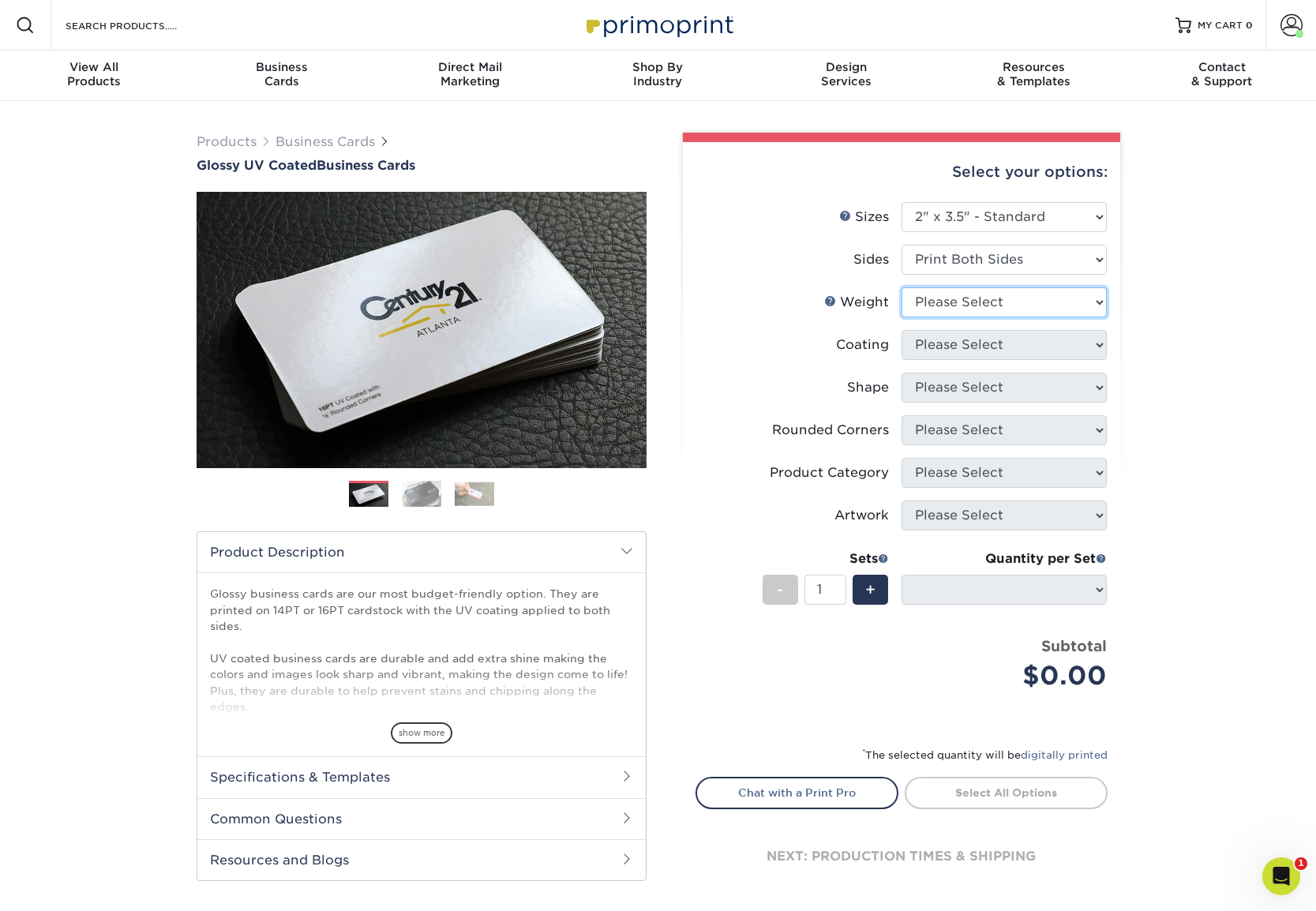
select select "16PT"
select select
select select "ae367451-b2b8-45df-a344-0f05b6a12993"
select select
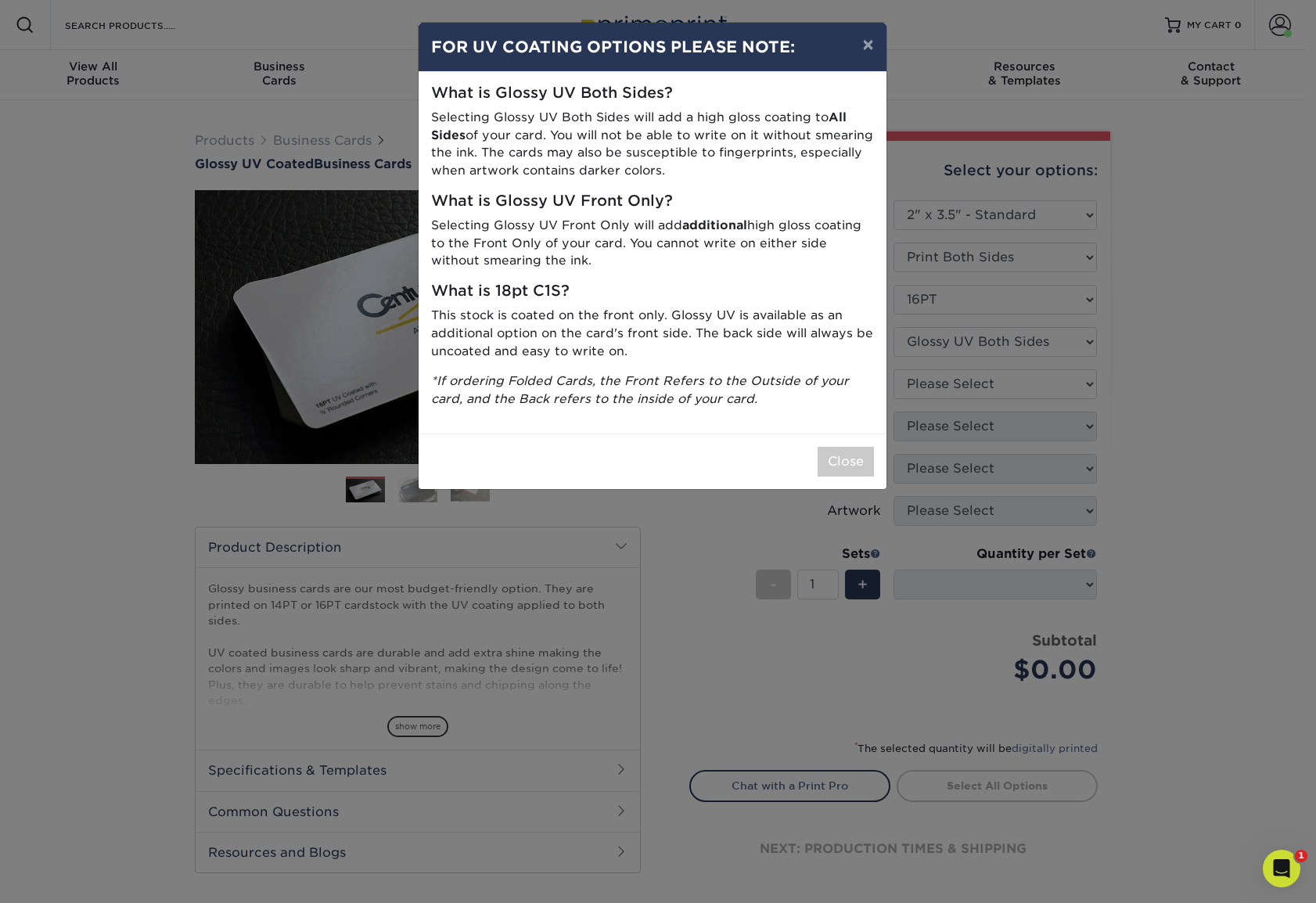
click at [846, 452] on button "Close" at bounding box center [845, 462] width 56 height 29
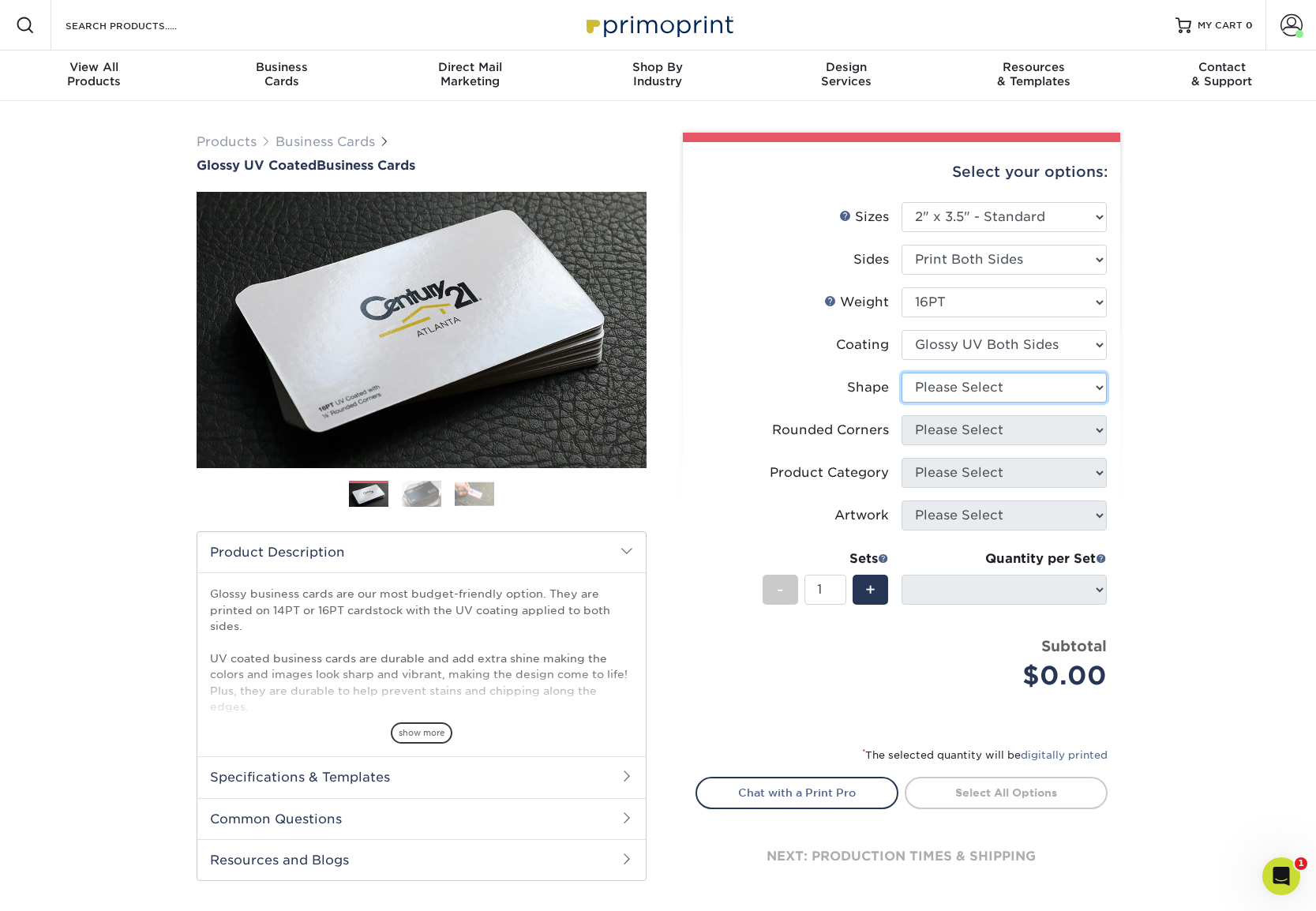
select select "standard"
select select
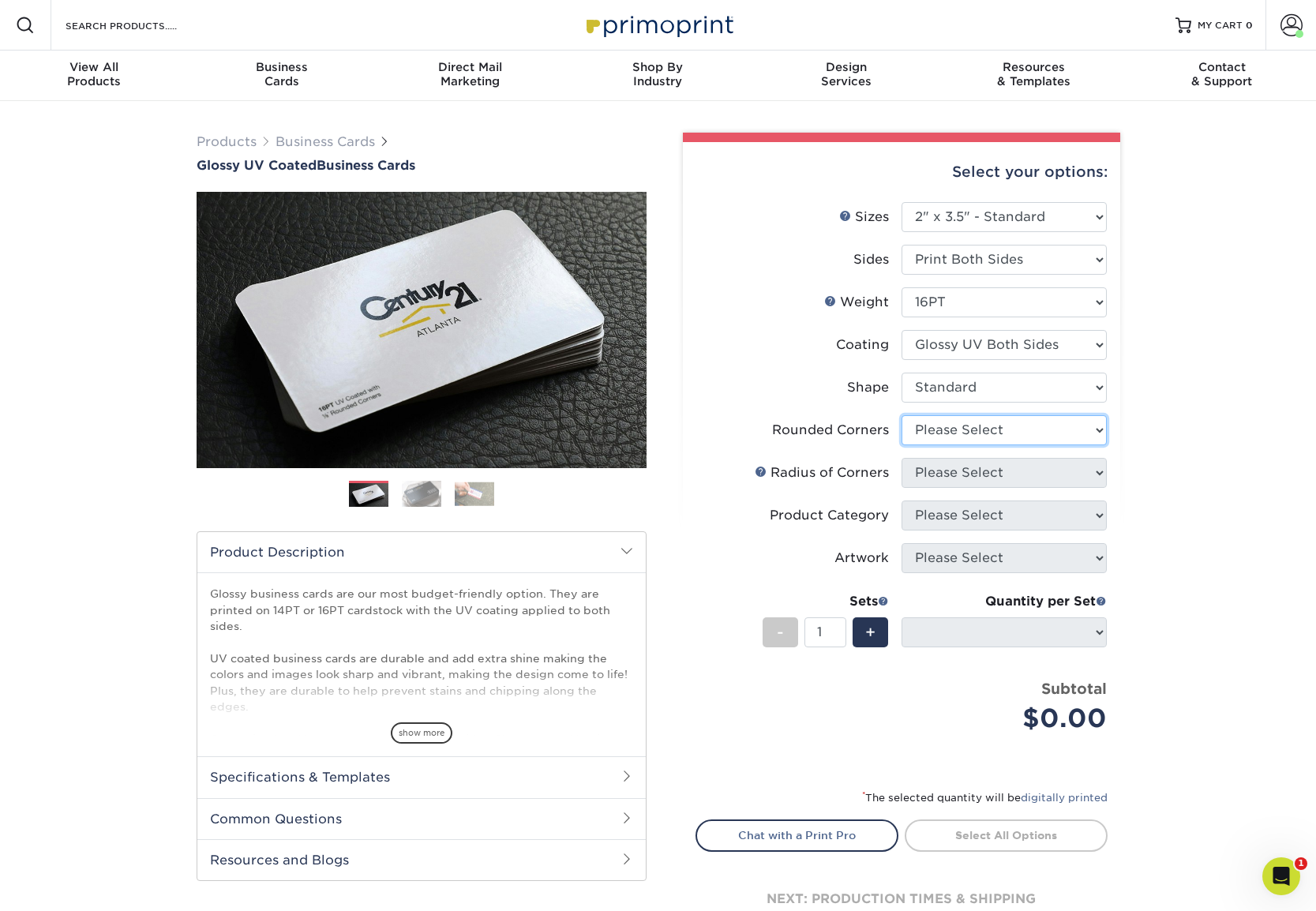
select select "0"
select select "-1"
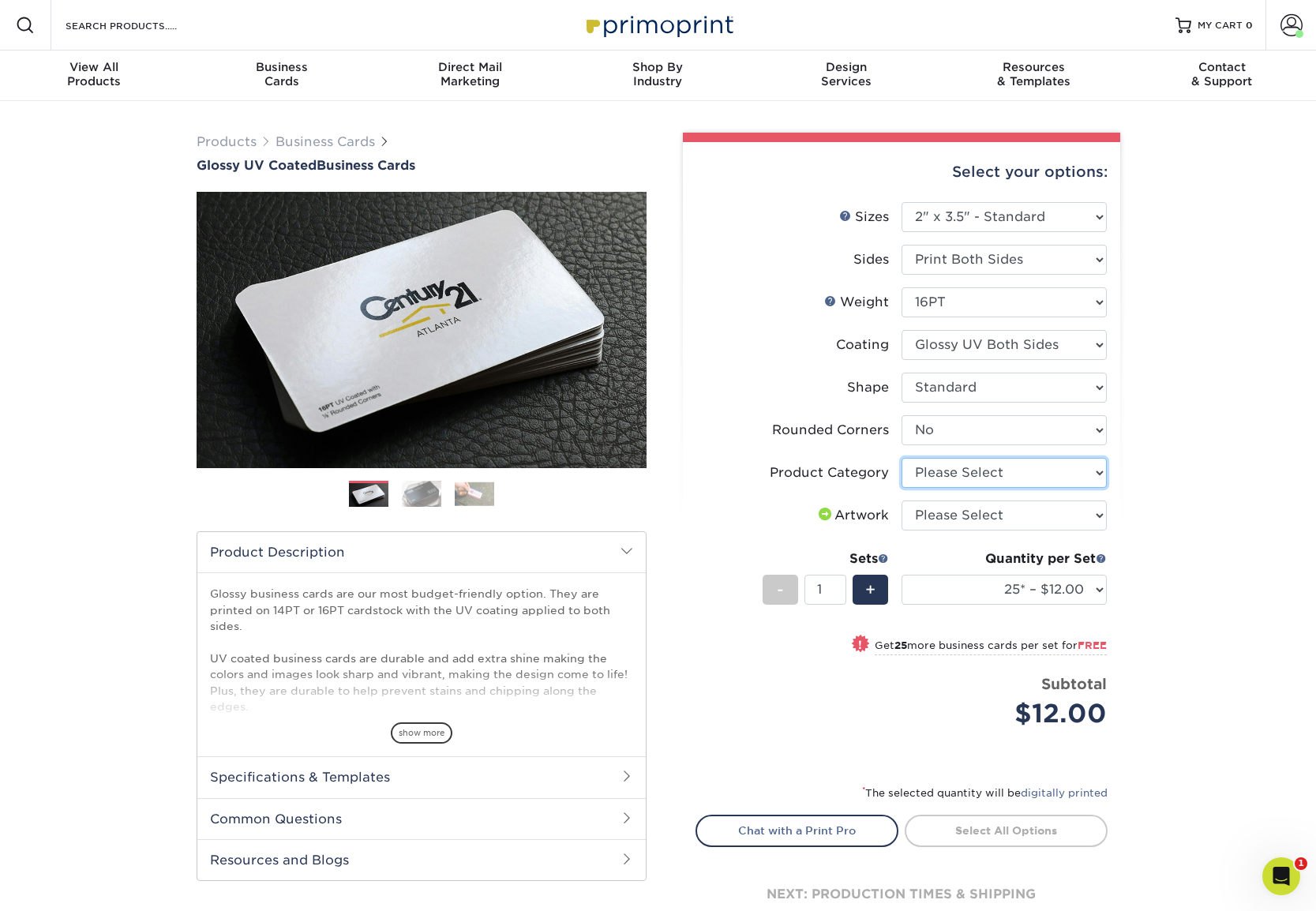
select select "3b5148f1-0588-4f88-a218-97bcfdce65c1"
select select "upload"
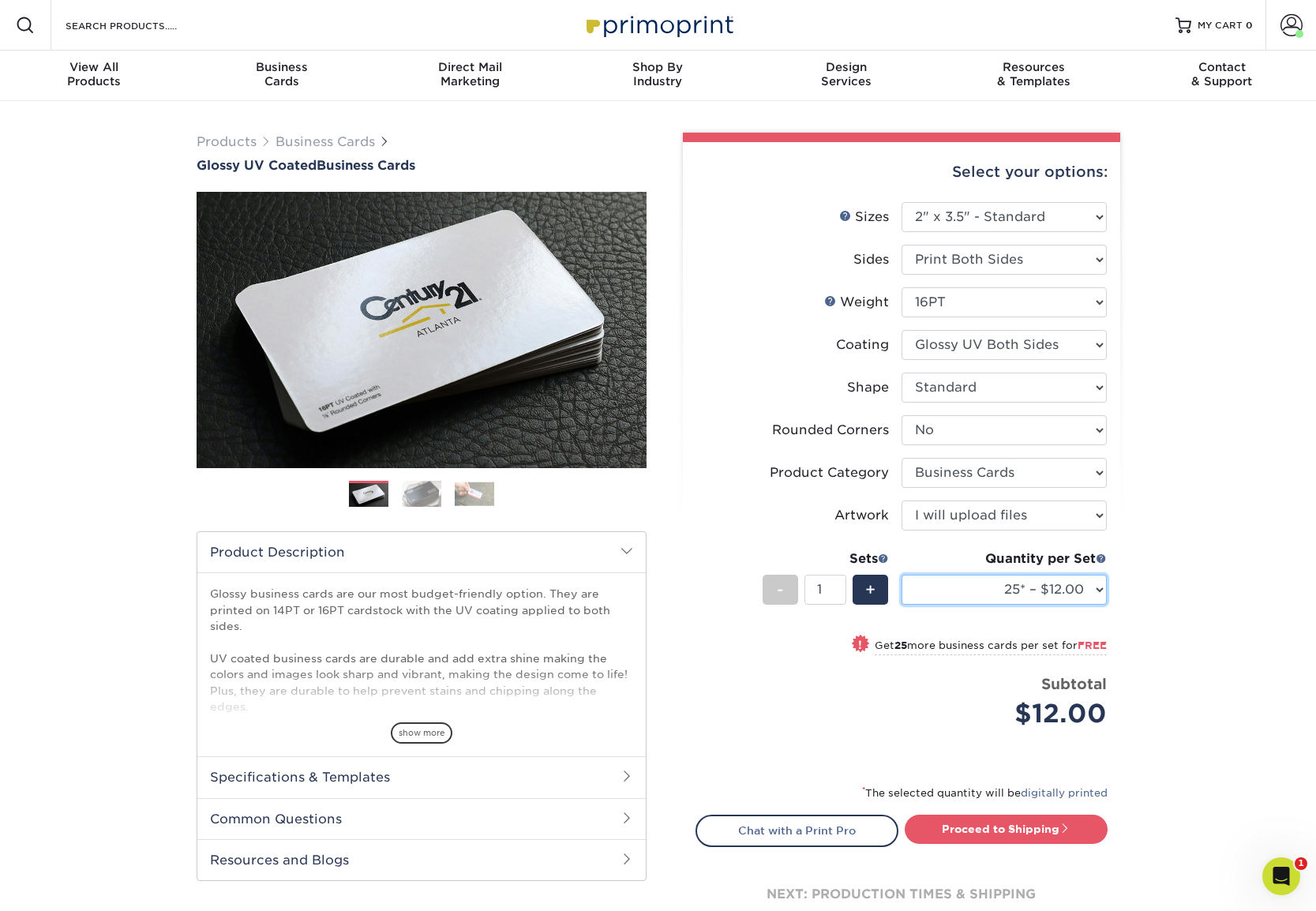
select select "500 – $42.00"
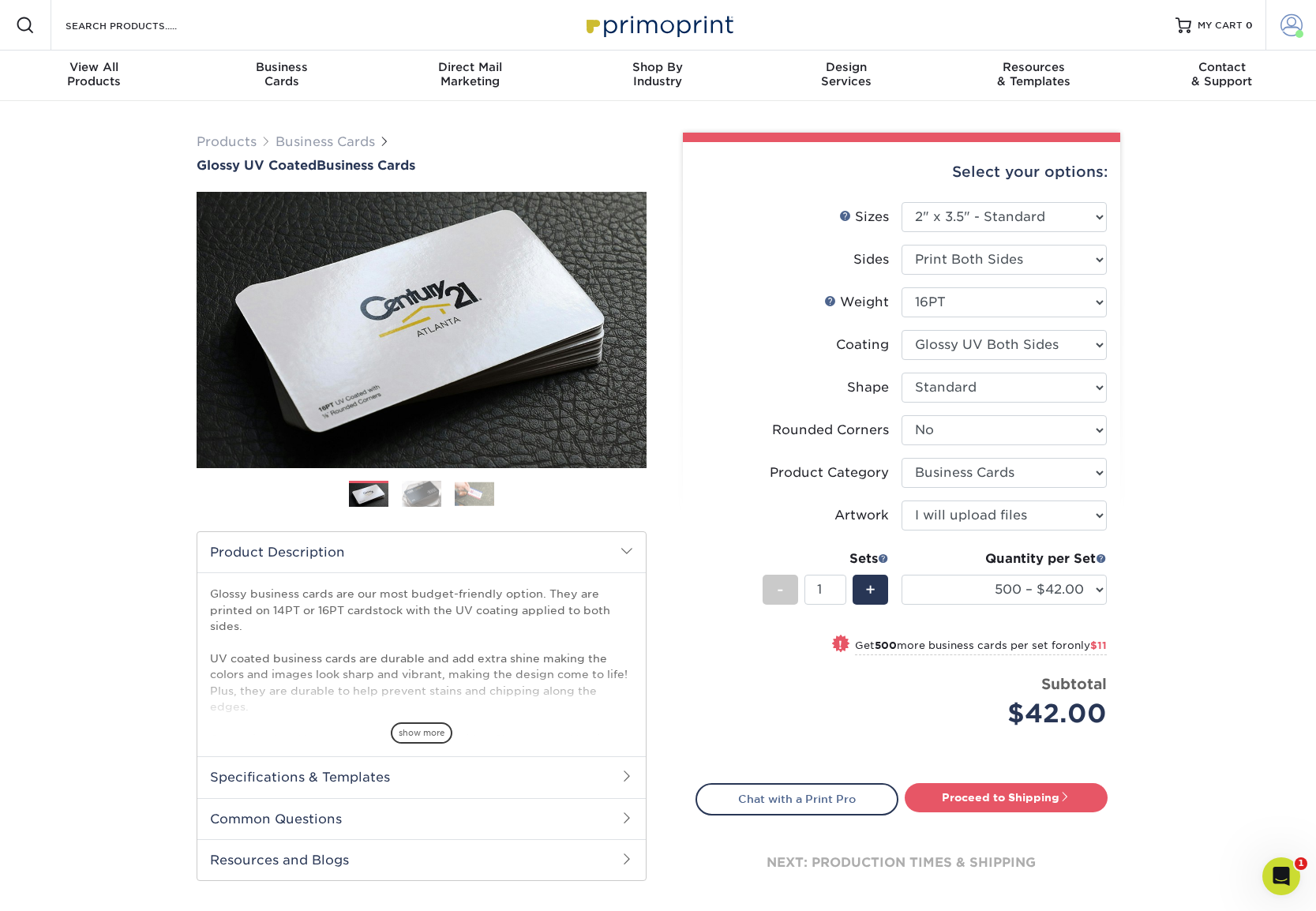
click at [1283, 26] on span at bounding box center [1291, 25] width 22 height 22
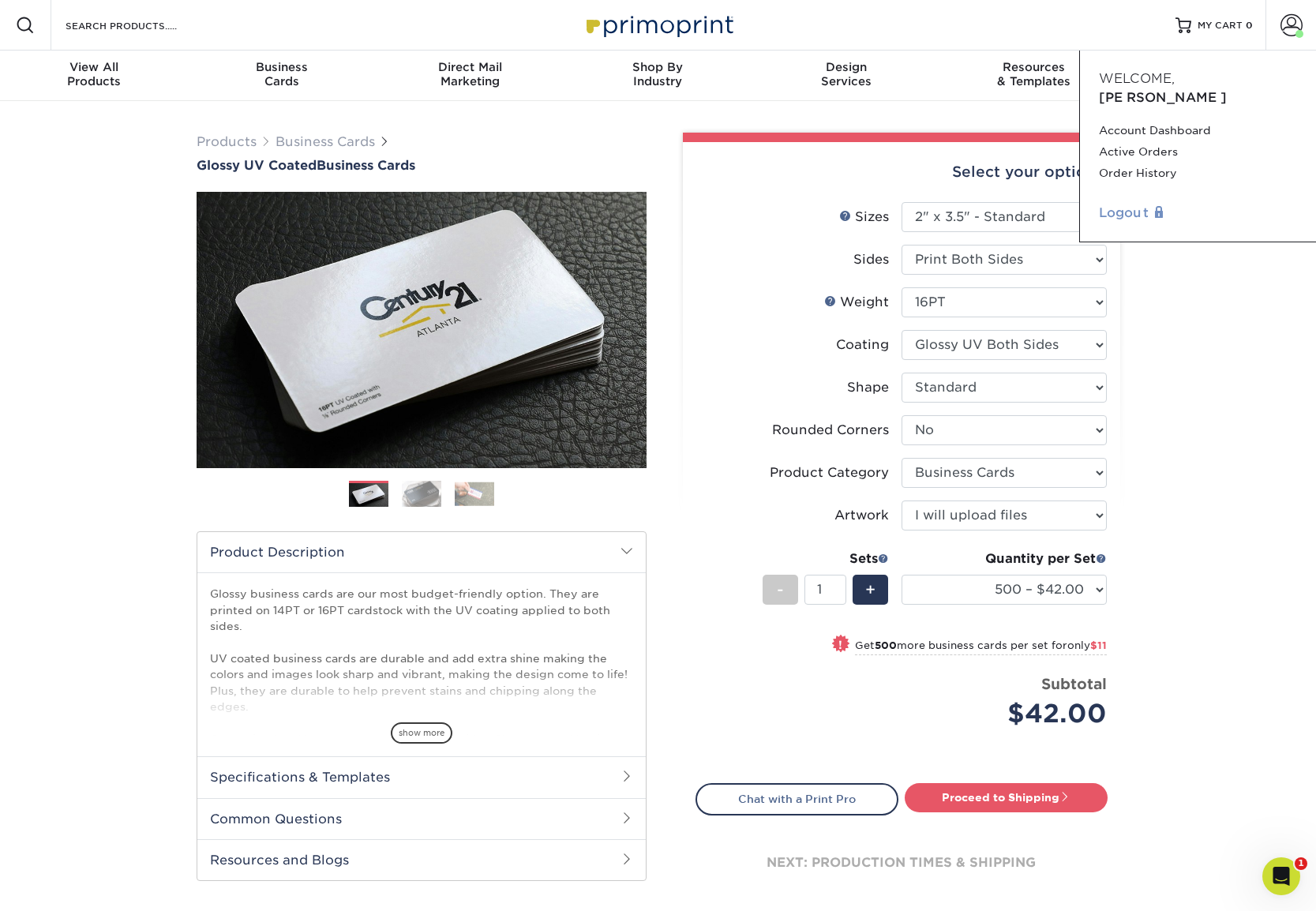
click at [1133, 204] on link "Logout" at bounding box center [1198, 213] width 198 height 19
